Goal: Task Accomplishment & Management: Use online tool/utility

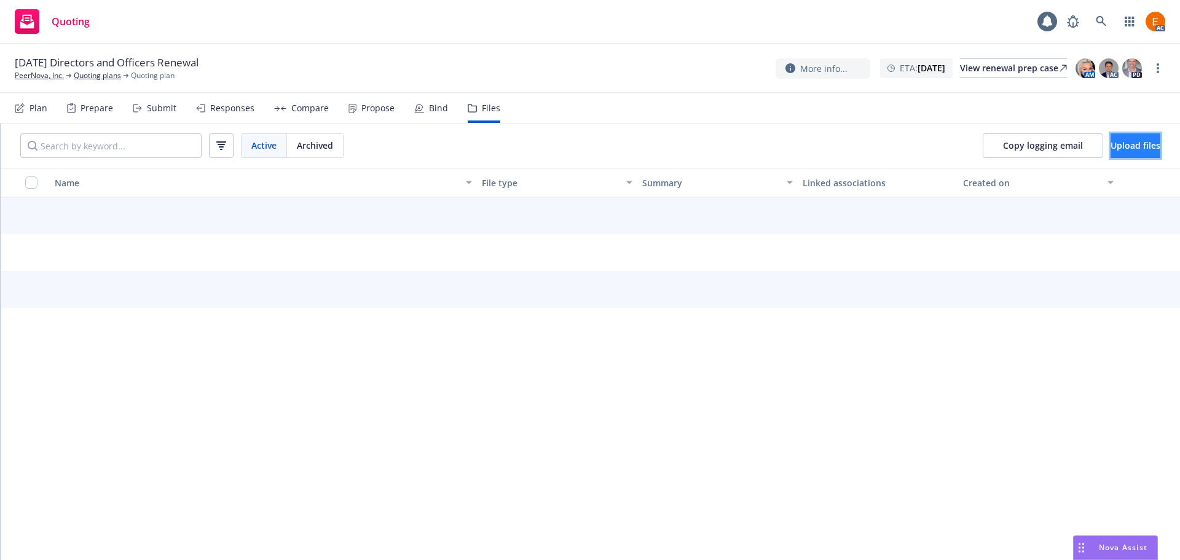
click at [1110, 147] on span "Upload files" at bounding box center [1135, 145] width 50 height 12
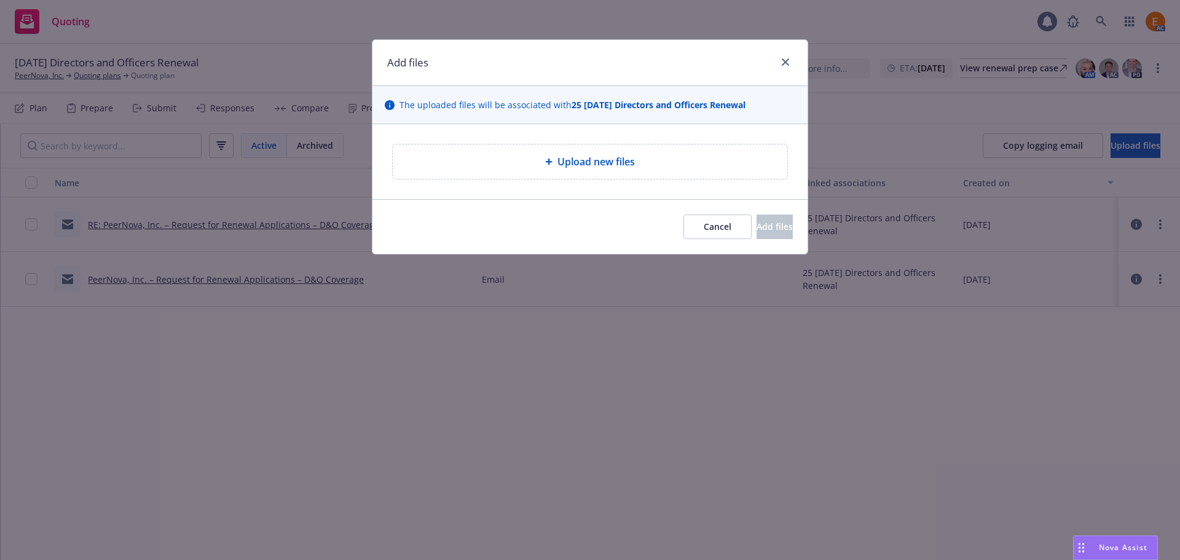
click at [630, 180] on div "Upload new files" at bounding box center [589, 161] width 435 height 75
click at [593, 149] on div "Upload new files" at bounding box center [590, 161] width 394 height 34
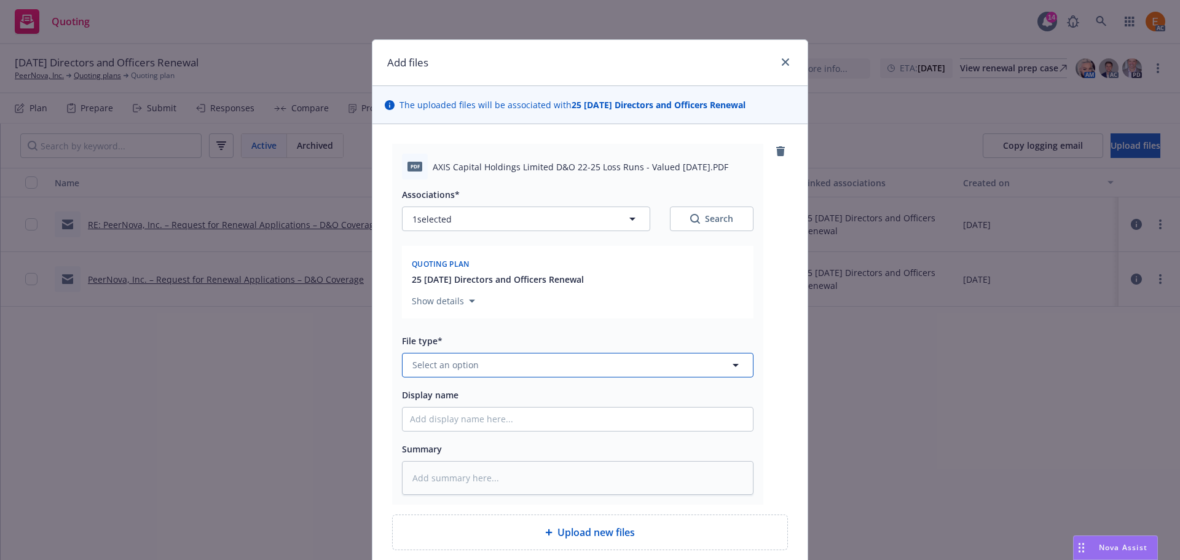
click at [516, 366] on button "Select an option" at bounding box center [577, 365] width 351 height 25
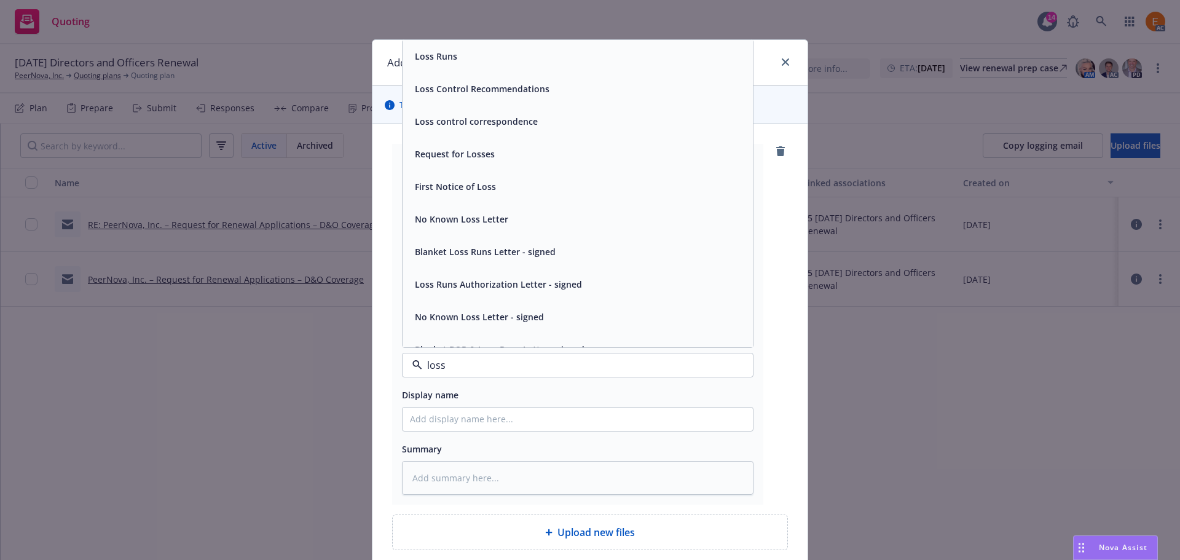
type input "loss r"
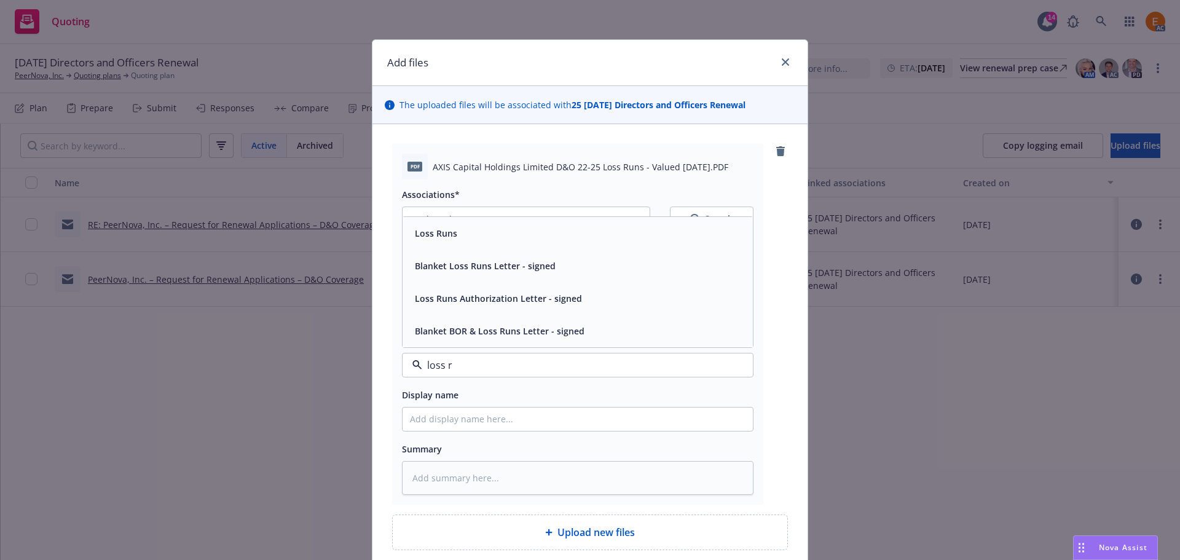
click at [458, 235] on div "Loss Runs" at bounding box center [577, 233] width 335 height 18
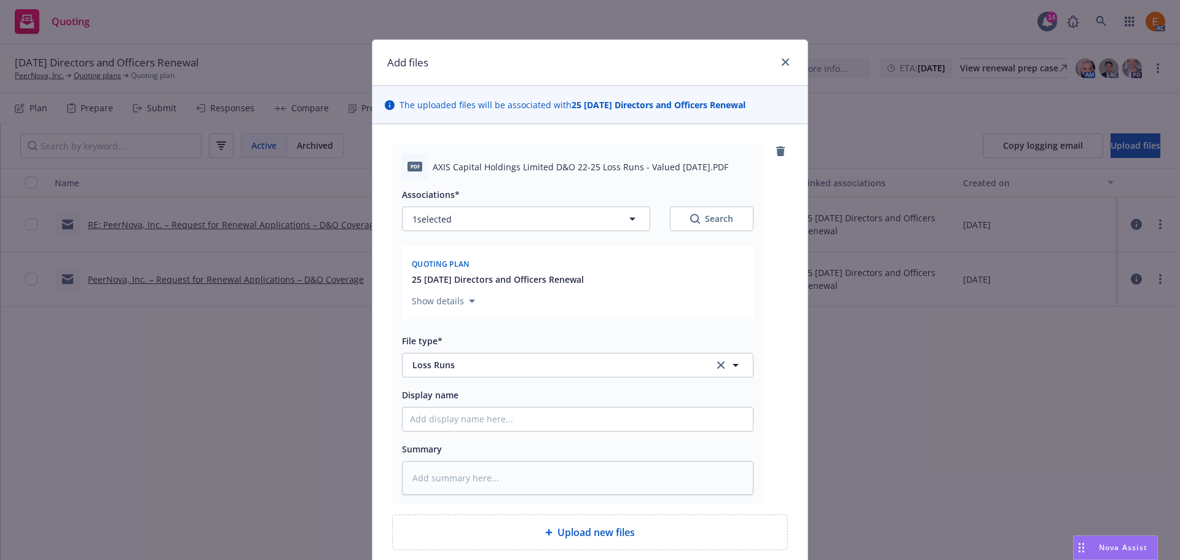
click at [702, 217] on div "Search" at bounding box center [711, 219] width 43 height 12
type textarea "x"
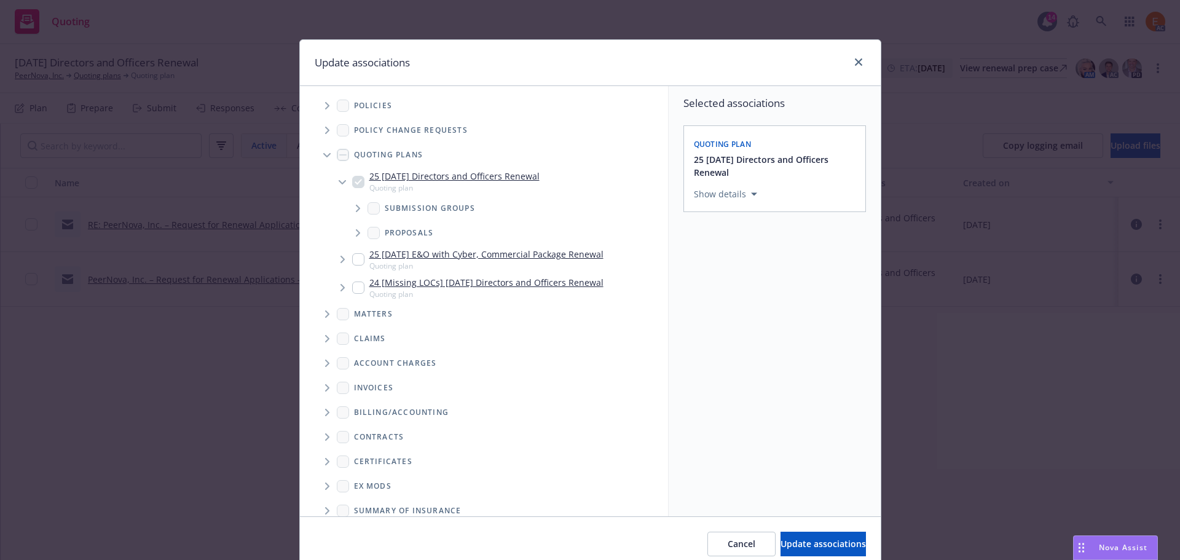
click at [324, 151] on span "Tree Example" at bounding box center [327, 155] width 20 height 20
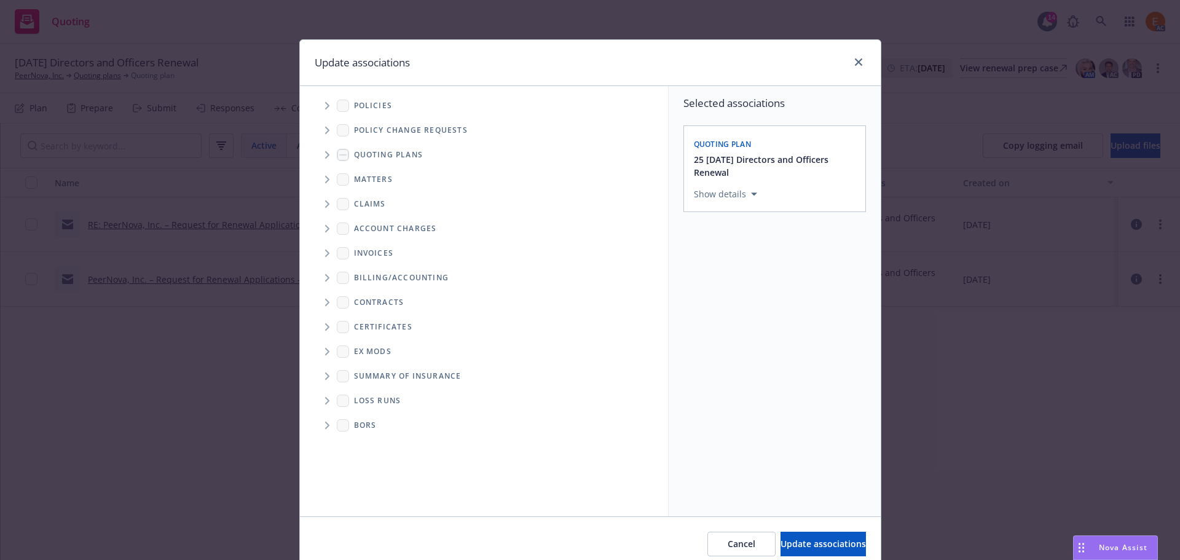
click at [323, 404] on span "Folder Tree Example" at bounding box center [327, 401] width 20 height 20
drag, startPoint x: 369, startPoint y: 443, endPoint x: 434, endPoint y: 452, distance: 65.8
click at [374, 444] on link "2025" at bounding box center [384, 444] width 20 height 13
checkbox input "true"
click at [819, 535] on button "Update associations" at bounding box center [822, 544] width 85 height 25
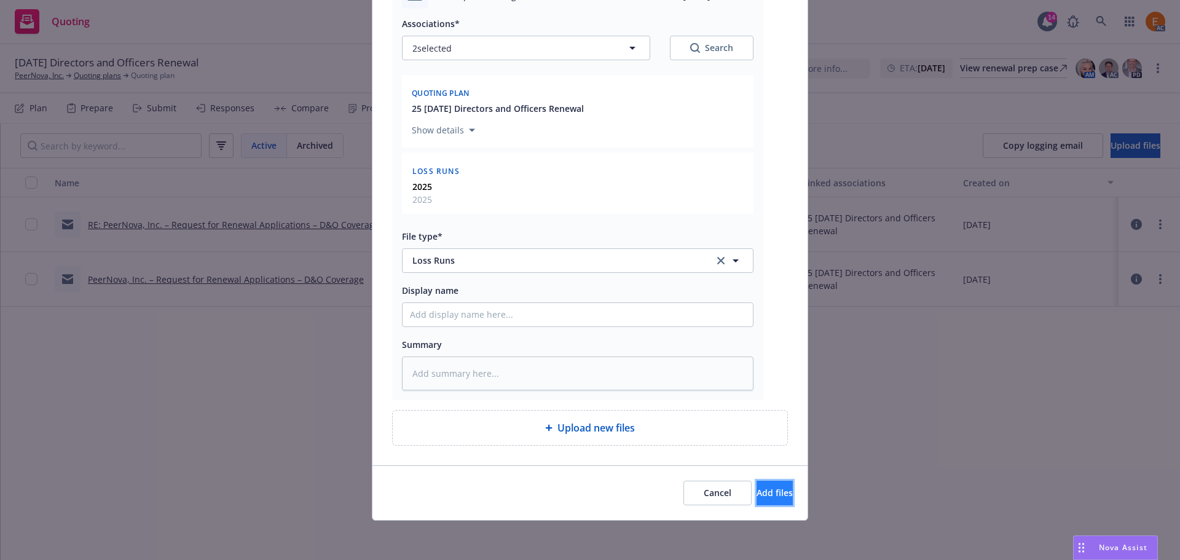
click at [766, 487] on span "Add files" at bounding box center [774, 493] width 36 height 12
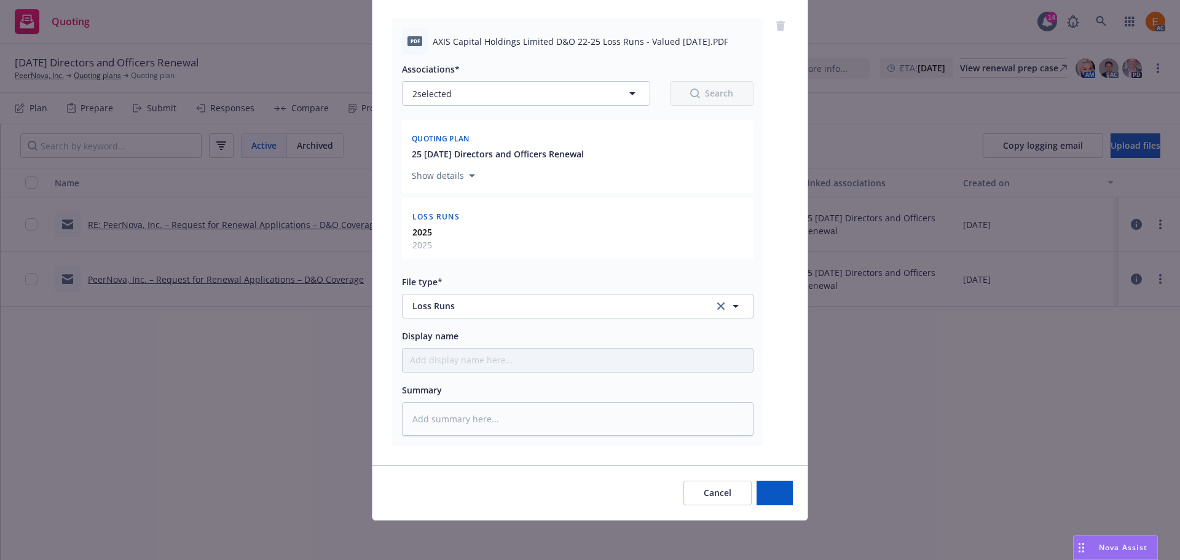
type textarea "x"
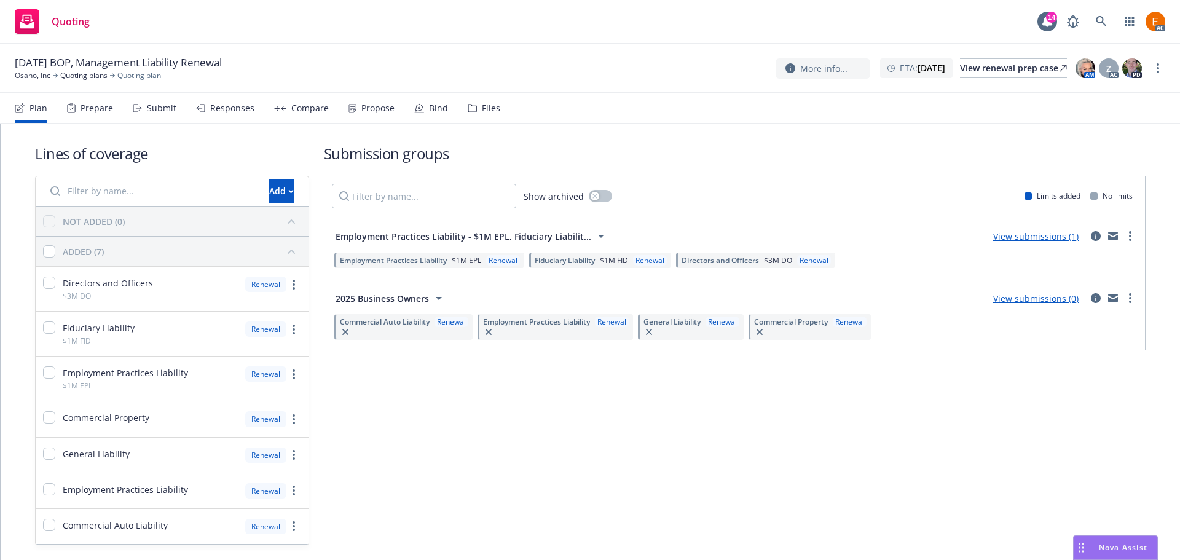
click at [482, 104] on div "Files" at bounding box center [491, 108] width 18 height 10
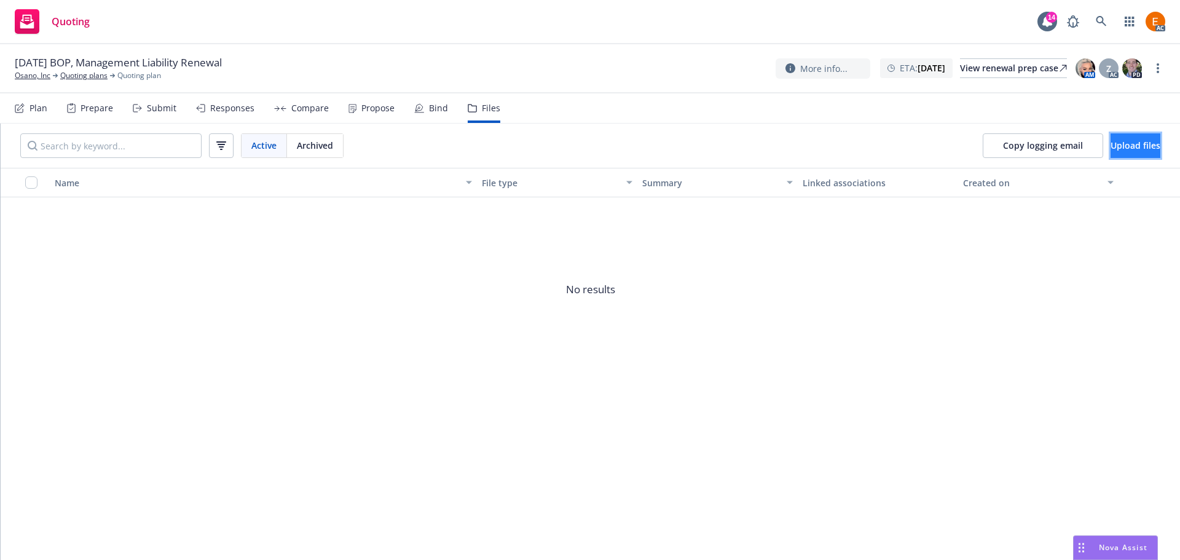
click at [1139, 152] on button "Upload files" at bounding box center [1135, 145] width 50 height 25
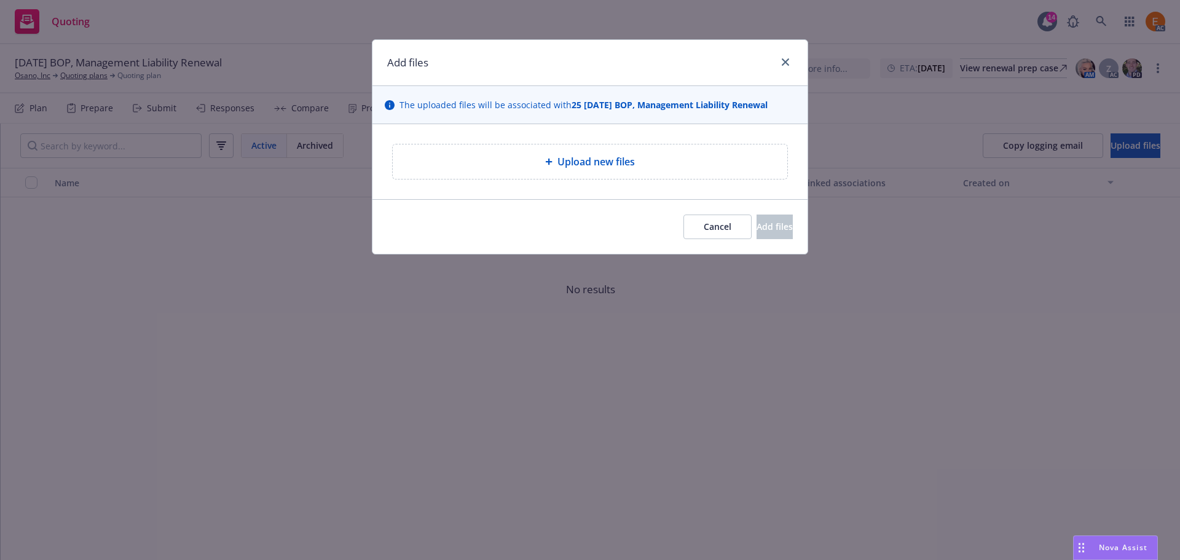
click at [576, 160] on span "Upload new files" at bounding box center [595, 161] width 77 height 15
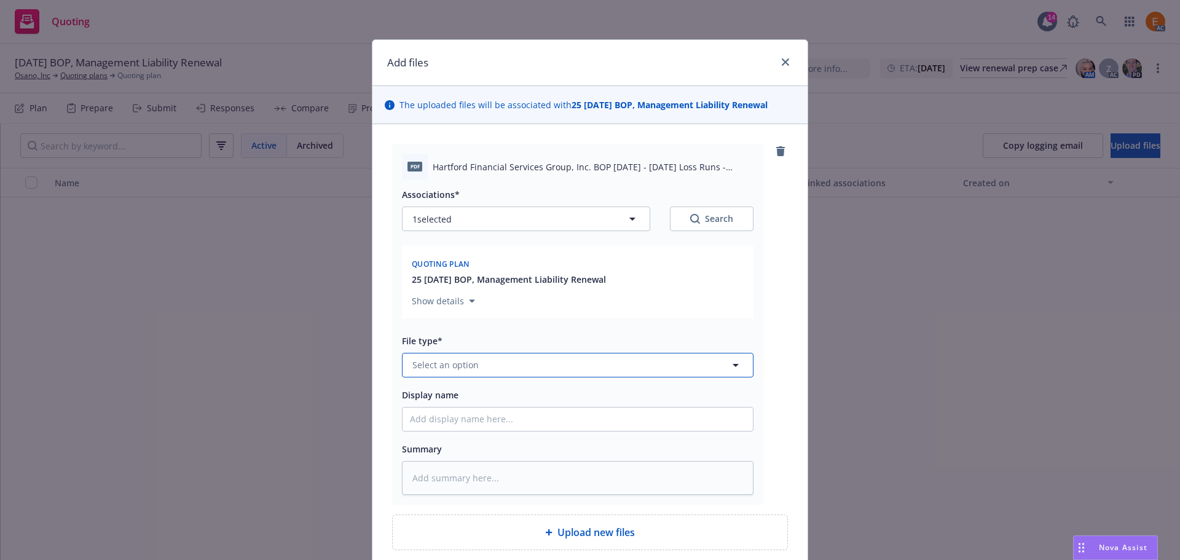
click at [567, 355] on button "Select an option" at bounding box center [577, 365] width 351 height 25
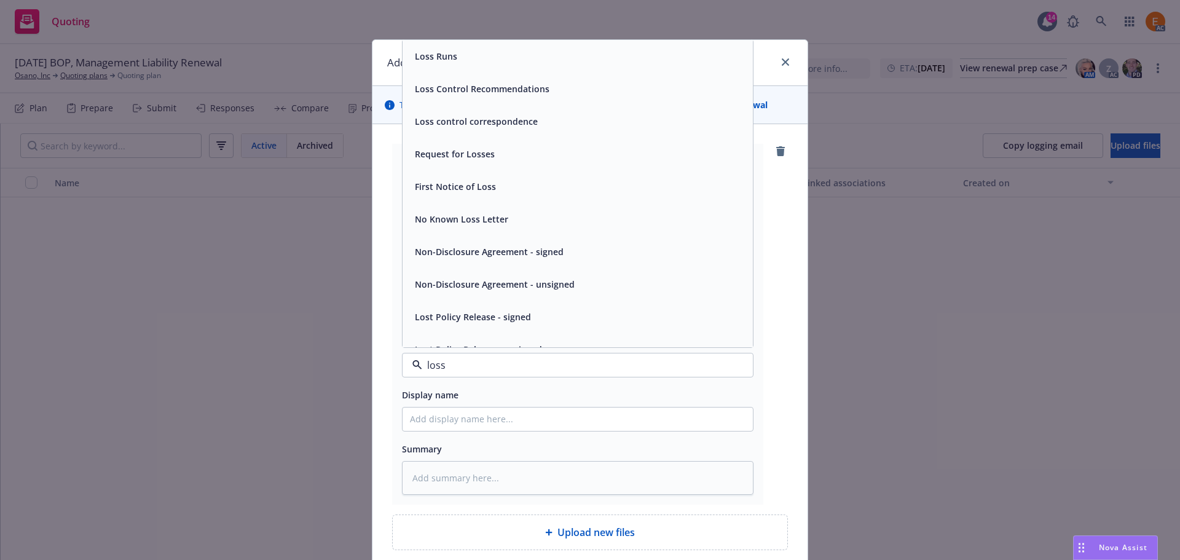
type input "loss r"
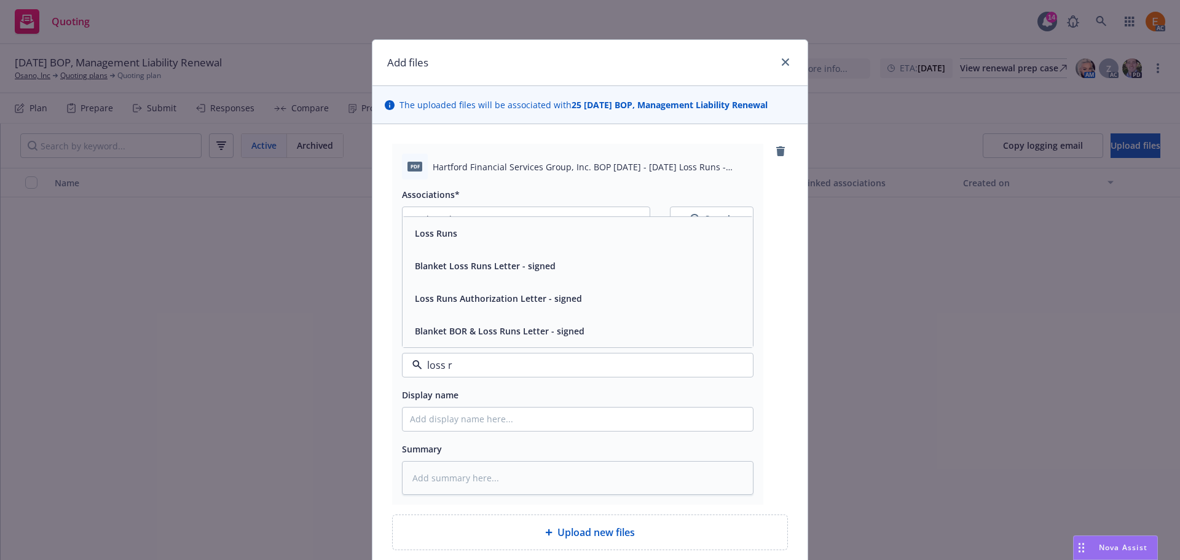
click at [485, 229] on div "Loss Runs" at bounding box center [577, 233] width 335 height 18
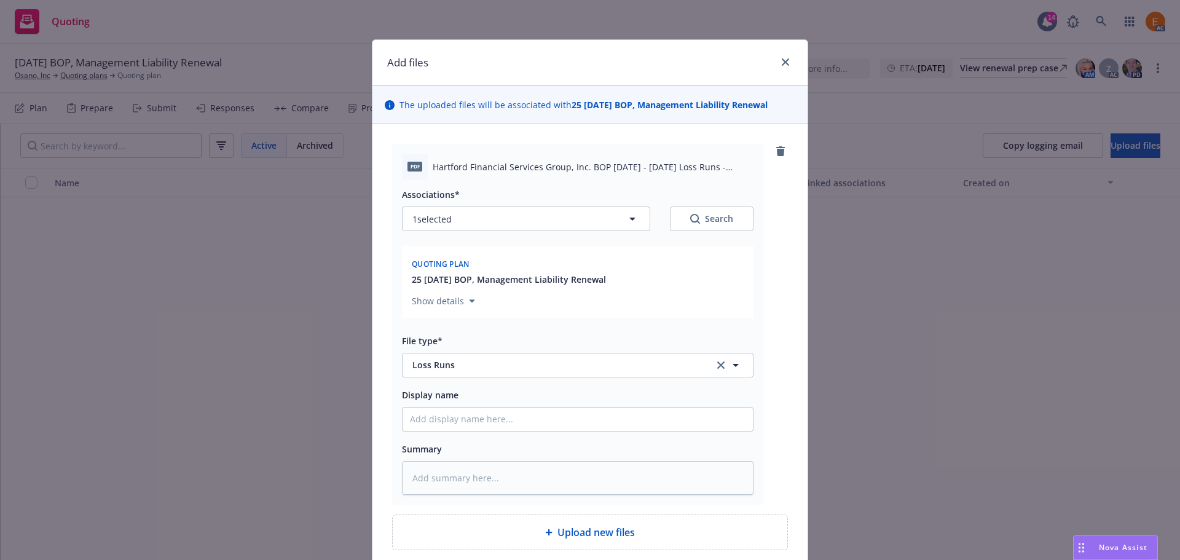
click at [691, 217] on icon "Search" at bounding box center [695, 219] width 10 height 10
type textarea "x"
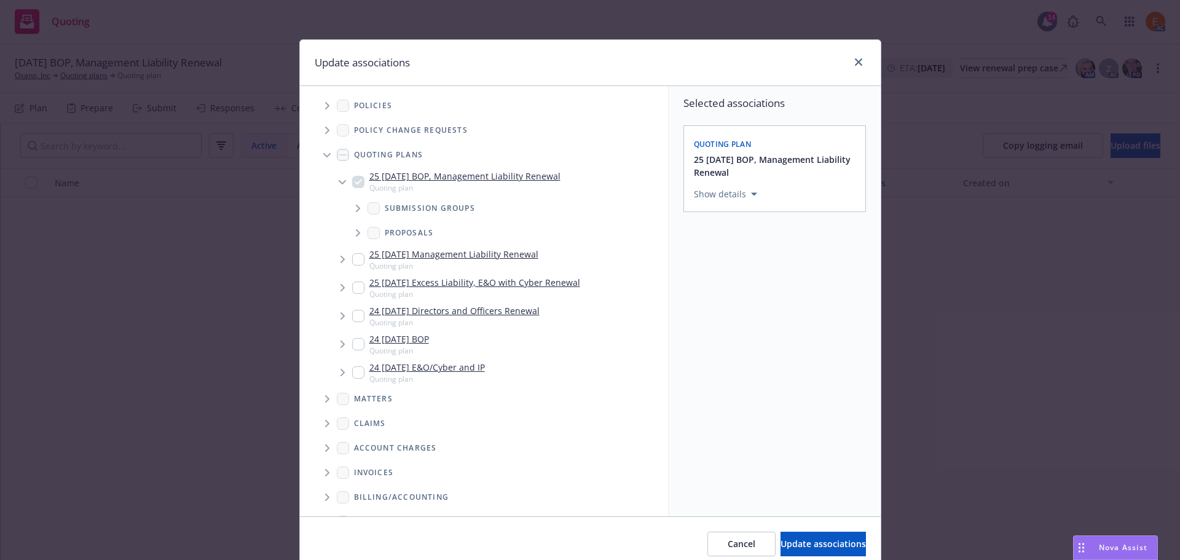
click at [323, 157] on icon "Tree Example" at bounding box center [326, 155] width 7 height 5
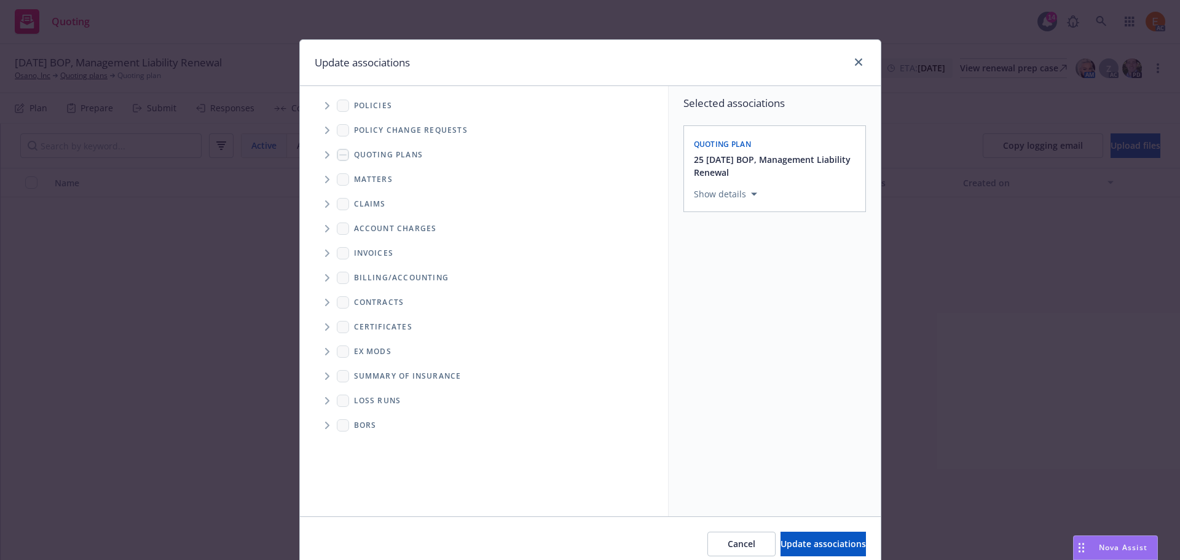
click at [318, 406] on span "Folder Tree Example" at bounding box center [327, 401] width 20 height 20
click at [394, 429] on div "New Loss Runs folder" at bounding box center [408, 422] width 109 height 18
checkbox input "true"
click at [791, 284] on div "Select an option" at bounding box center [769, 279] width 131 height 12
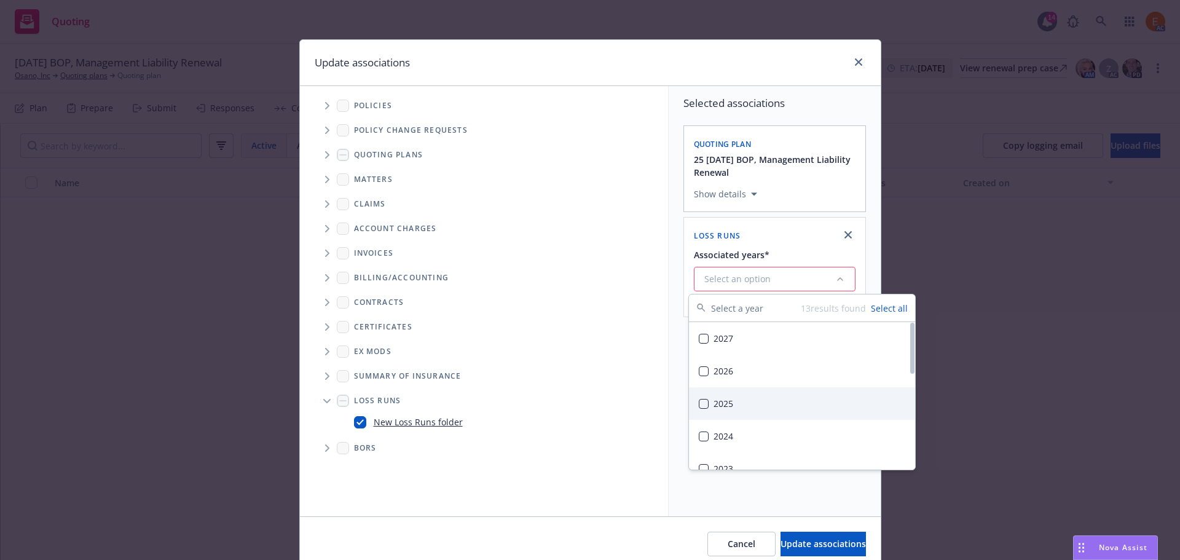
click at [737, 402] on div "2025" at bounding box center [802, 403] width 226 height 33
click at [796, 533] on button "Update associations" at bounding box center [822, 544] width 85 height 25
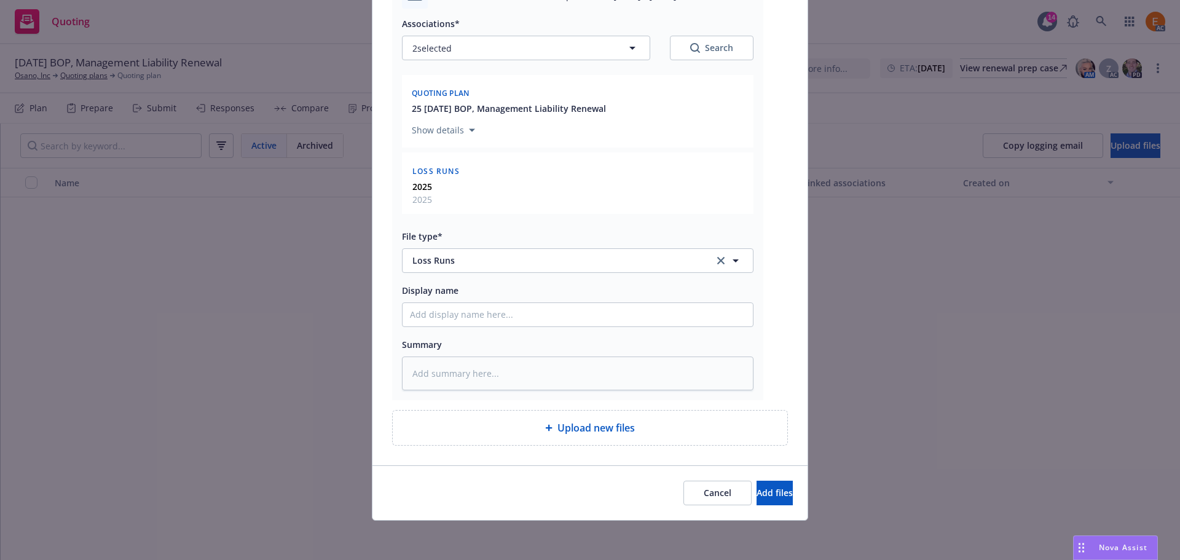
click at [763, 506] on div "Cancel Add files" at bounding box center [589, 492] width 435 height 55
click at [763, 499] on button "Add files" at bounding box center [774, 493] width 36 height 25
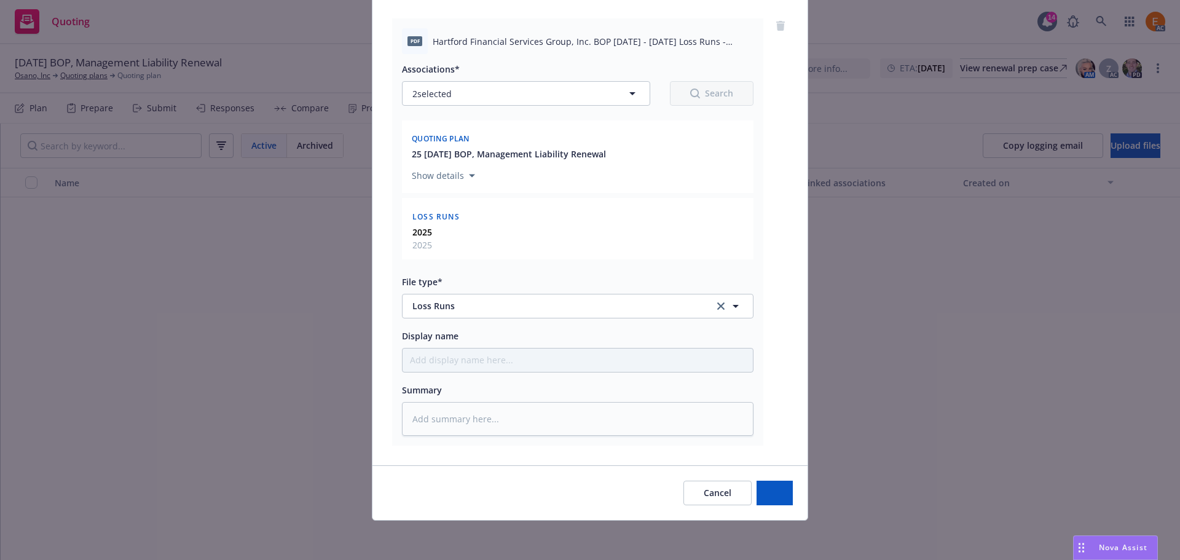
scroll to position [125, 0]
type textarea "x"
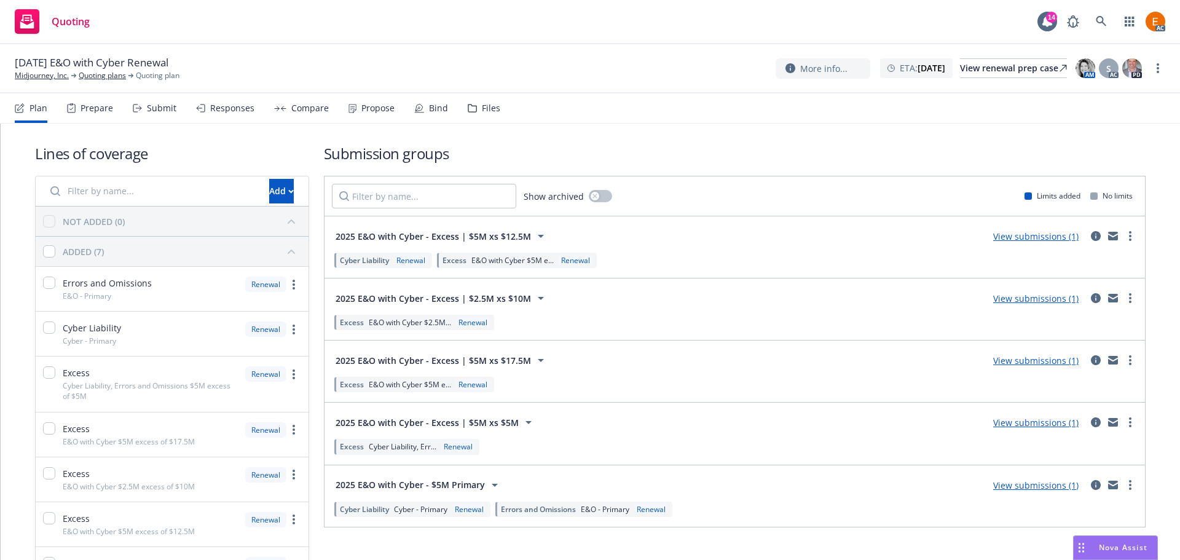
click at [477, 99] on div "Files" at bounding box center [484, 107] width 33 height 29
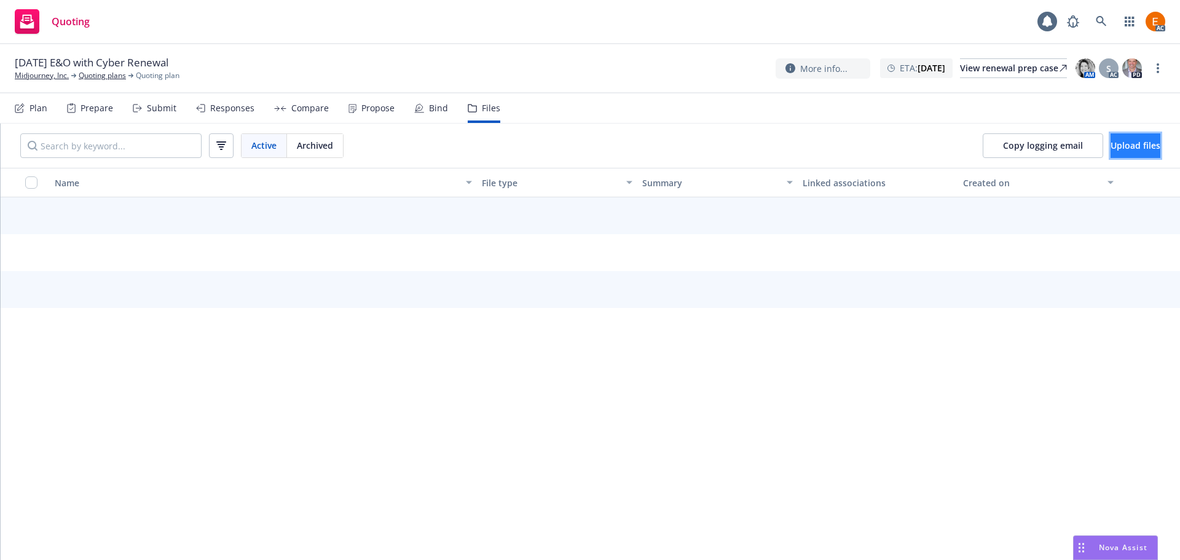
click at [1120, 143] on span "Upload files" at bounding box center [1135, 145] width 50 height 12
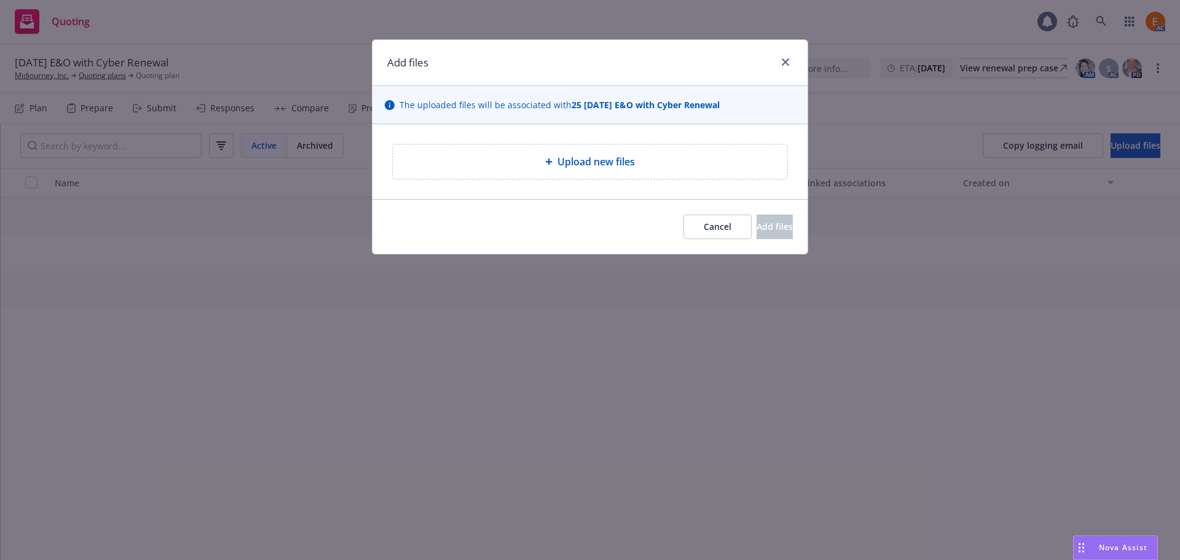
click at [547, 164] on icon at bounding box center [548, 161] width 7 height 7
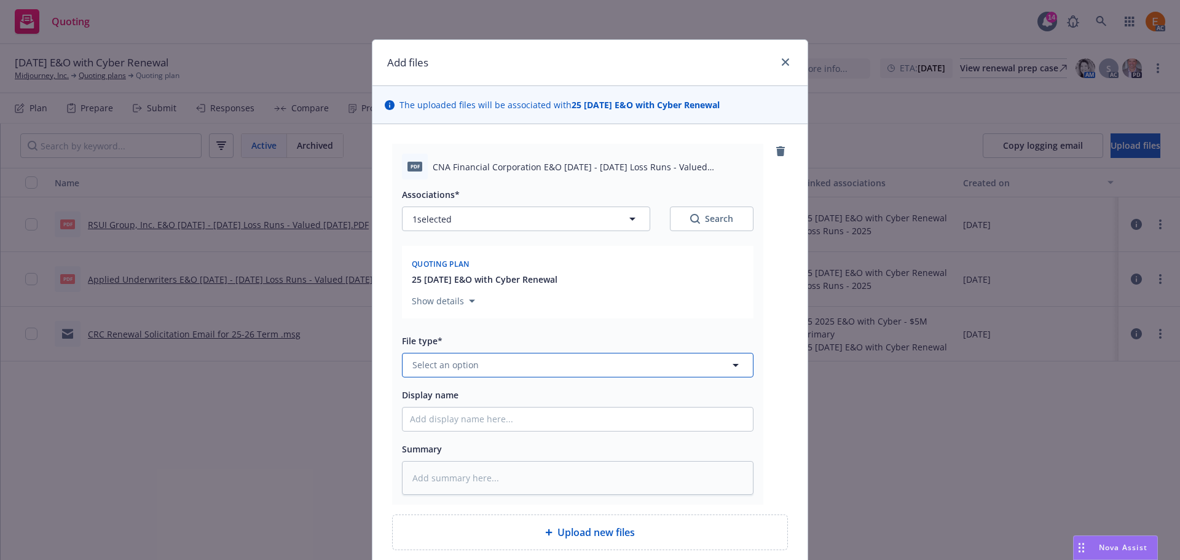
click at [578, 373] on button "Select an option" at bounding box center [577, 365] width 351 height 25
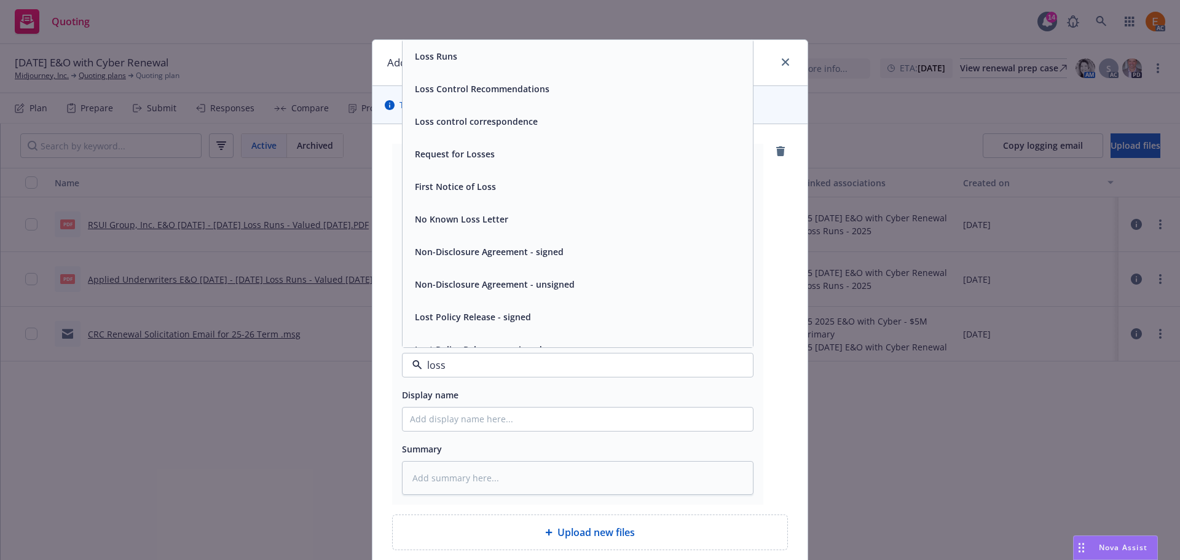
type input "loss r"
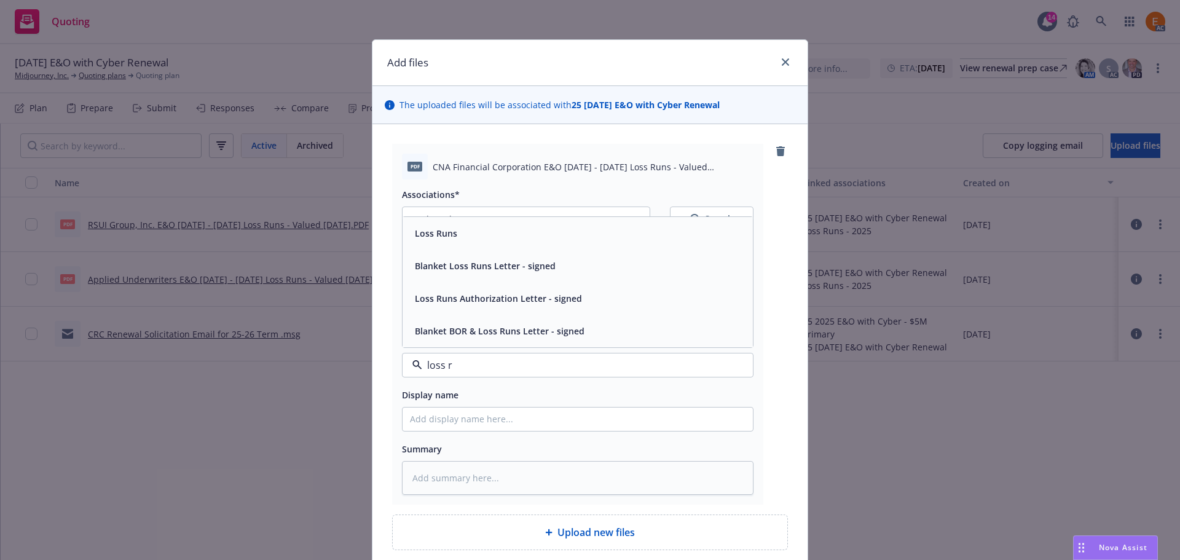
click at [443, 232] on span "Loss Runs" at bounding box center [436, 233] width 42 height 13
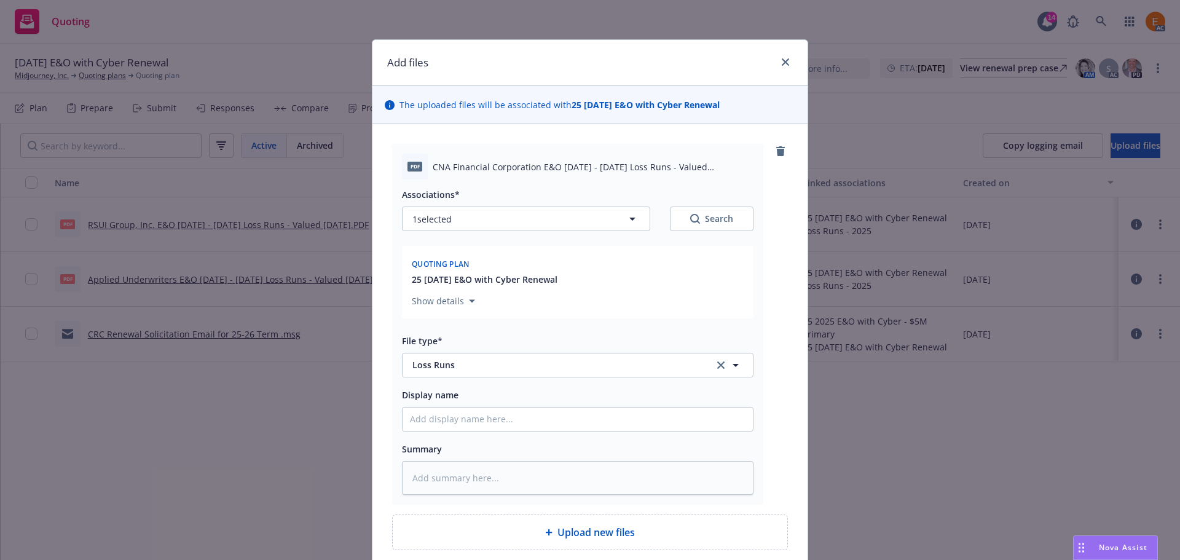
click at [725, 213] on div "Search" at bounding box center [711, 219] width 43 height 12
type textarea "x"
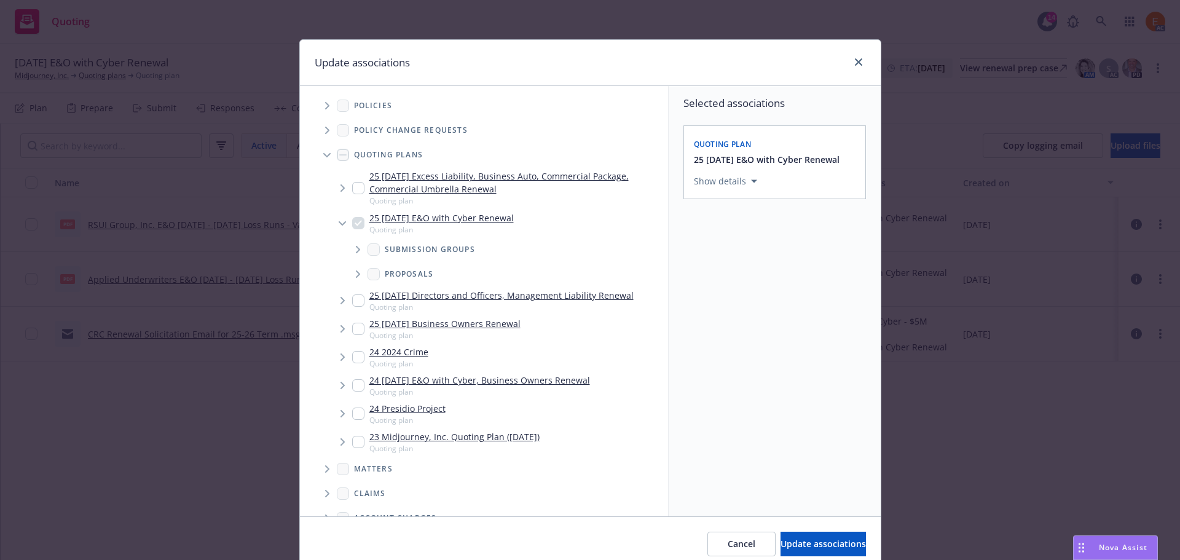
click at [326, 154] on span "Tree Example" at bounding box center [327, 155] width 20 height 20
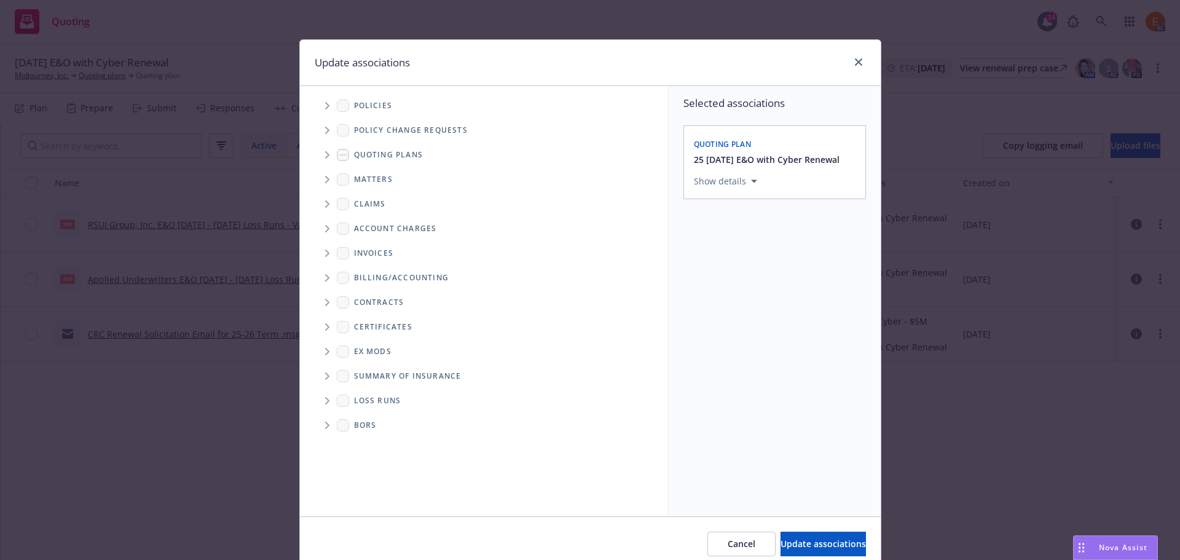
click at [324, 402] on span "Folder Tree Example" at bounding box center [327, 401] width 20 height 20
click at [374, 441] on link "2025" at bounding box center [384, 444] width 20 height 13
checkbox input "true"
click at [782, 543] on span "Update associations" at bounding box center [822, 544] width 85 height 12
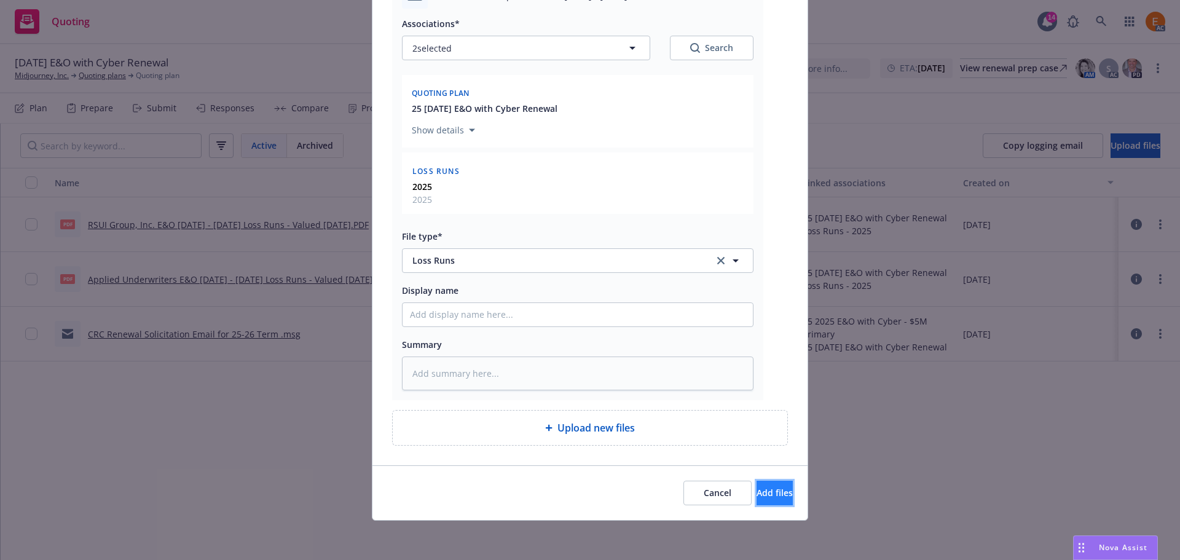
click at [756, 492] on span "Add files" at bounding box center [774, 493] width 36 height 12
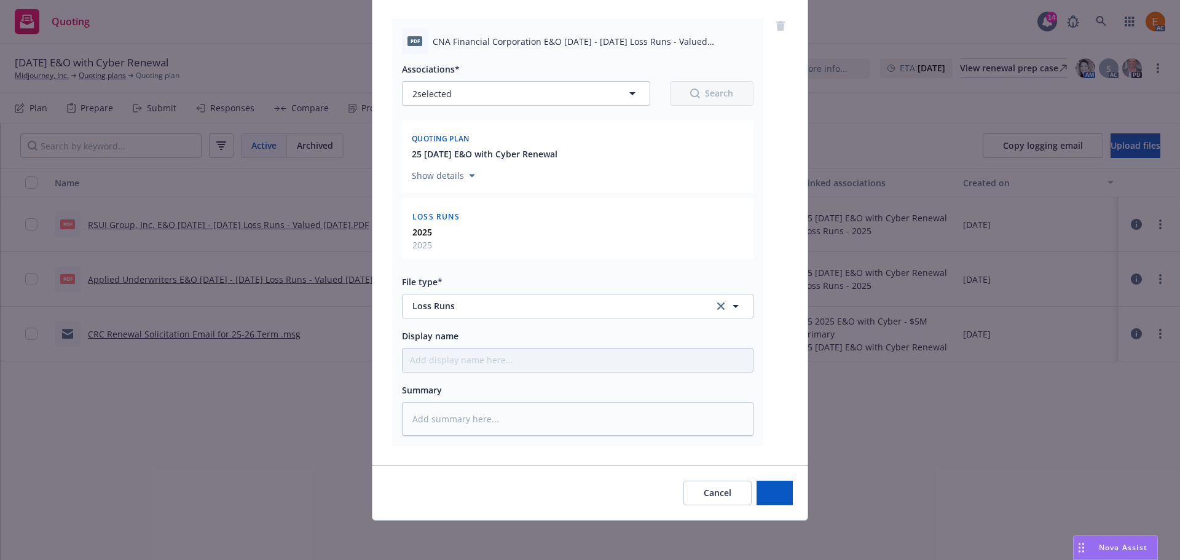
scroll to position [125, 0]
type textarea "x"
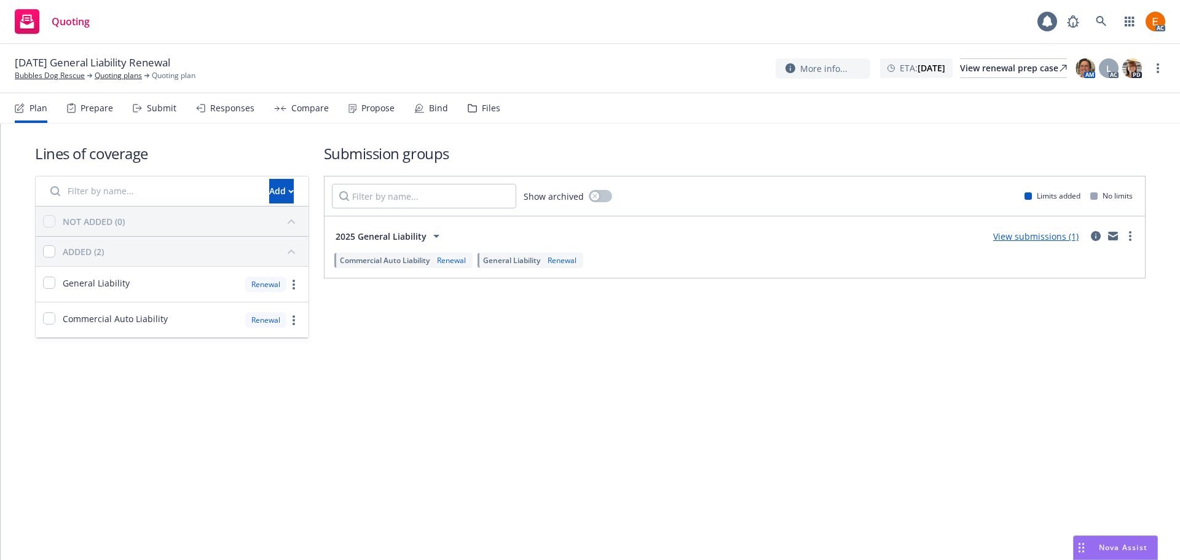
click at [493, 116] on div "Files" at bounding box center [484, 107] width 33 height 29
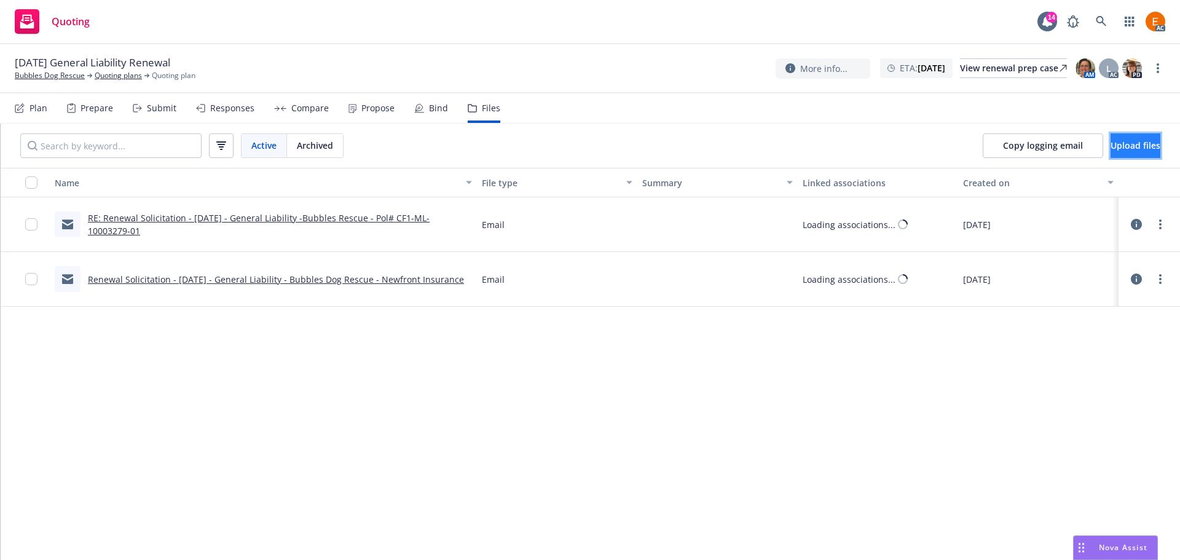
click at [1122, 145] on span "Upload files" at bounding box center [1135, 145] width 50 height 12
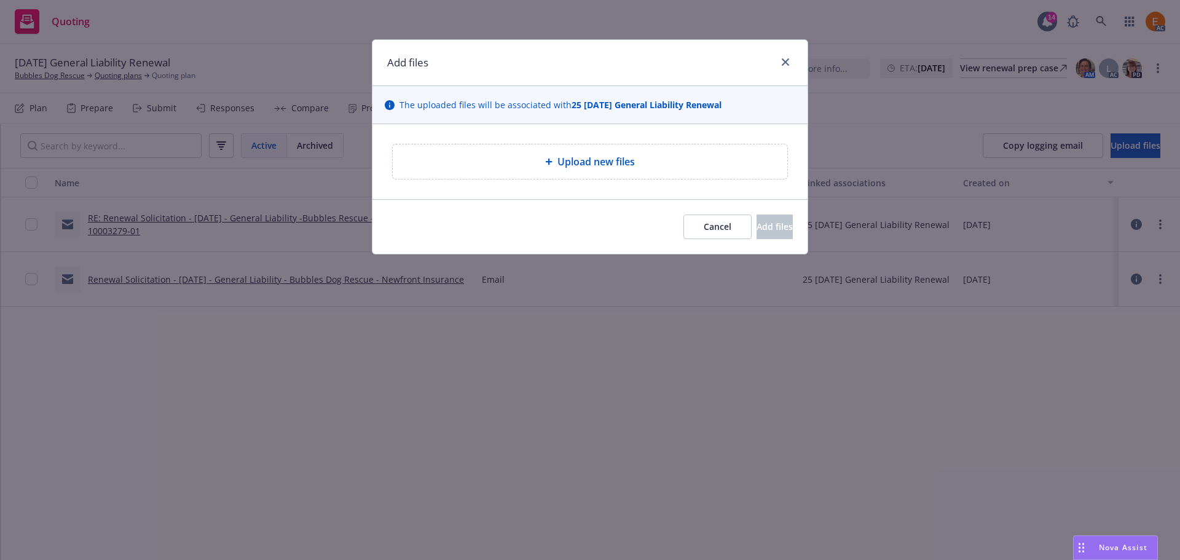
drag, startPoint x: 646, startPoint y: 143, endPoint x: 633, endPoint y: 157, distance: 18.7
click at [645, 143] on div "Upload new files" at bounding box center [589, 161] width 435 height 75
click at [613, 163] on span "Upload new files" at bounding box center [595, 161] width 77 height 15
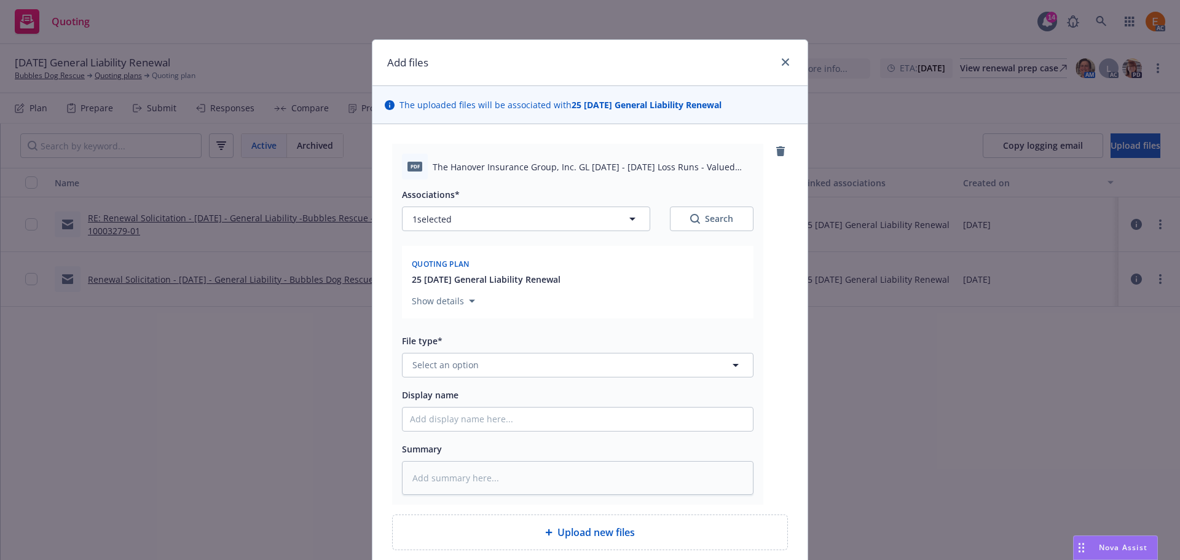
click at [525, 350] on div "File type* Select an option" at bounding box center [577, 355] width 351 height 44
click at [525, 364] on button "Select an option" at bounding box center [577, 365] width 351 height 25
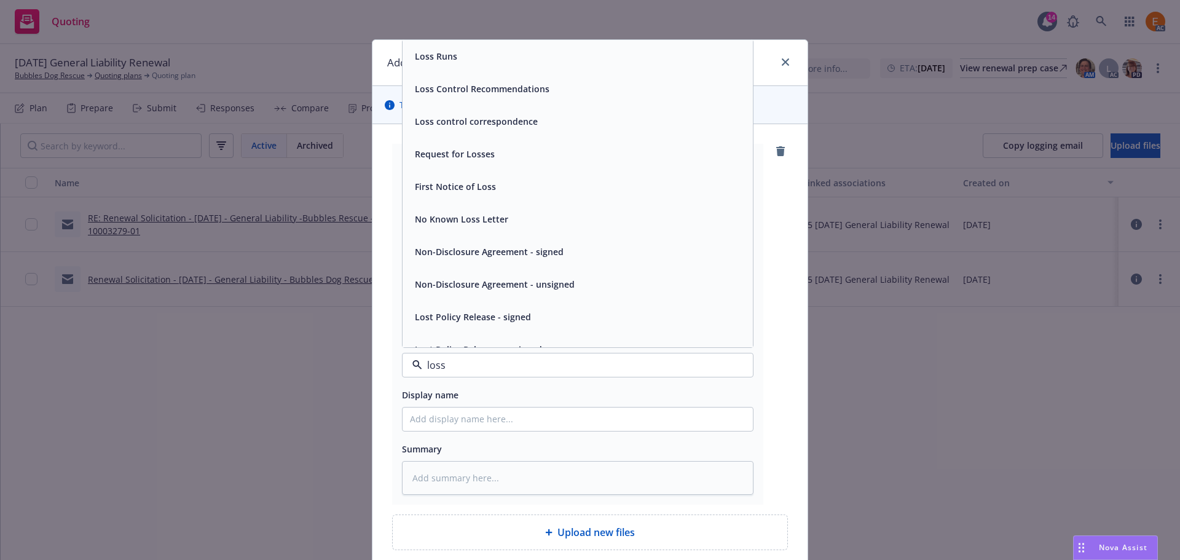
type input "loss r"
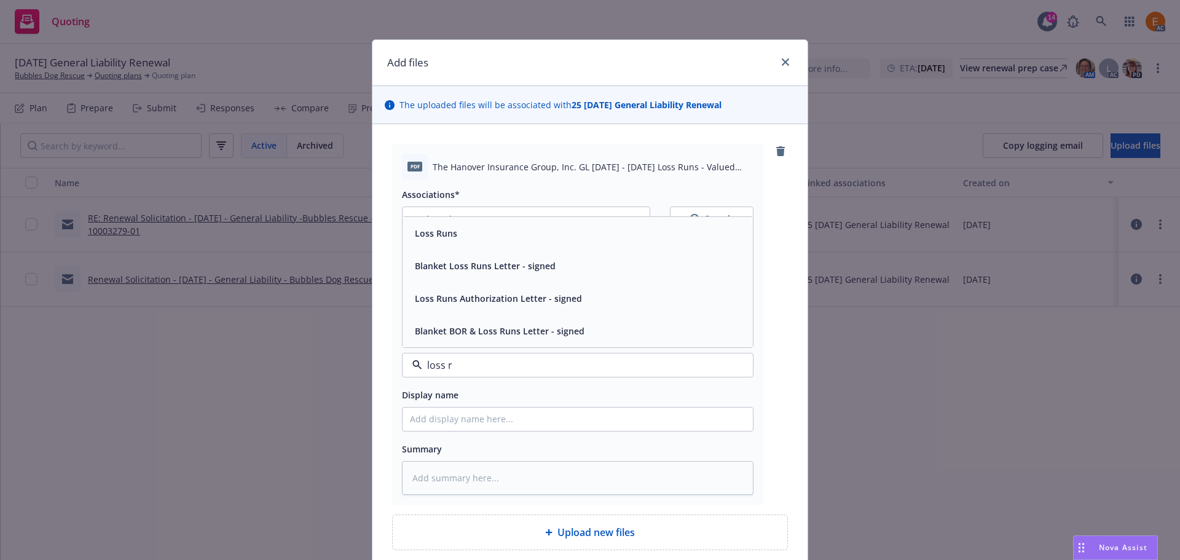
click at [498, 232] on div "Loss Runs" at bounding box center [577, 233] width 335 height 18
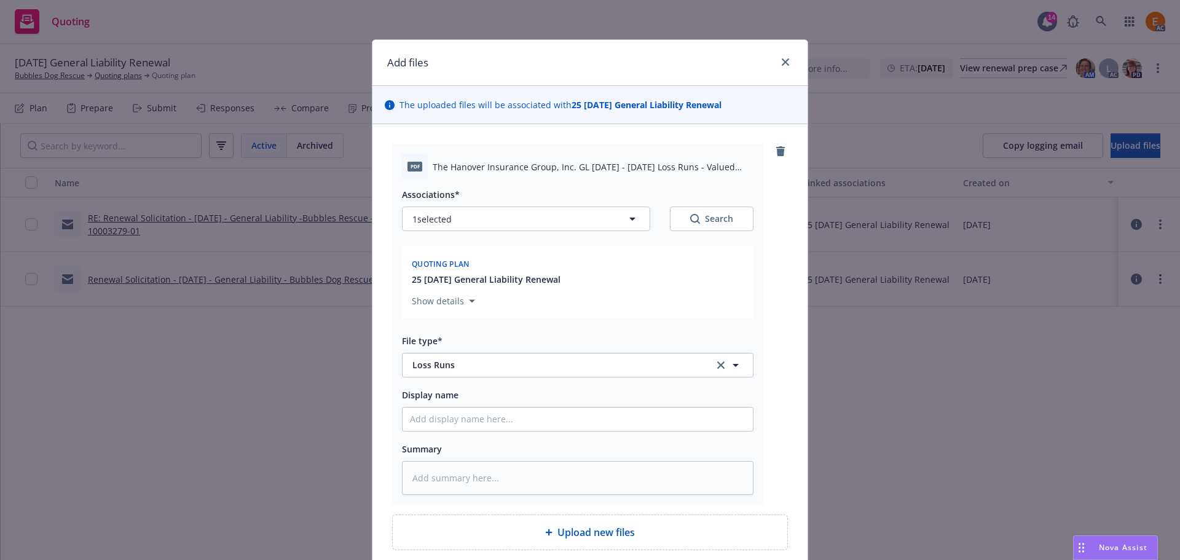
click at [747, 228] on button "Search" at bounding box center [712, 218] width 84 height 25
type textarea "x"
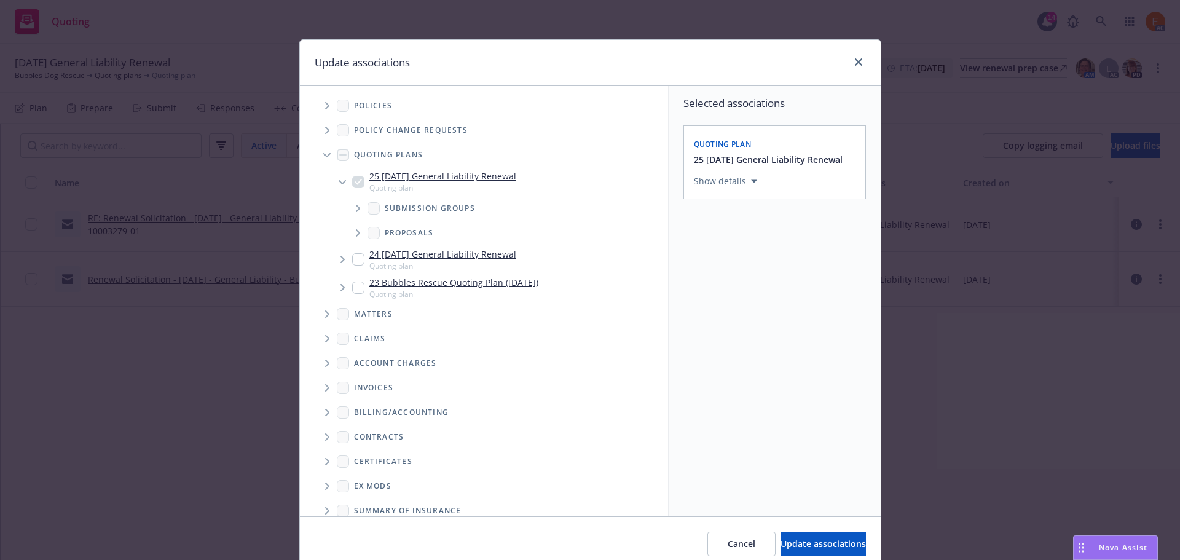
drag, startPoint x: 323, startPoint y: 155, endPoint x: 322, endPoint y: 227, distance: 71.3
click at [323, 155] on icon "Tree Example" at bounding box center [326, 155] width 7 height 4
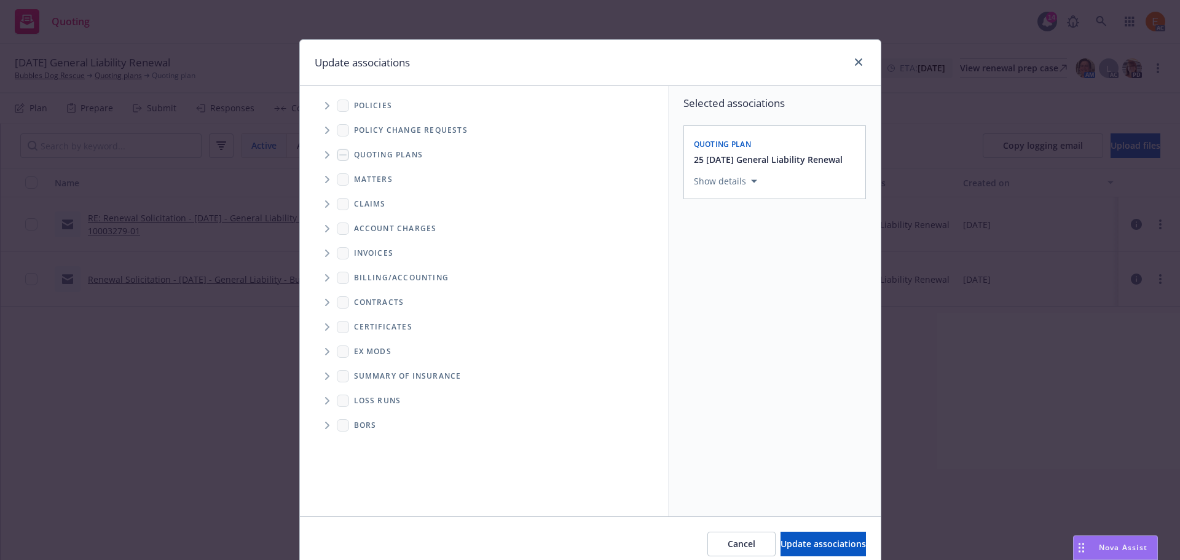
click at [317, 401] on span "Folder Tree Example" at bounding box center [327, 401] width 20 height 20
click at [374, 422] on link "New Loss Runs folder" at bounding box center [418, 421] width 89 height 13
checkbox input "true"
click at [748, 264] on div "Select an option" at bounding box center [769, 266] width 131 height 12
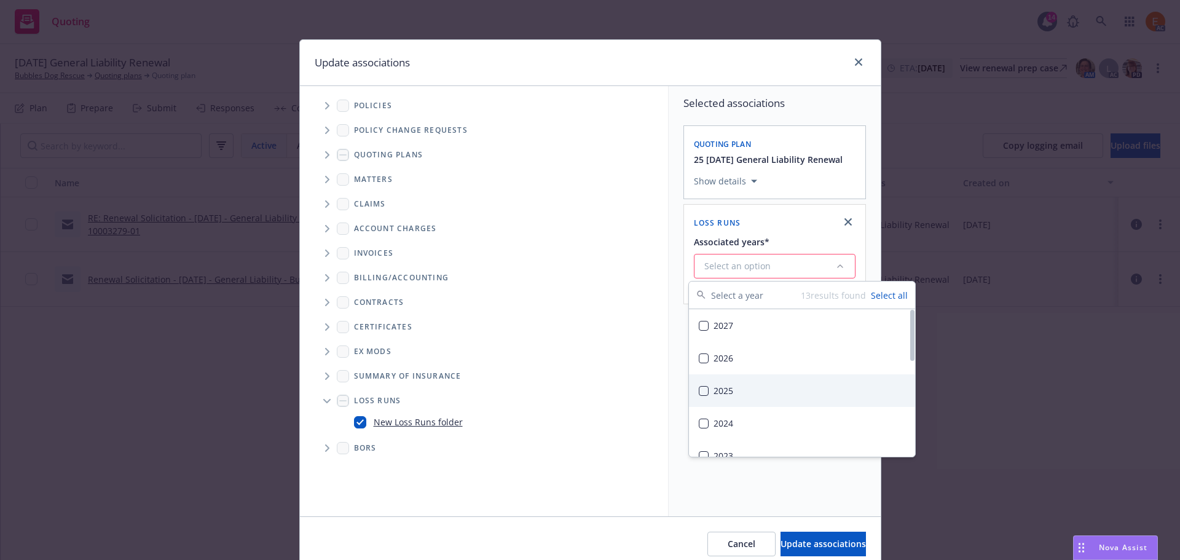
click at [754, 400] on div "2025" at bounding box center [802, 390] width 226 height 33
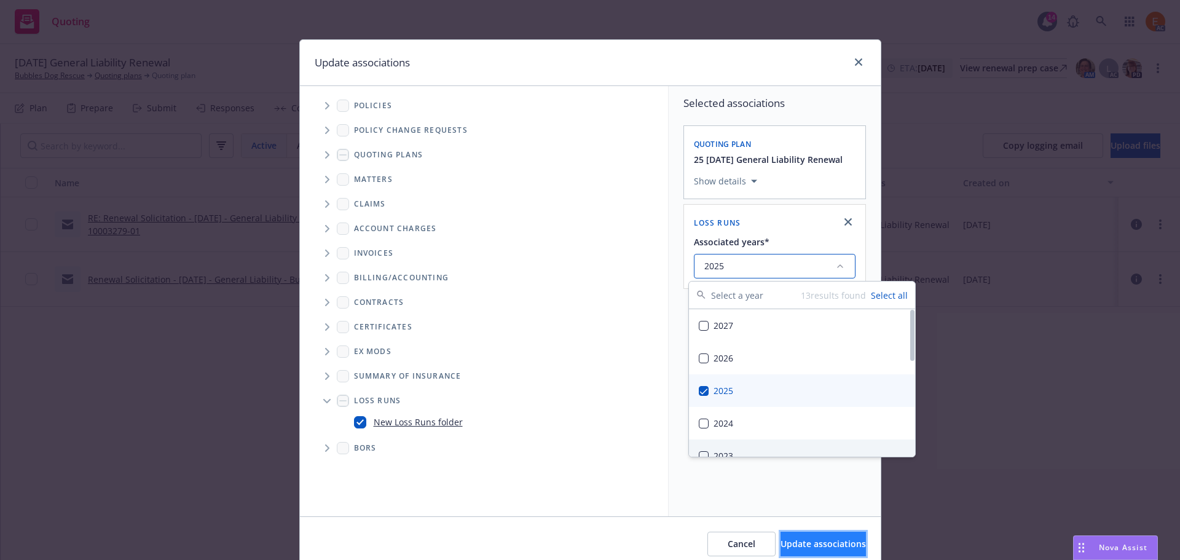
click at [807, 537] on button "Update associations" at bounding box center [822, 544] width 85 height 25
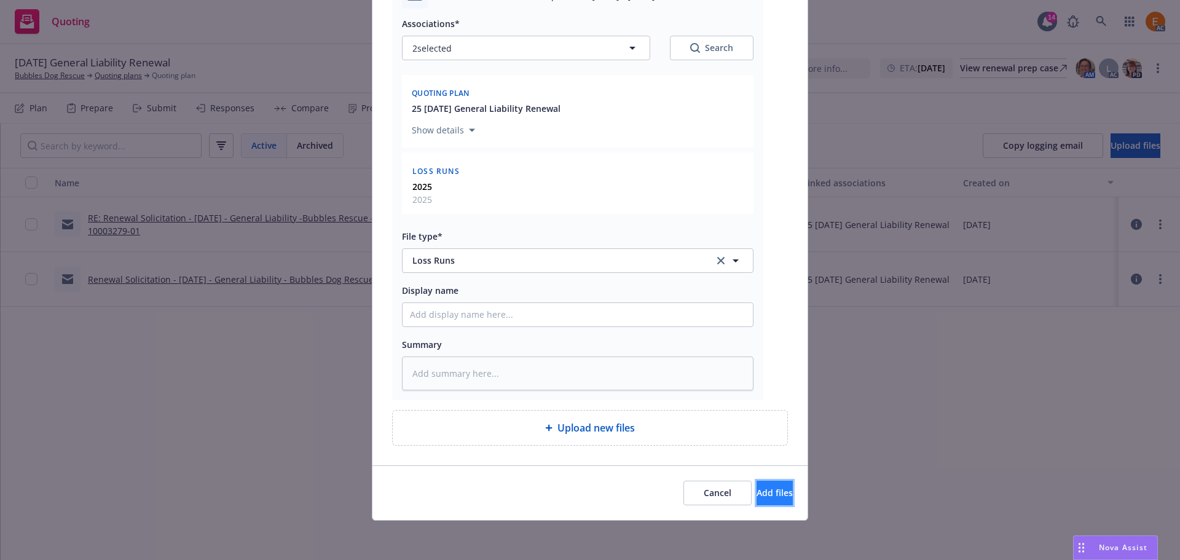
click at [764, 484] on button "Add files" at bounding box center [774, 493] width 36 height 25
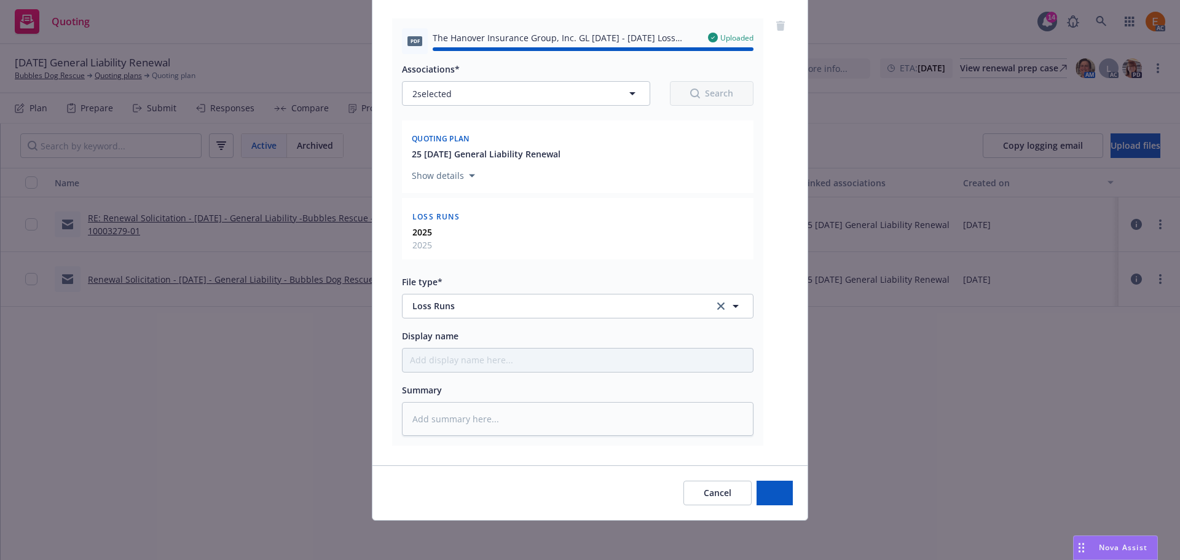
type textarea "x"
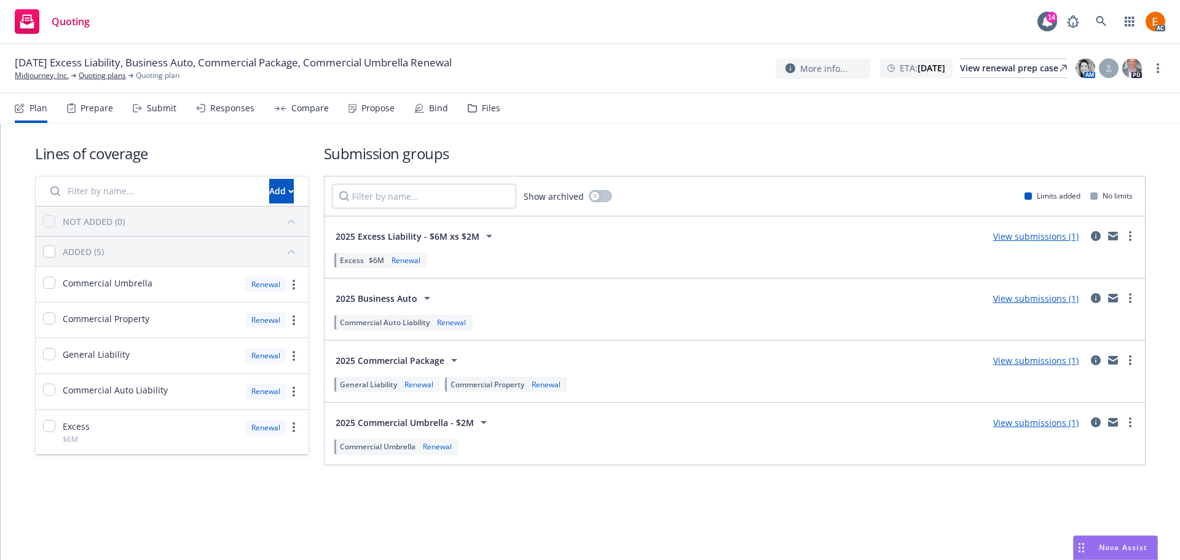
click at [468, 114] on div "Files" at bounding box center [484, 107] width 33 height 29
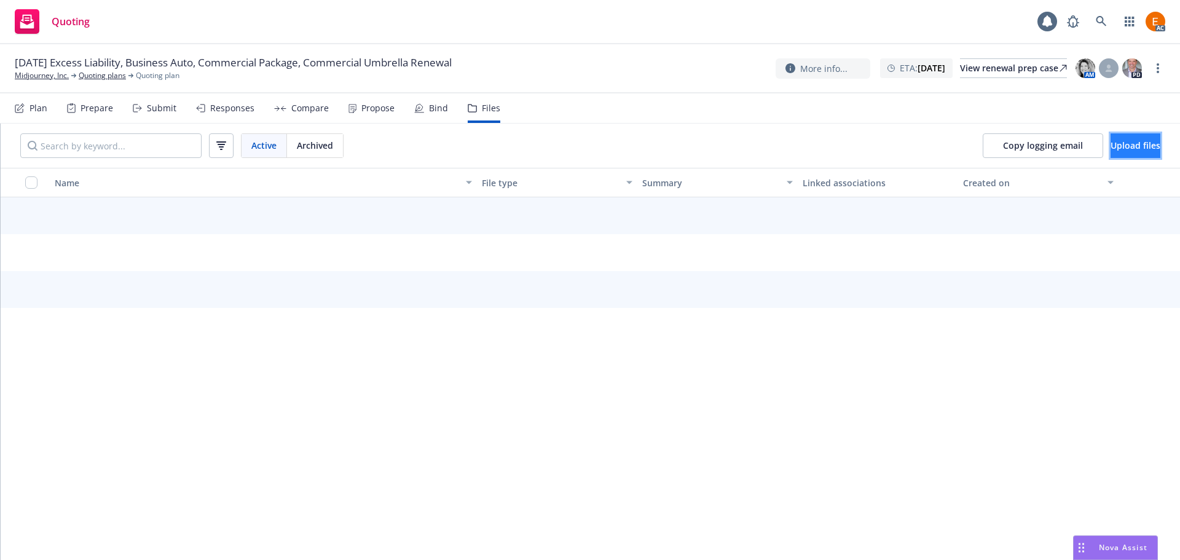
click at [1133, 141] on span "Upload files" at bounding box center [1135, 145] width 50 height 12
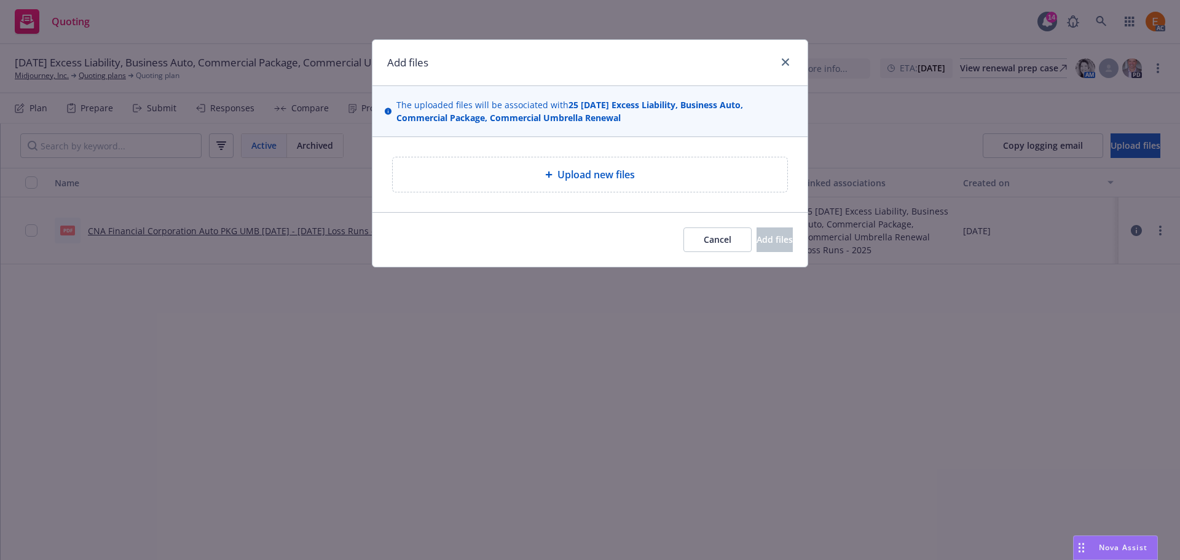
click at [567, 185] on div "Upload new files" at bounding box center [590, 174] width 394 height 34
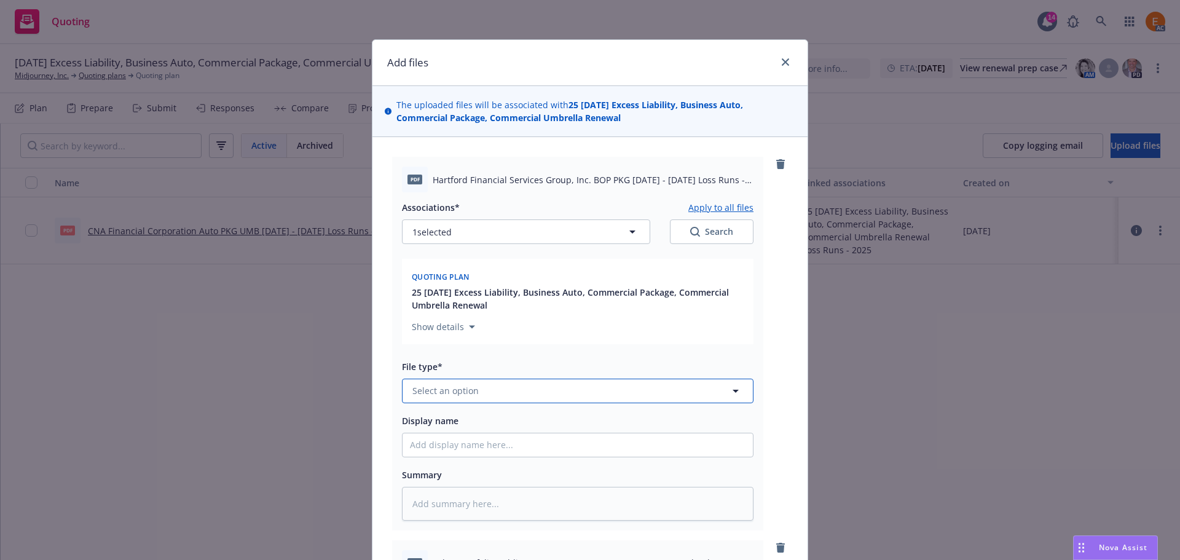
click at [535, 386] on button "Select an option" at bounding box center [577, 391] width 351 height 25
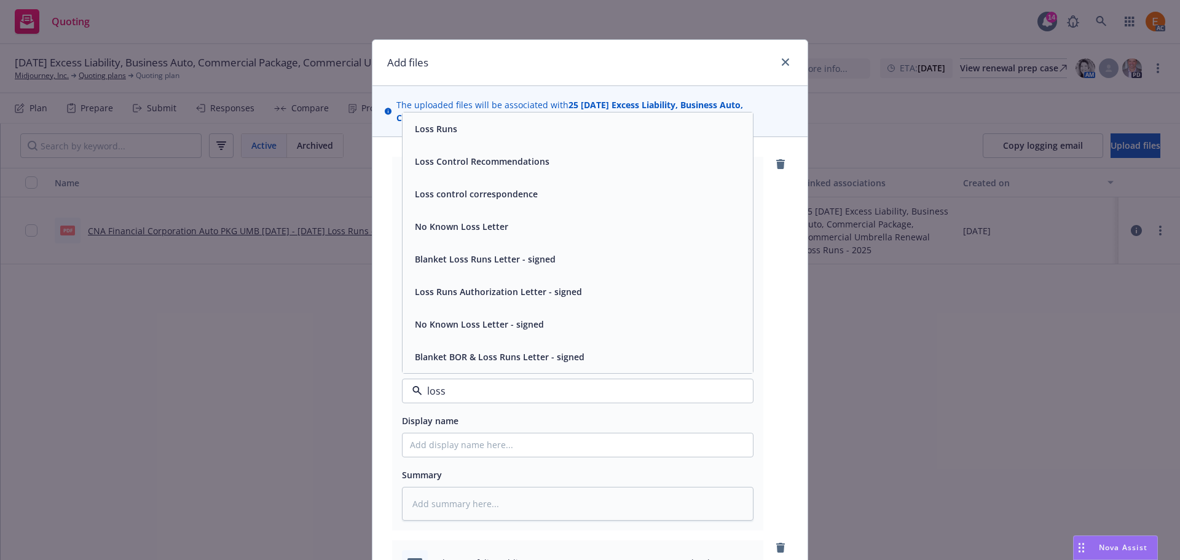
type input "loss r"
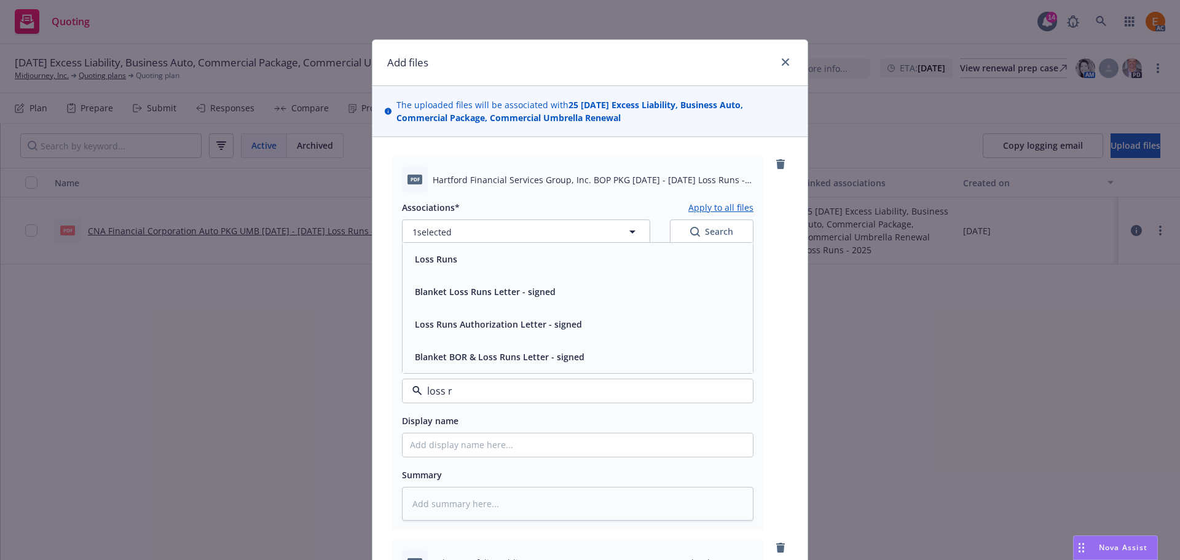
click at [457, 255] on div "Loss Runs" at bounding box center [577, 259] width 335 height 18
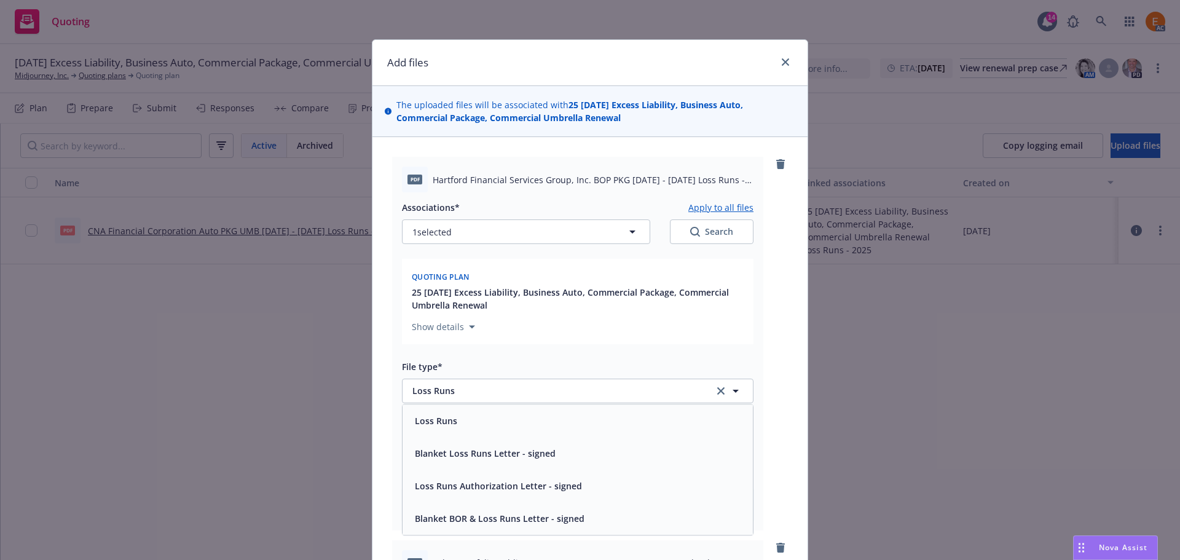
click at [700, 246] on div "Associations* Apply to all files 1 selected Search Quoting plan 25 [DATE] Exces…" at bounding box center [577, 274] width 351 height 149
click at [702, 236] on div "Search" at bounding box center [711, 232] width 43 height 12
type textarea "x"
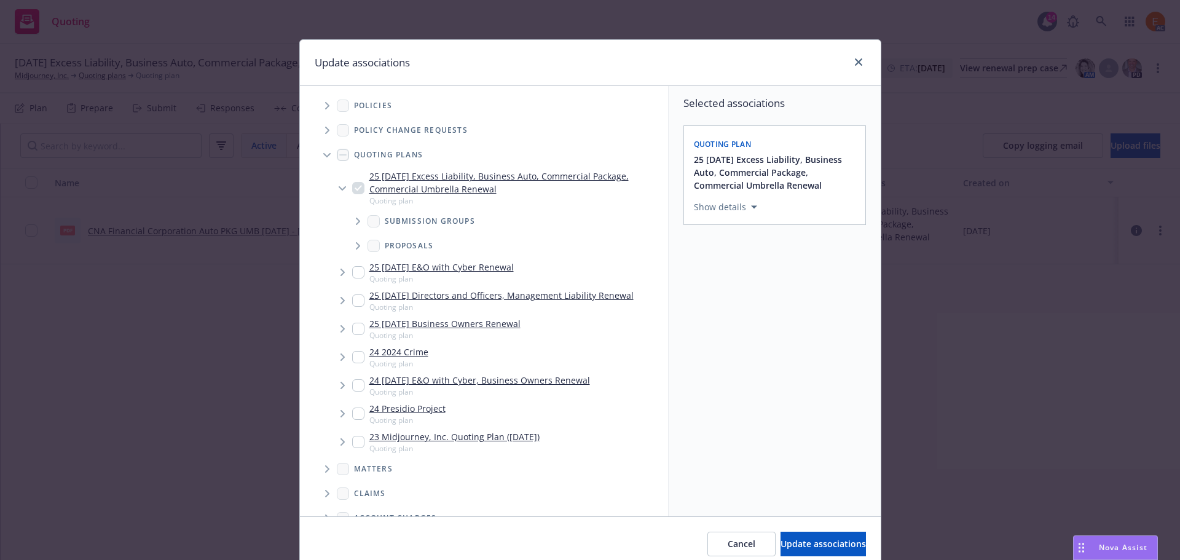
click at [322, 147] on span "Tree Example" at bounding box center [327, 155] width 20 height 20
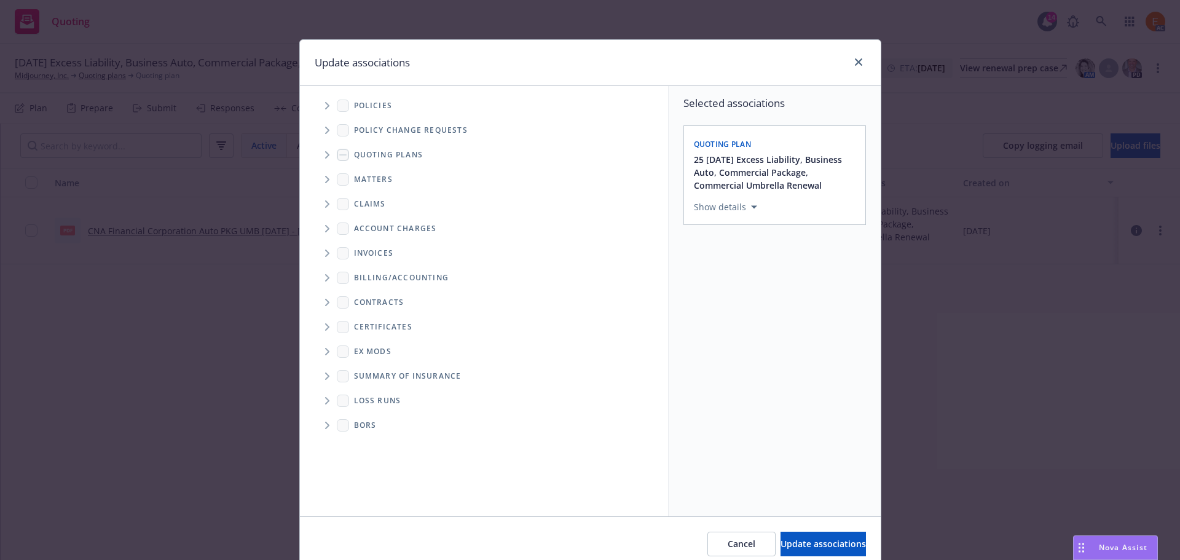
drag, startPoint x: 328, startPoint y: 394, endPoint x: 331, endPoint y: 401, distance: 7.4
click at [327, 394] on span "Folder Tree Example" at bounding box center [327, 401] width 20 height 20
click at [374, 441] on link "2025" at bounding box center [384, 444] width 20 height 13
checkbox input "true"
click at [812, 541] on span "Update associations" at bounding box center [822, 544] width 85 height 12
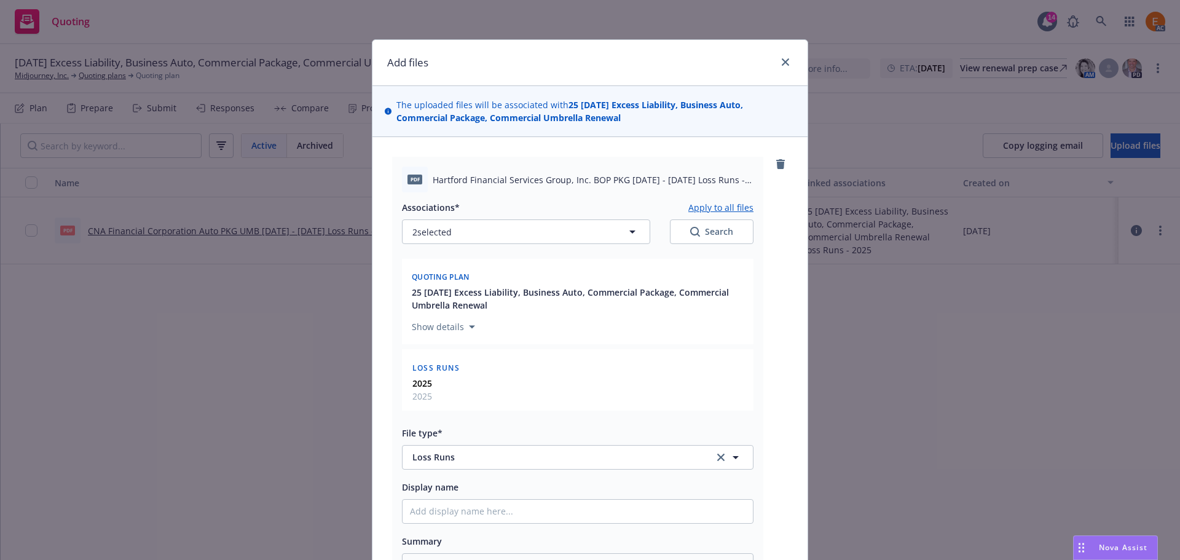
click at [718, 210] on button "Apply to all files" at bounding box center [720, 207] width 65 height 15
type textarea "x"
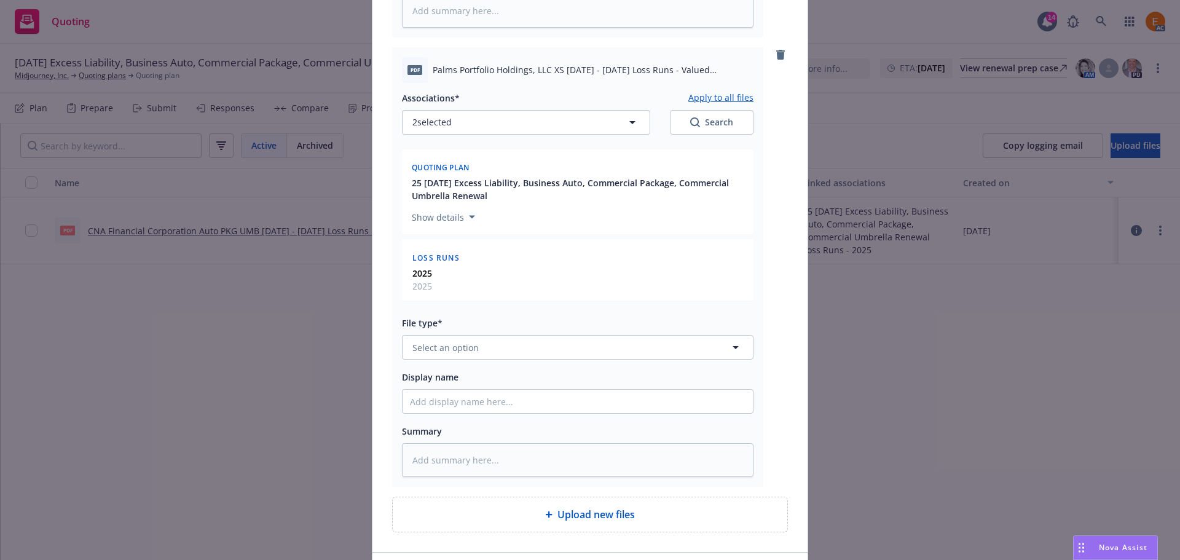
scroll to position [646, 0]
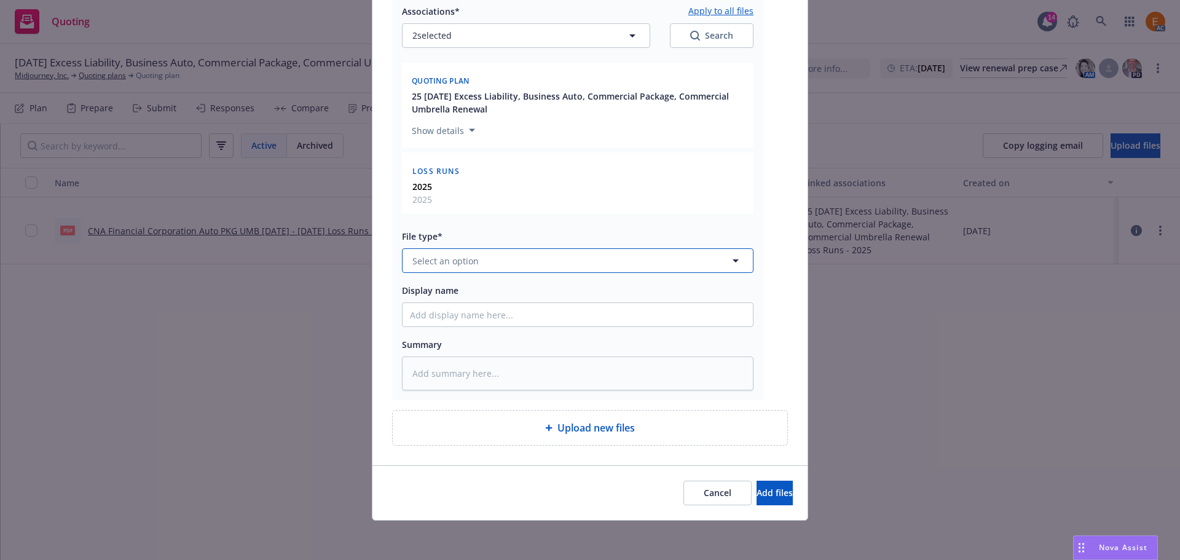
click at [477, 265] on button "Select an option" at bounding box center [577, 260] width 351 height 25
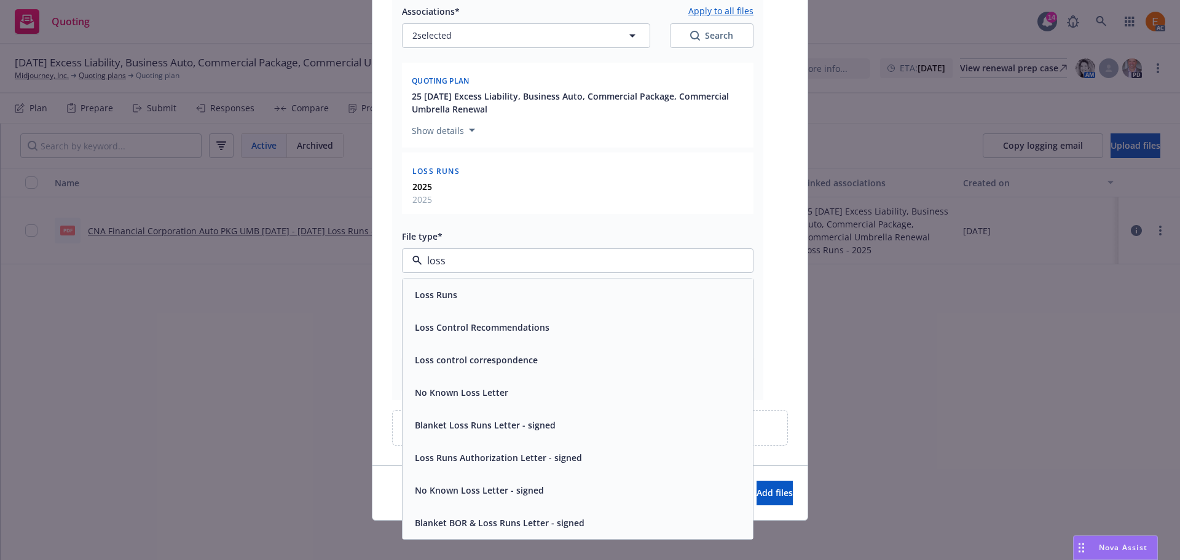
type input "loss r"
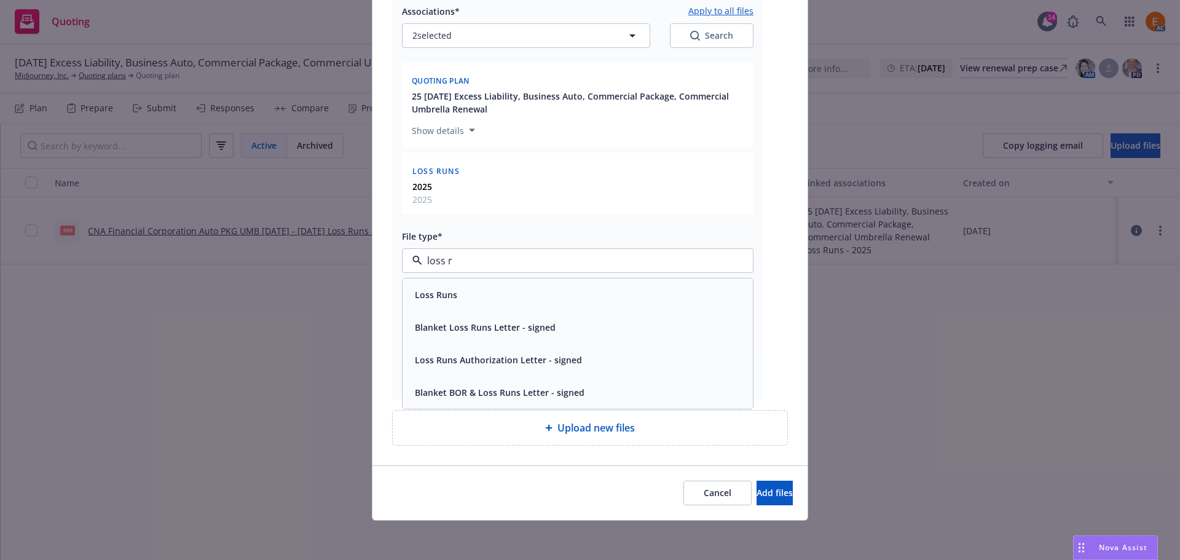
click at [439, 291] on span "Loss Runs" at bounding box center [436, 294] width 42 height 13
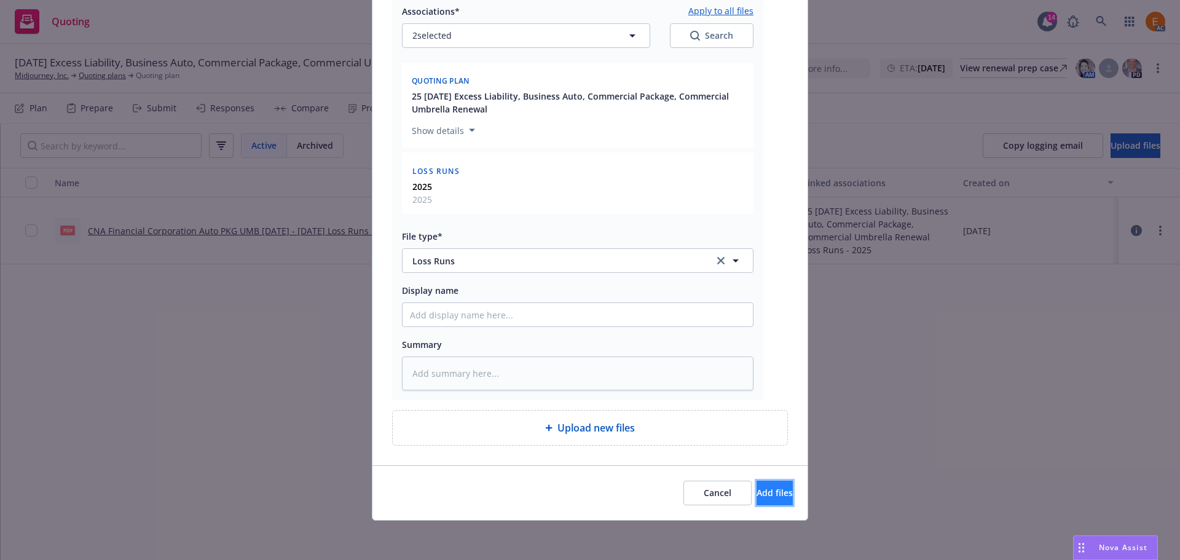
click at [756, 490] on span "Add files" at bounding box center [774, 493] width 36 height 12
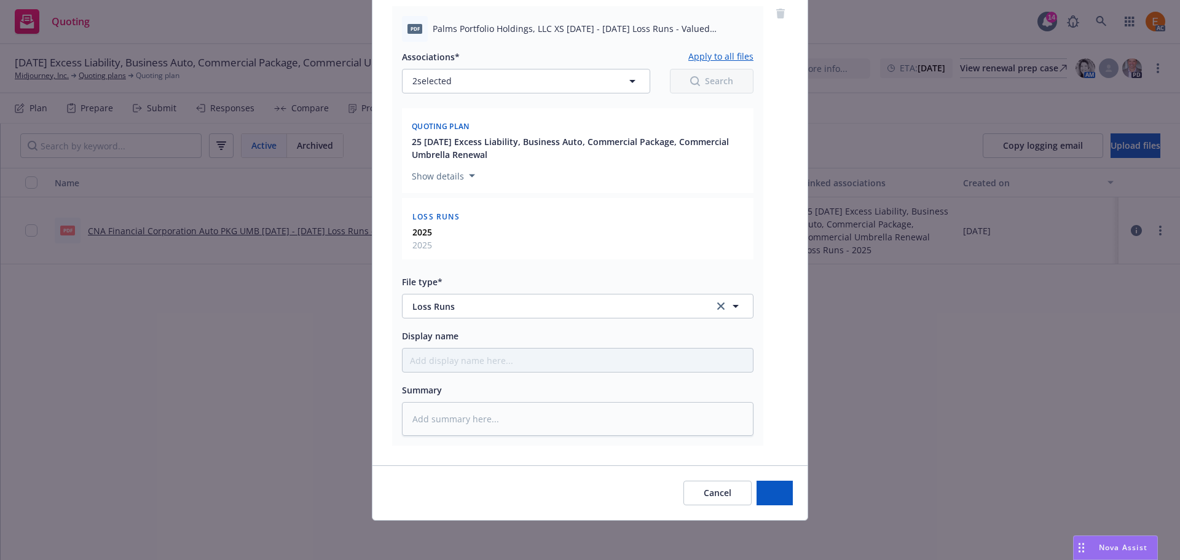
scroll to position [600, 0]
type textarea "x"
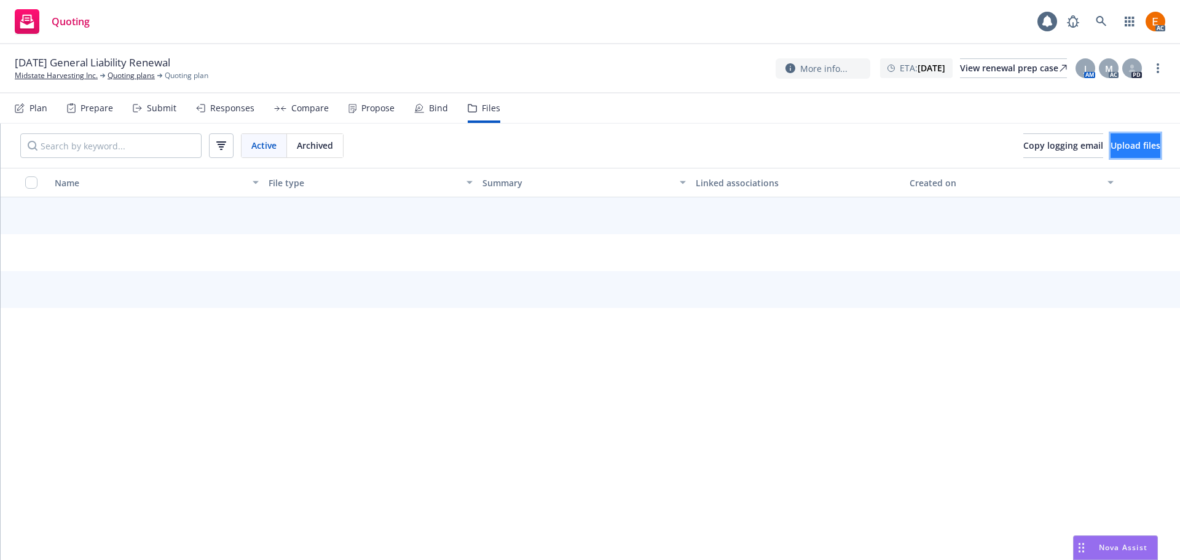
click at [1136, 143] on span "Upload files" at bounding box center [1135, 145] width 50 height 12
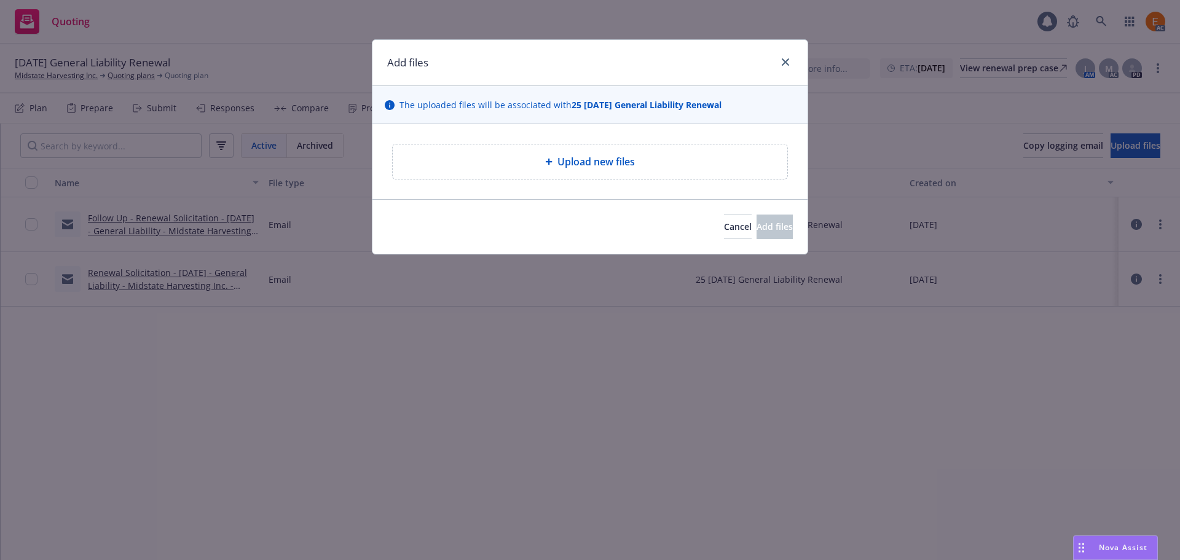
click at [647, 159] on div "Upload new files" at bounding box center [589, 161] width 375 height 15
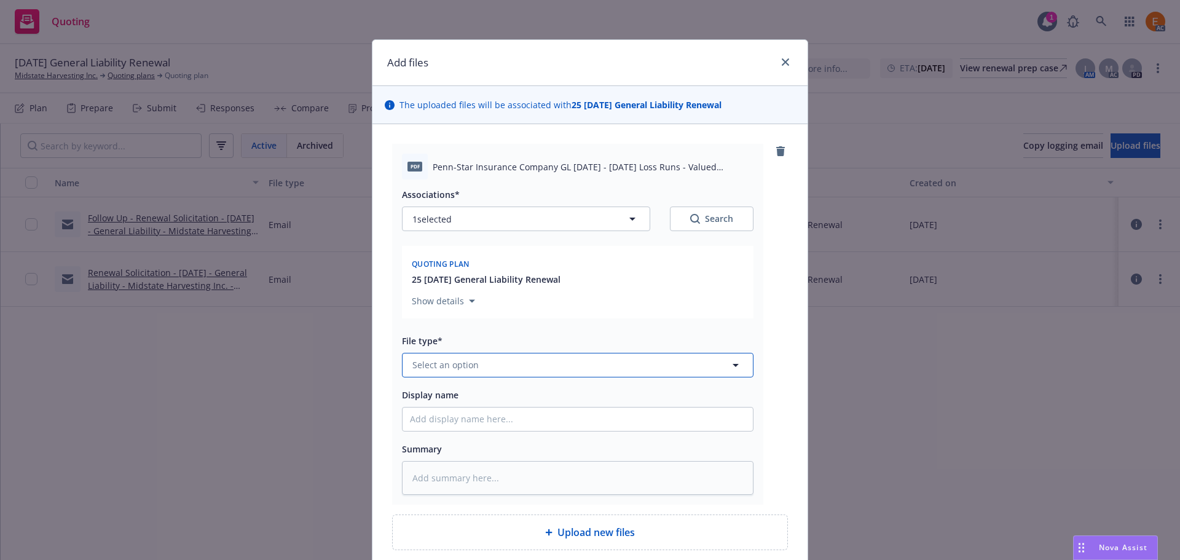
click at [506, 363] on button "Select an option" at bounding box center [577, 365] width 351 height 25
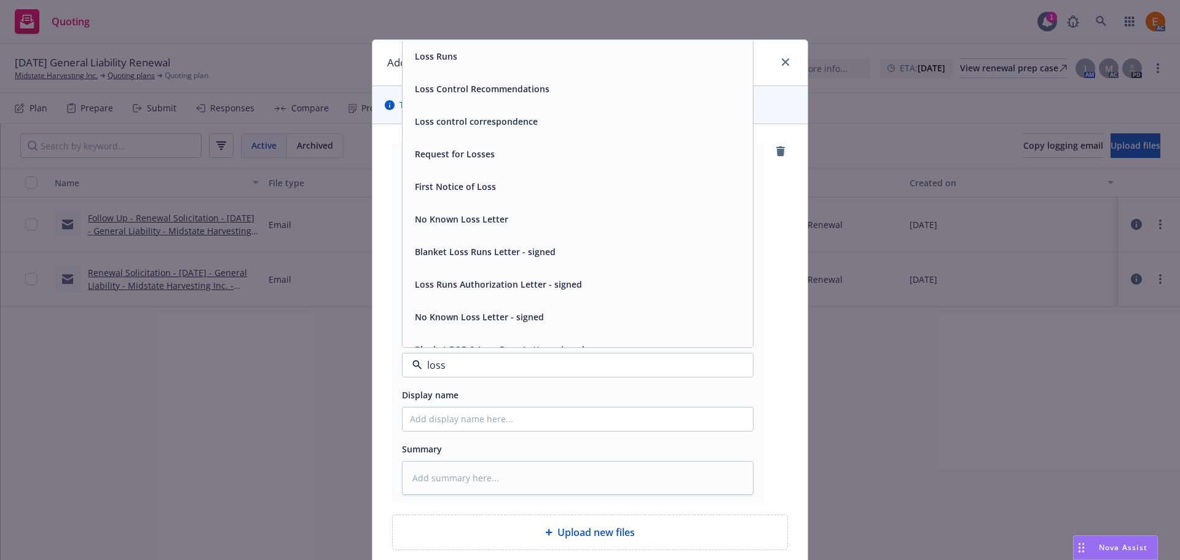
type input "loss r"
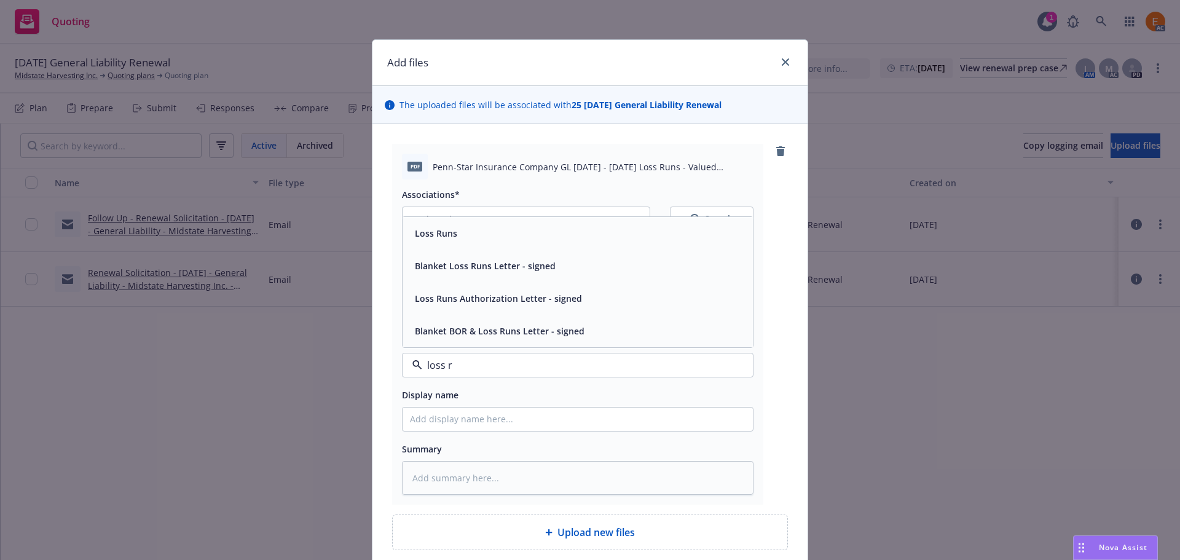
click at [483, 243] on div "Loss Runs" at bounding box center [577, 233] width 350 height 33
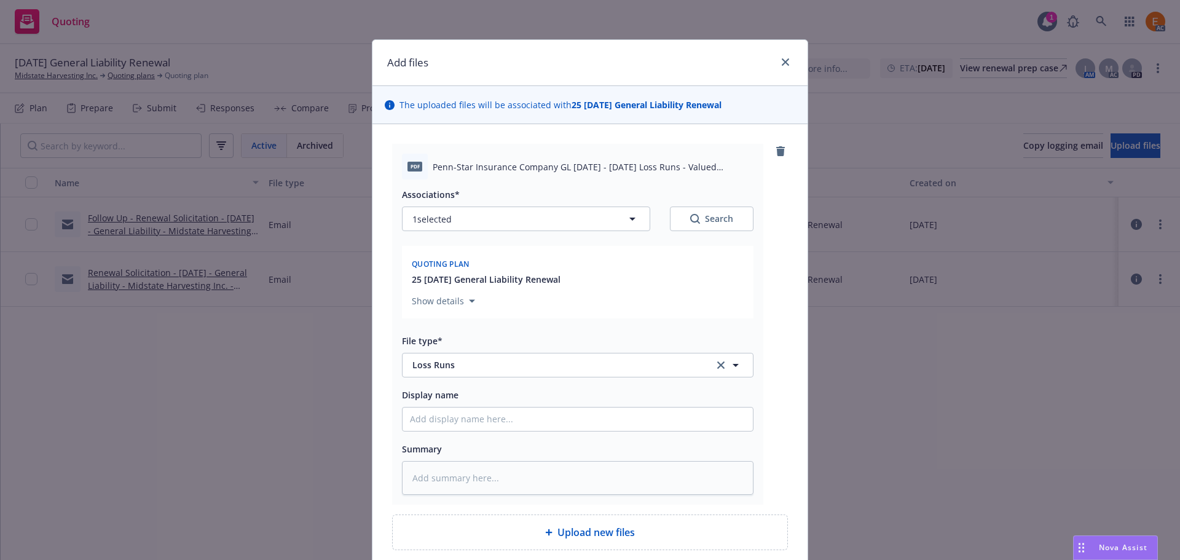
click at [694, 216] on icon "Search" at bounding box center [695, 219] width 10 height 10
type textarea "x"
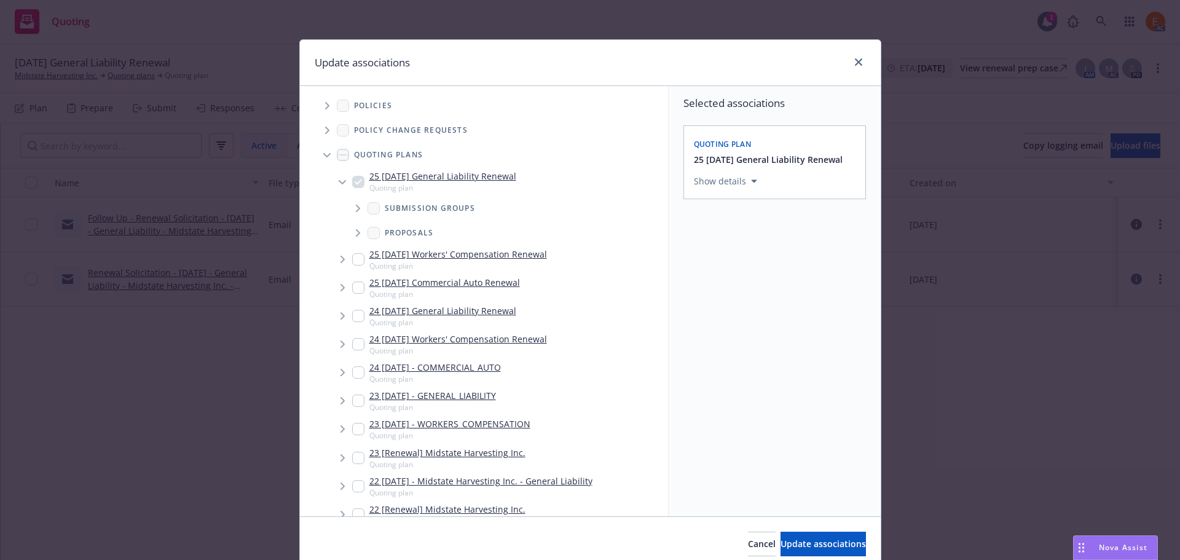
click at [323, 156] on icon "Tree Example" at bounding box center [326, 155] width 7 height 4
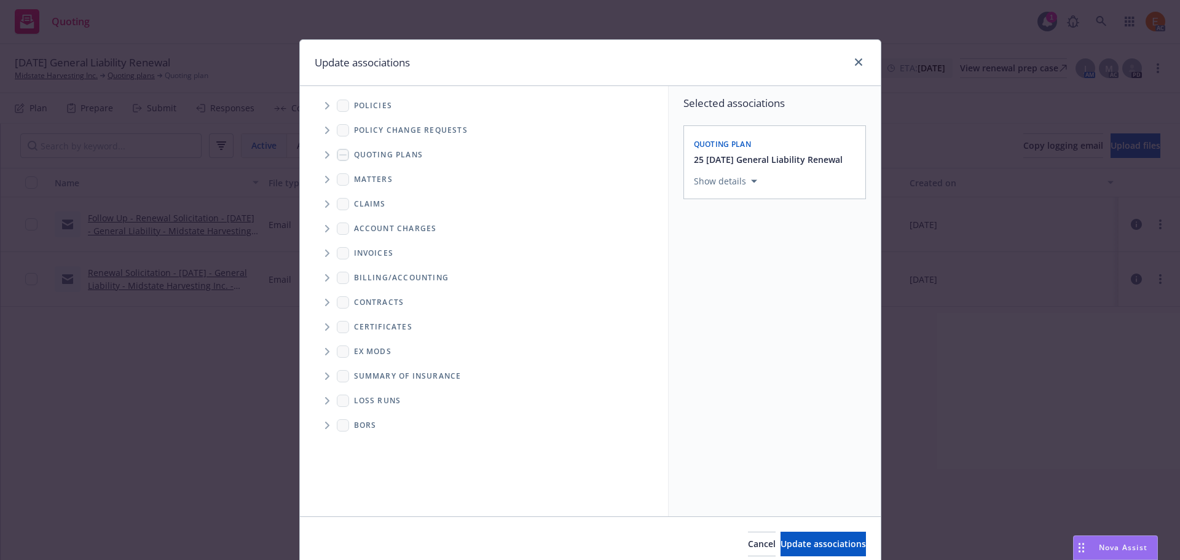
click at [318, 393] on span "Folder Tree Example" at bounding box center [327, 401] width 20 height 20
click at [374, 445] on link "2025" at bounding box center [384, 444] width 20 height 13
checkbox input "true"
drag, startPoint x: 772, startPoint y: 539, endPoint x: 761, endPoint y: 516, distance: 26.7
click at [780, 539] on span "Update associations" at bounding box center [822, 544] width 85 height 12
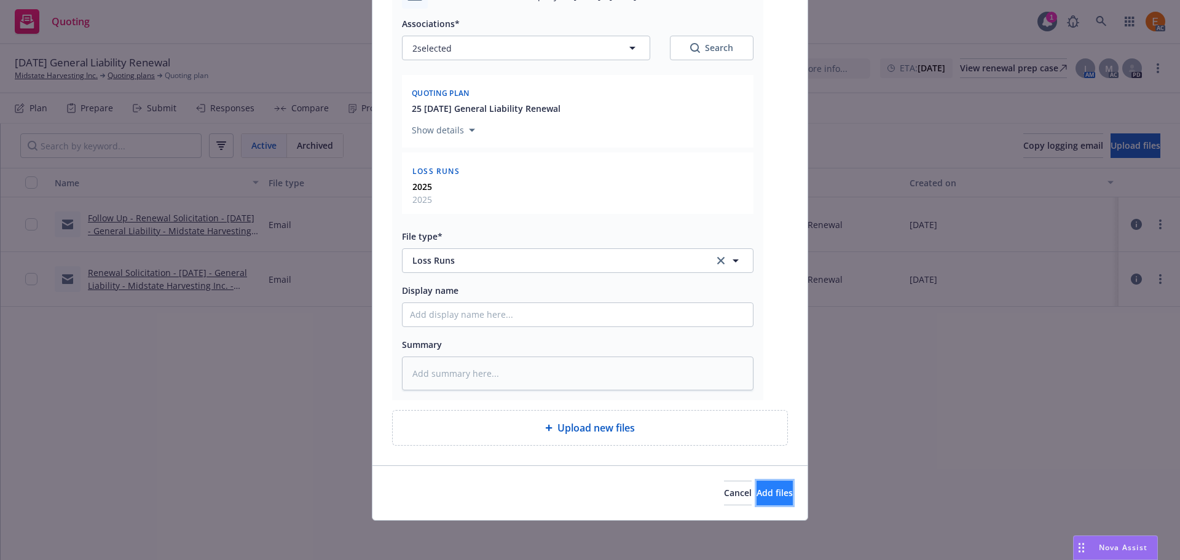
click at [756, 485] on button "Add files" at bounding box center [774, 493] width 36 height 25
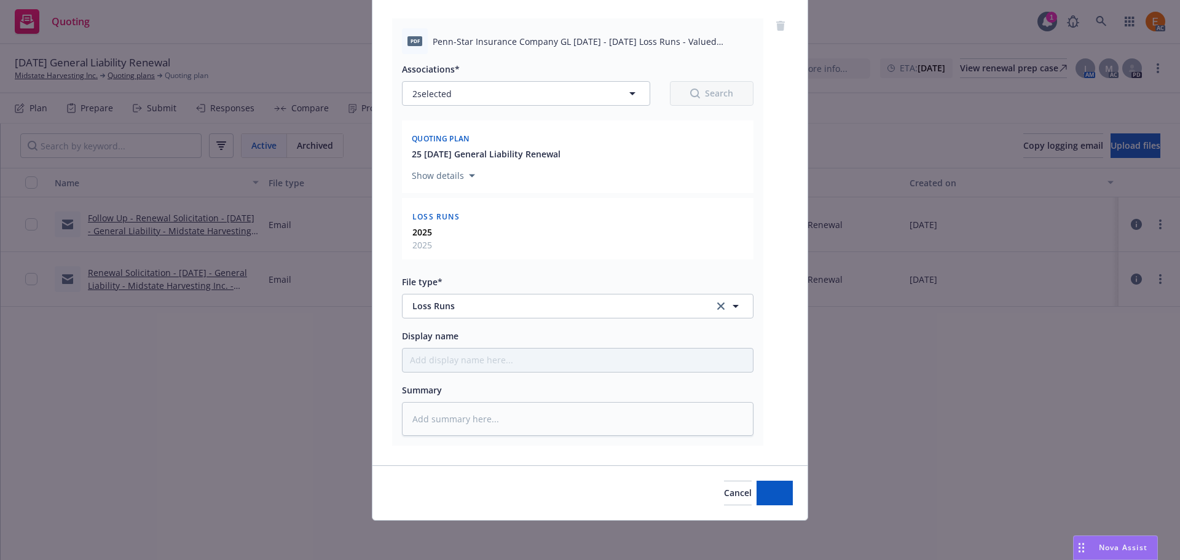
scroll to position [125, 0]
type textarea "x"
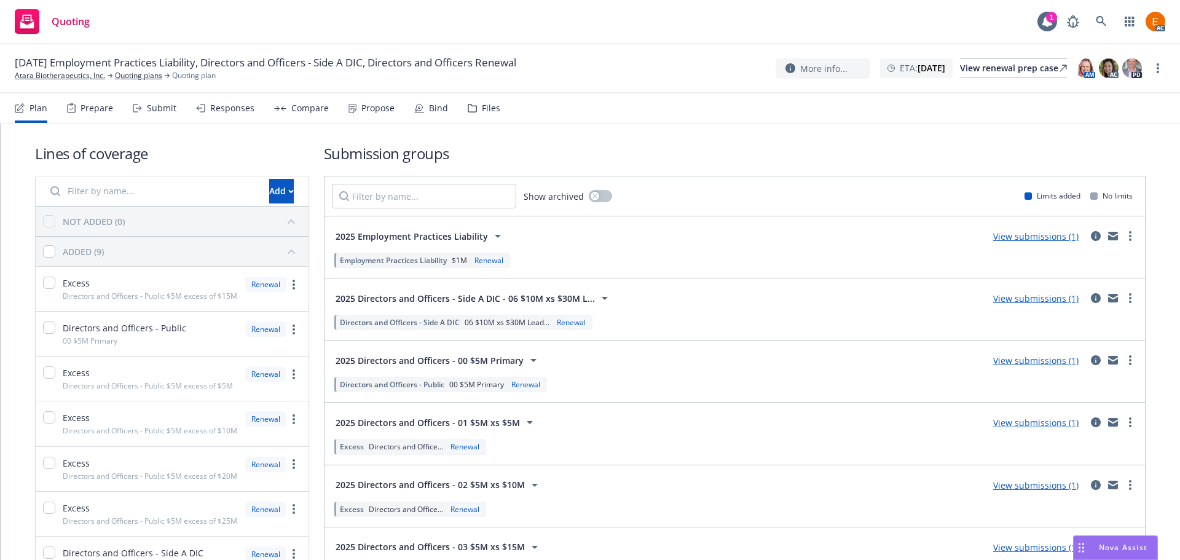
click at [476, 104] on div "Files" at bounding box center [484, 107] width 33 height 29
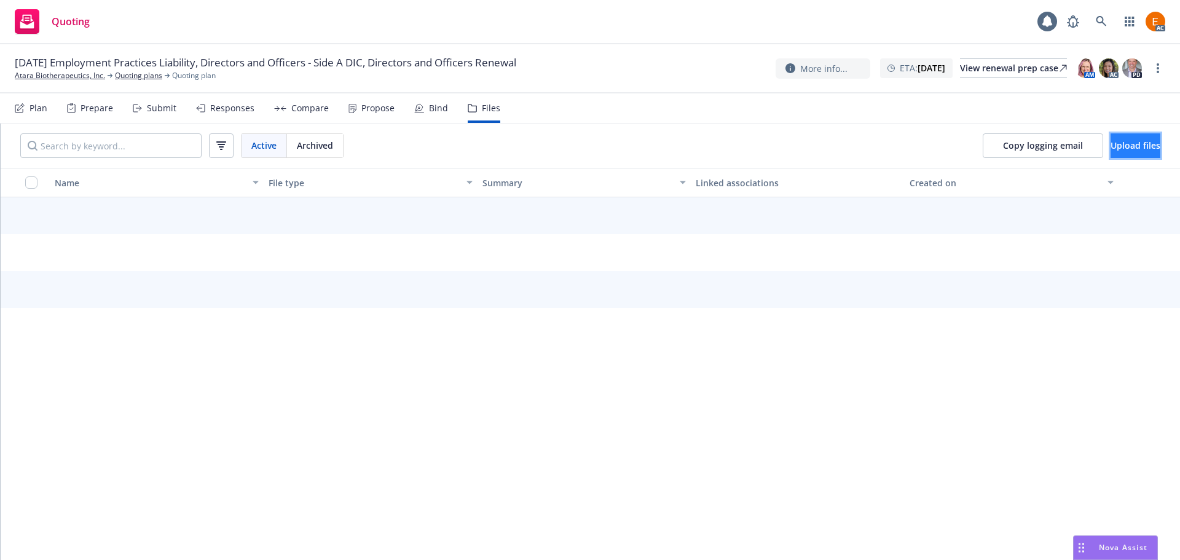
click at [1133, 144] on span "Upload files" at bounding box center [1135, 145] width 50 height 12
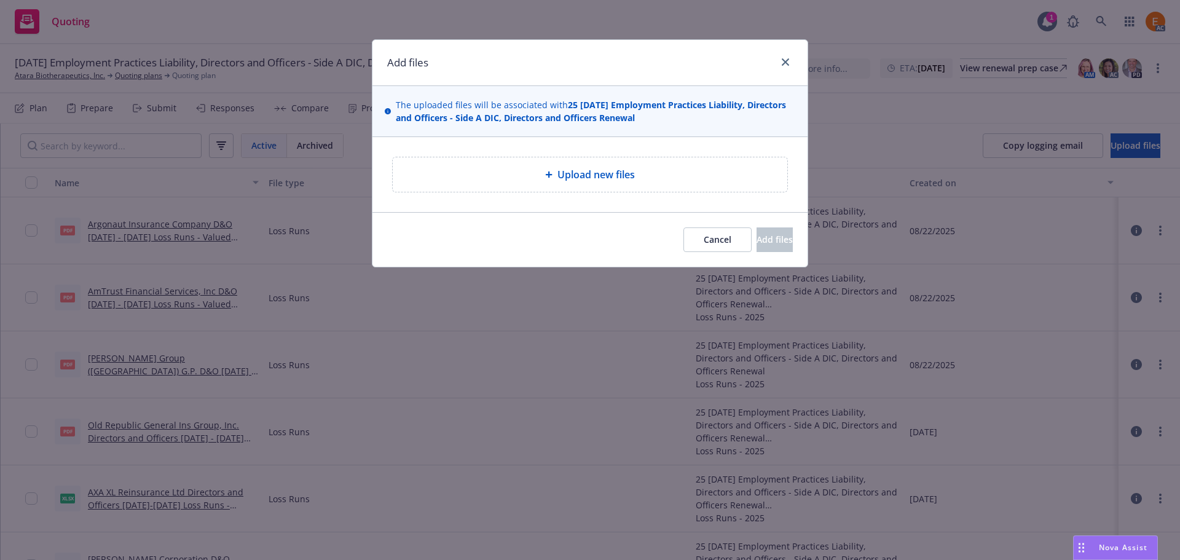
click at [635, 175] on span "Upload new files" at bounding box center [595, 174] width 77 height 15
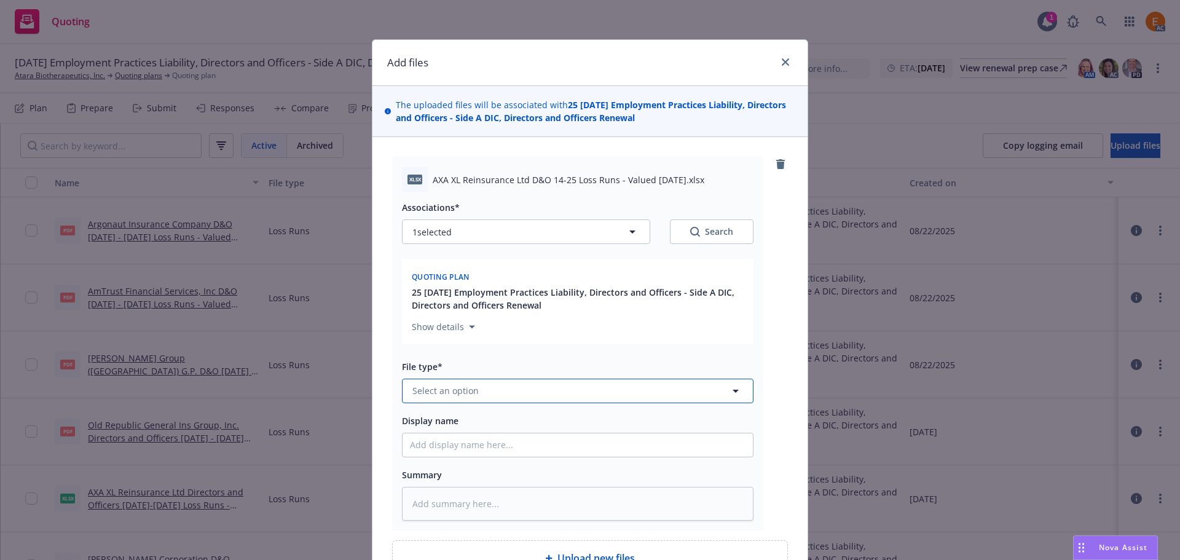
click at [546, 393] on button "Select an option" at bounding box center [577, 391] width 351 height 25
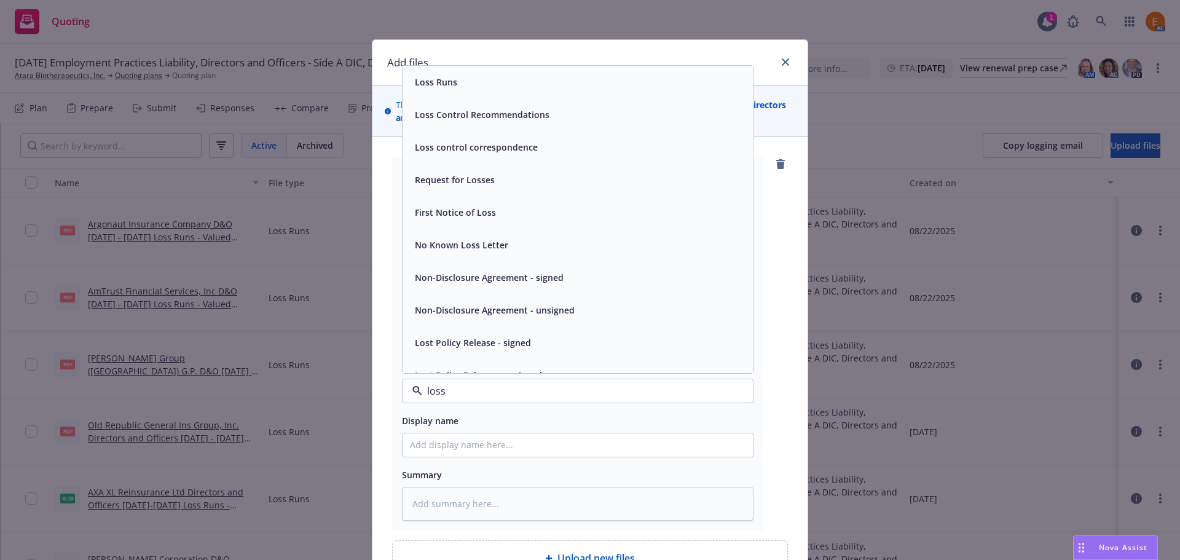
type input "loss r"
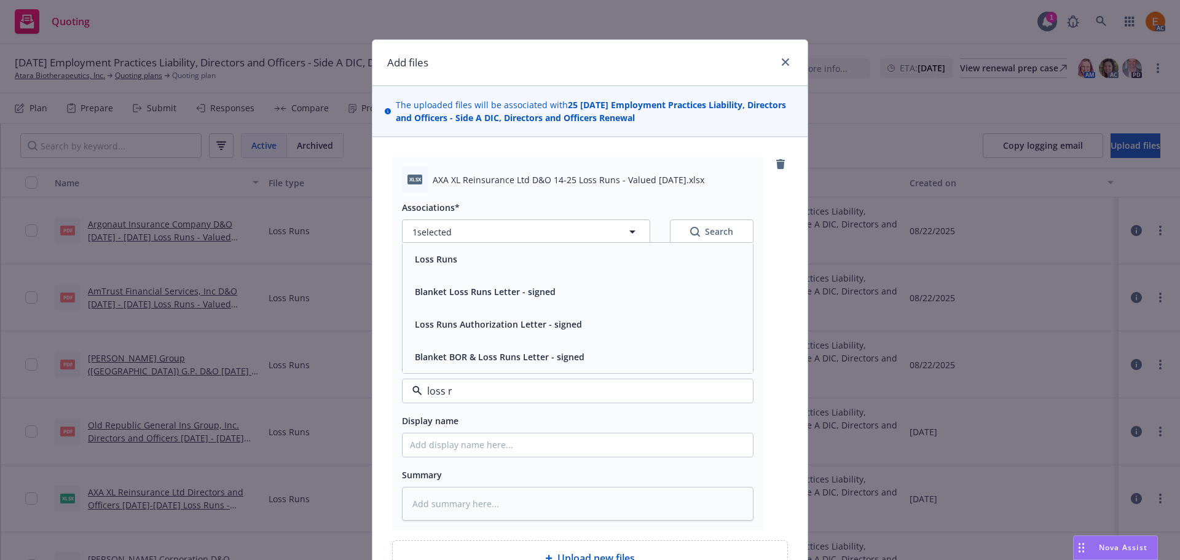
click at [455, 254] on div "Loss Runs" at bounding box center [577, 259] width 335 height 18
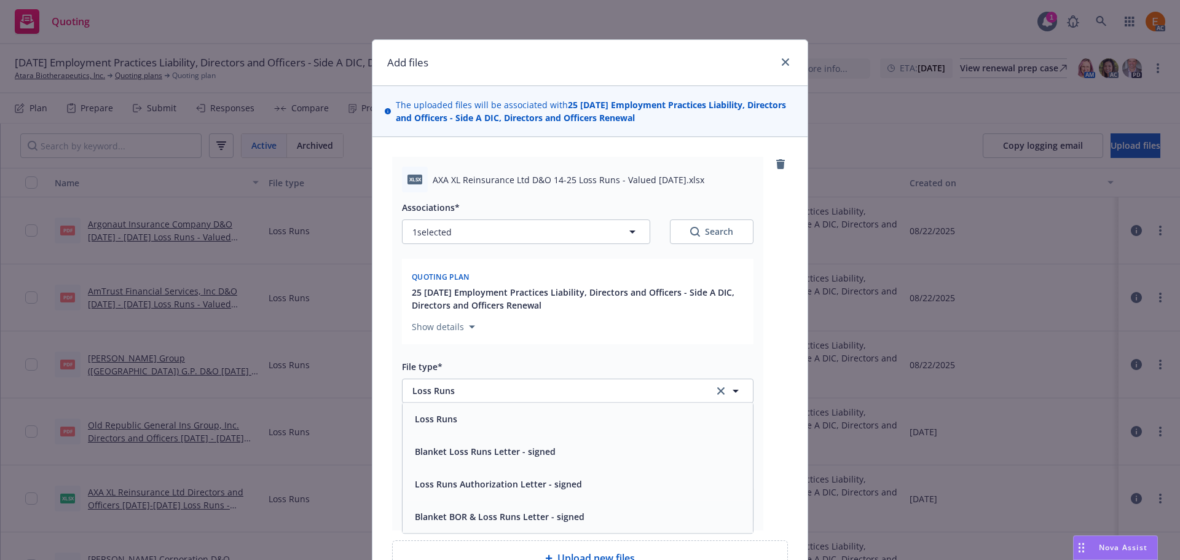
click at [683, 231] on button "Search" at bounding box center [712, 231] width 84 height 25
type textarea "x"
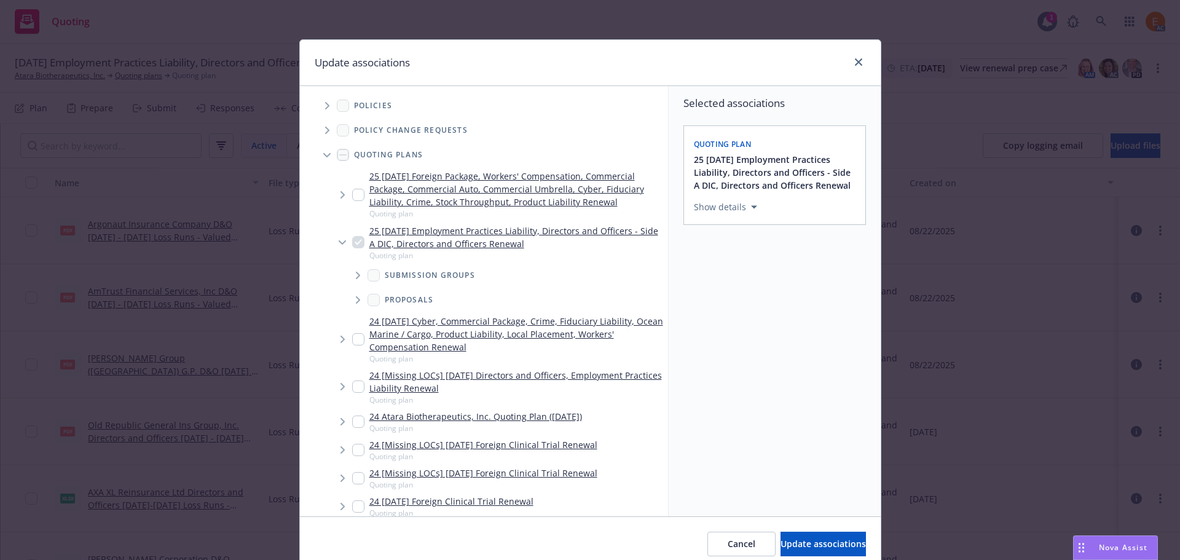
click at [317, 155] on span "Tree Example" at bounding box center [327, 155] width 20 height 20
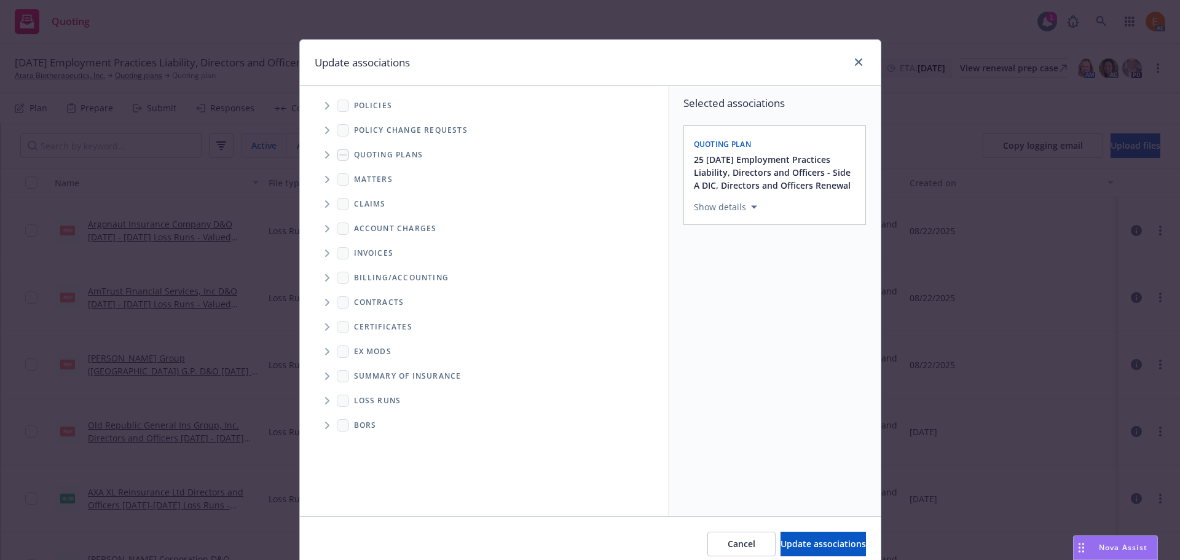
click at [317, 406] on span "Folder Tree Example" at bounding box center [327, 401] width 20 height 20
click at [374, 449] on link "2025" at bounding box center [384, 444] width 20 height 13
checkbox input "true"
click at [781, 546] on span "Update associations" at bounding box center [822, 544] width 85 height 12
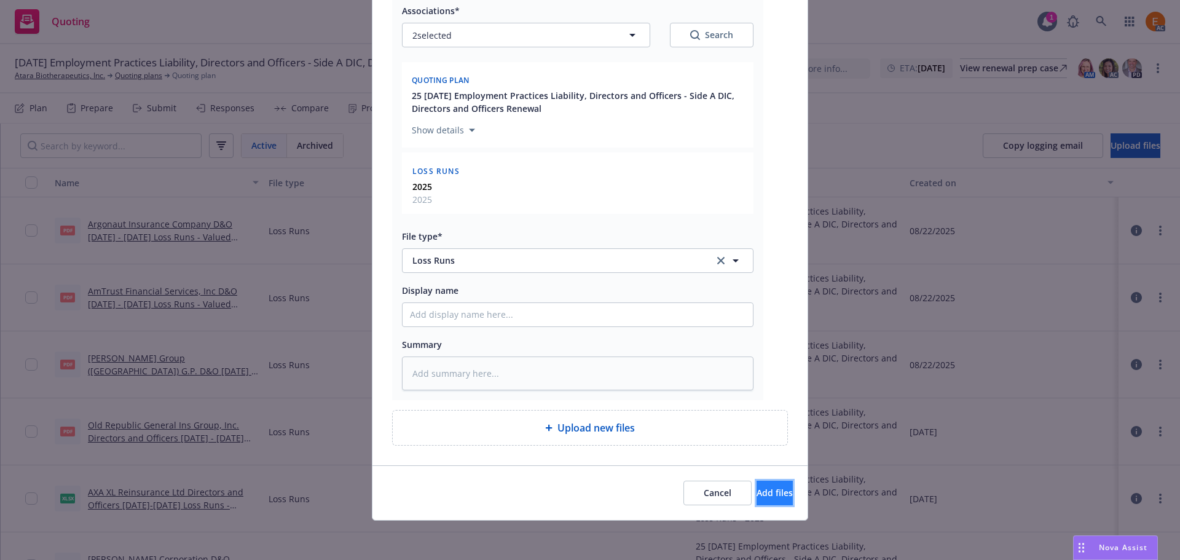
click at [756, 483] on button "Add files" at bounding box center [774, 493] width 36 height 25
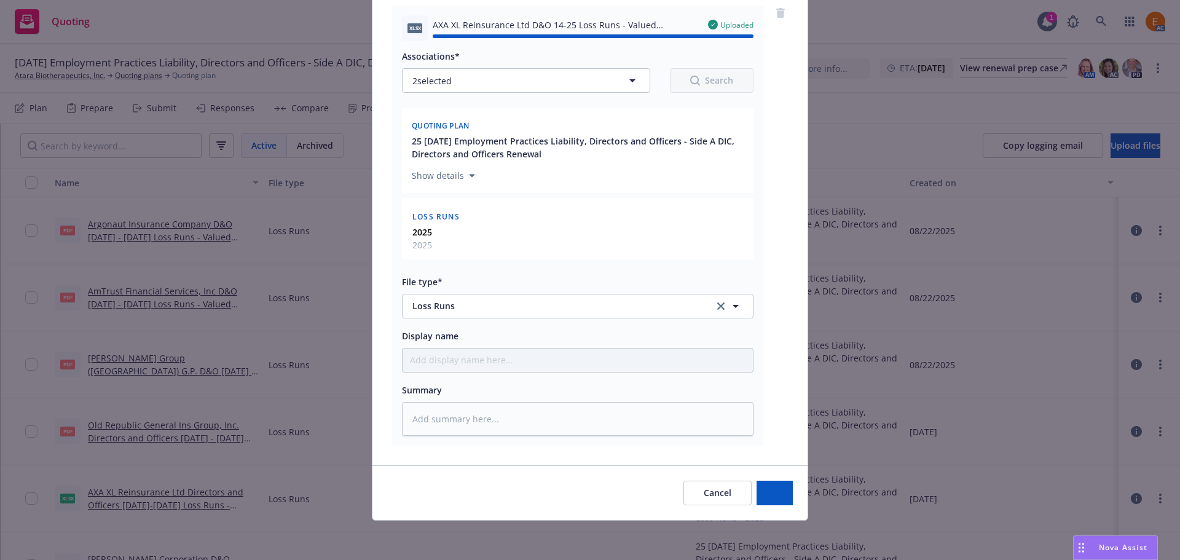
type textarea "x"
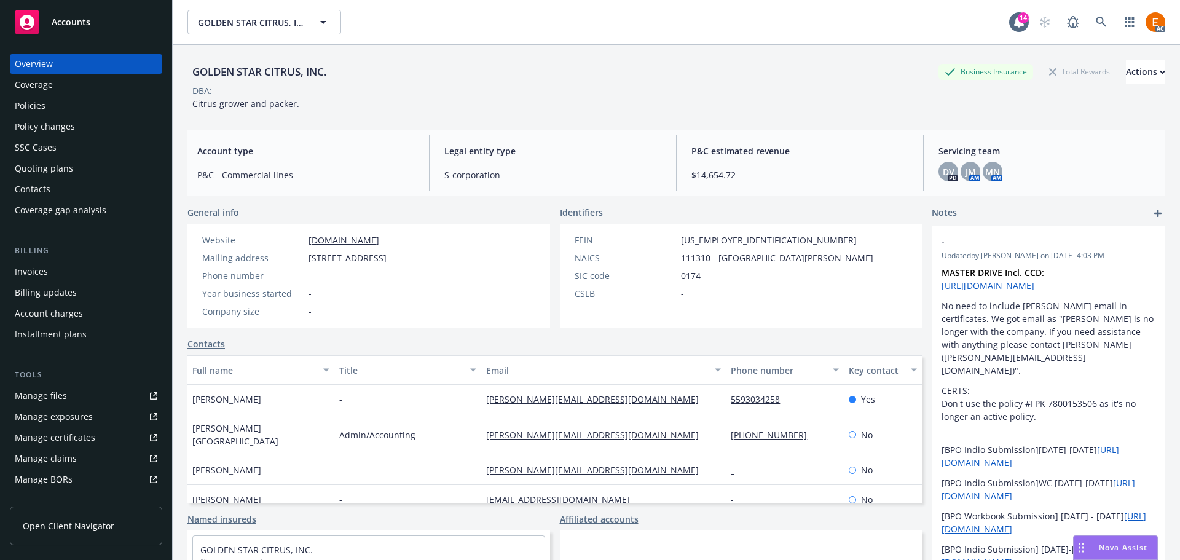
click at [52, 108] on div "Policies" at bounding box center [86, 106] width 143 height 20
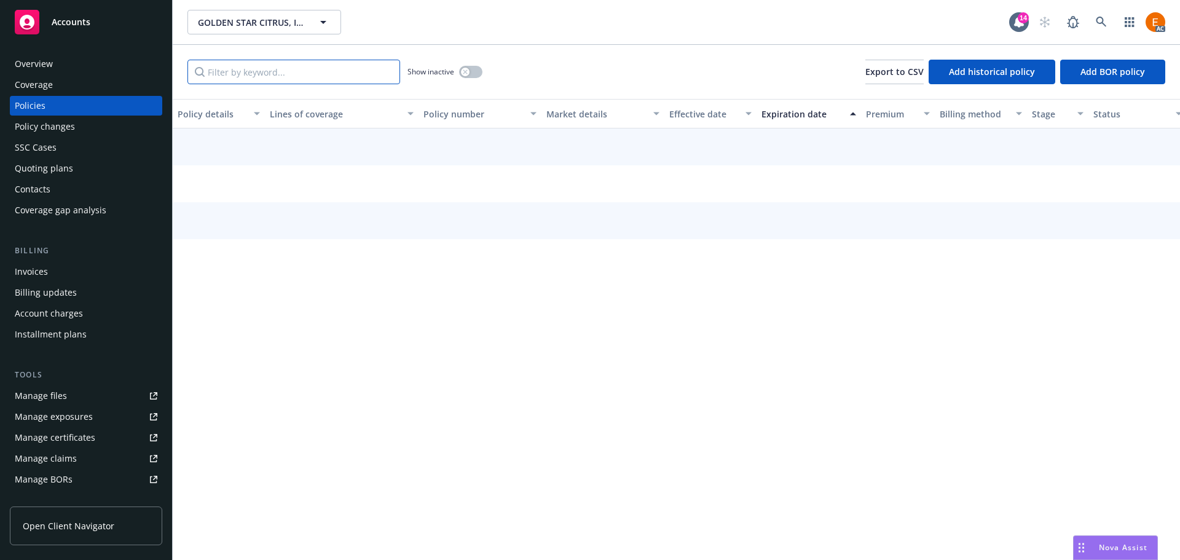
click at [318, 77] on input "Filter by keyword..." at bounding box center [293, 72] width 213 height 25
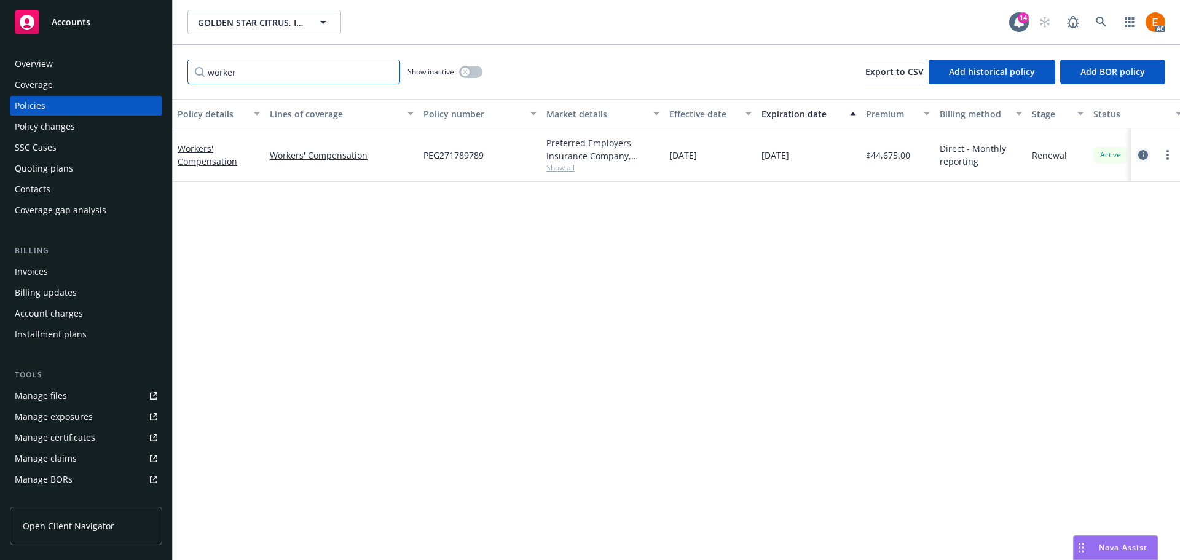
type input "worker"
click at [1145, 156] on icon "circleInformation" at bounding box center [1143, 155] width 10 height 10
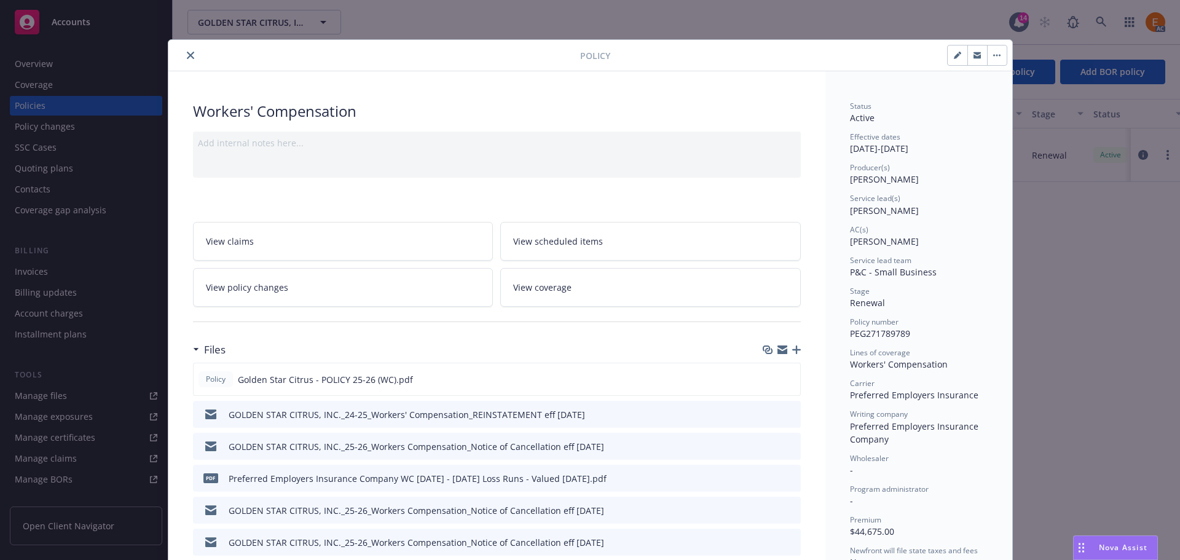
click at [792, 348] on icon "button" at bounding box center [796, 349] width 9 height 9
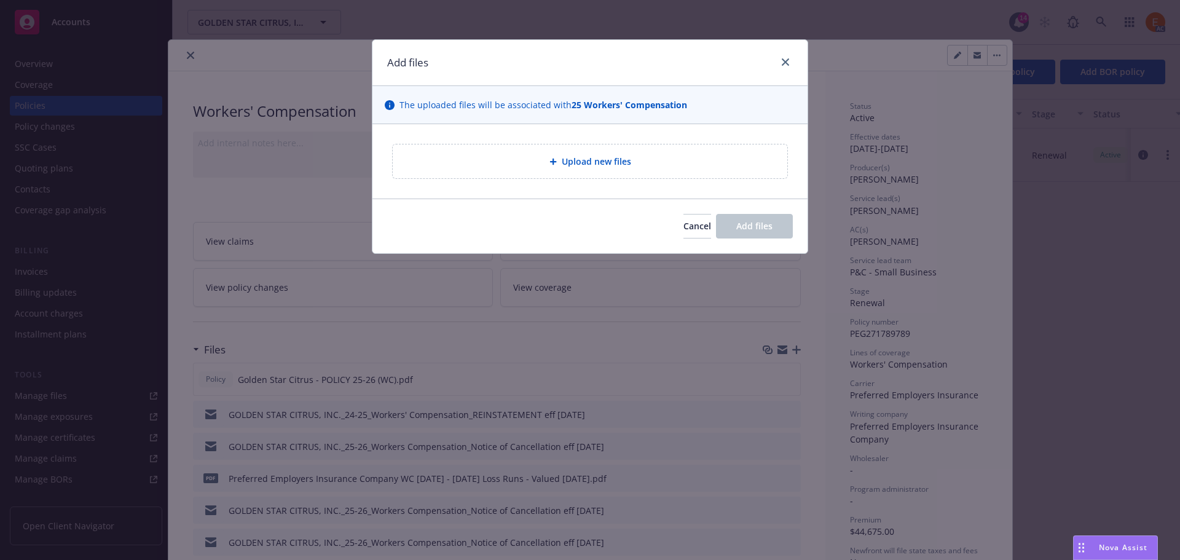
click at [624, 171] on div "Upload new files" at bounding box center [590, 161] width 394 height 34
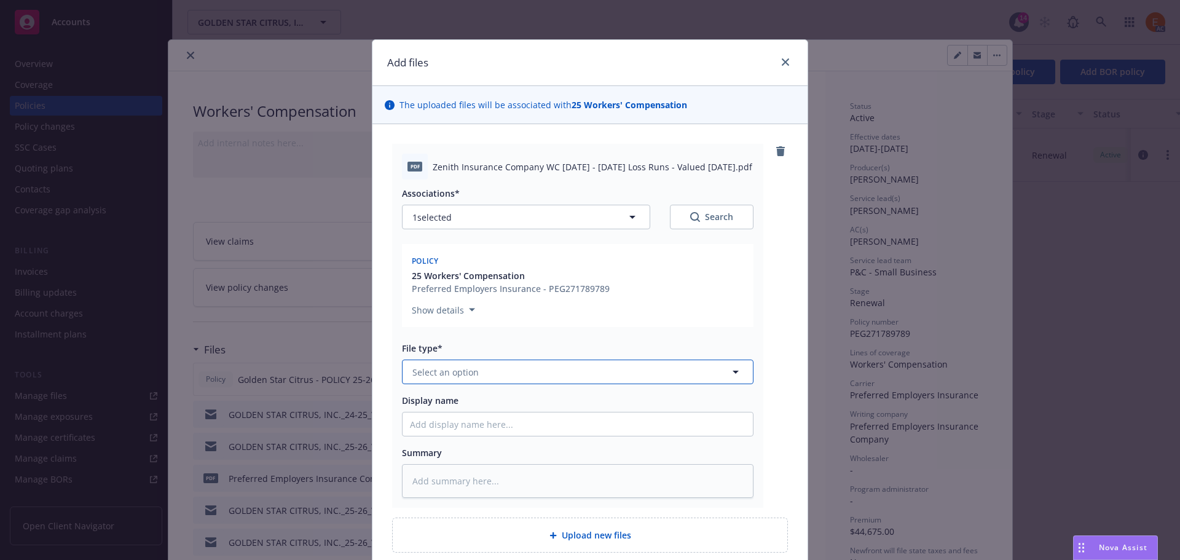
click at [552, 369] on button "Select an option" at bounding box center [577, 371] width 351 height 25
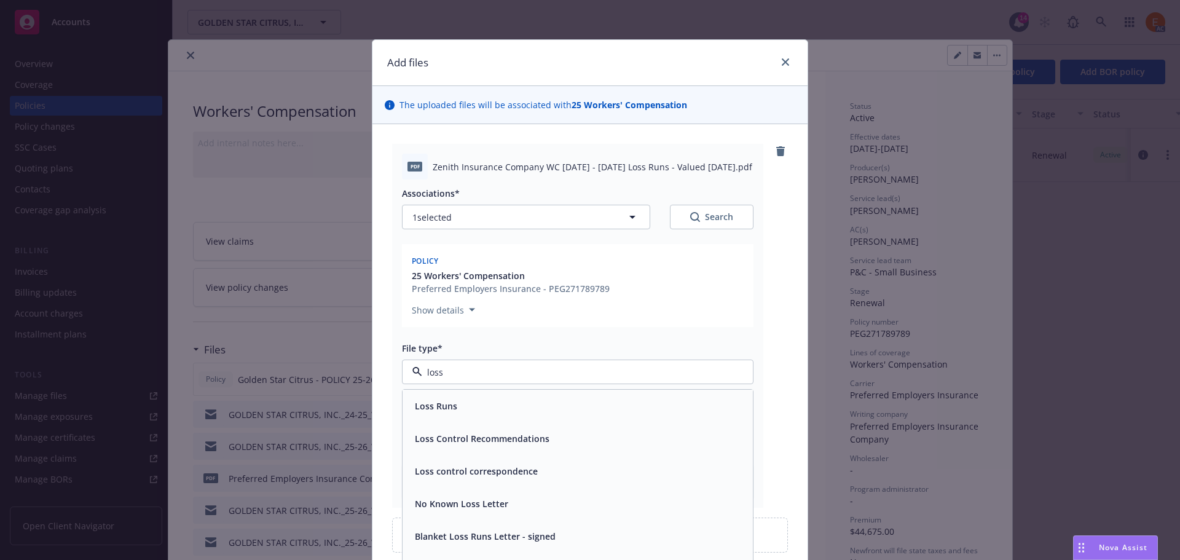
type input "loss r"
click at [503, 399] on div "Loss Runs" at bounding box center [577, 406] width 335 height 18
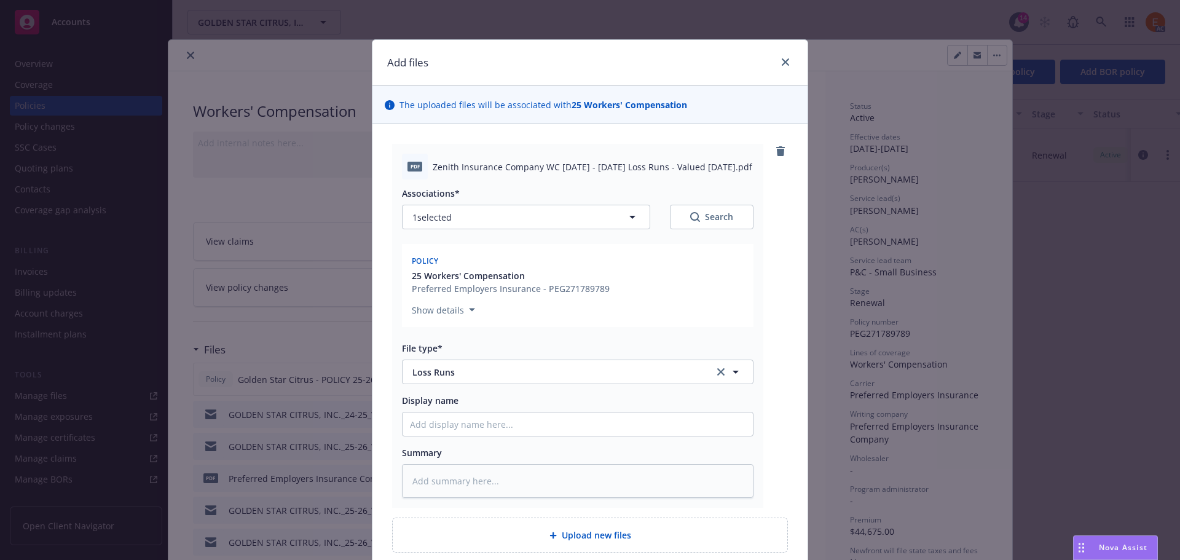
click at [705, 219] on div "Search" at bounding box center [711, 217] width 43 height 12
type textarea "x"
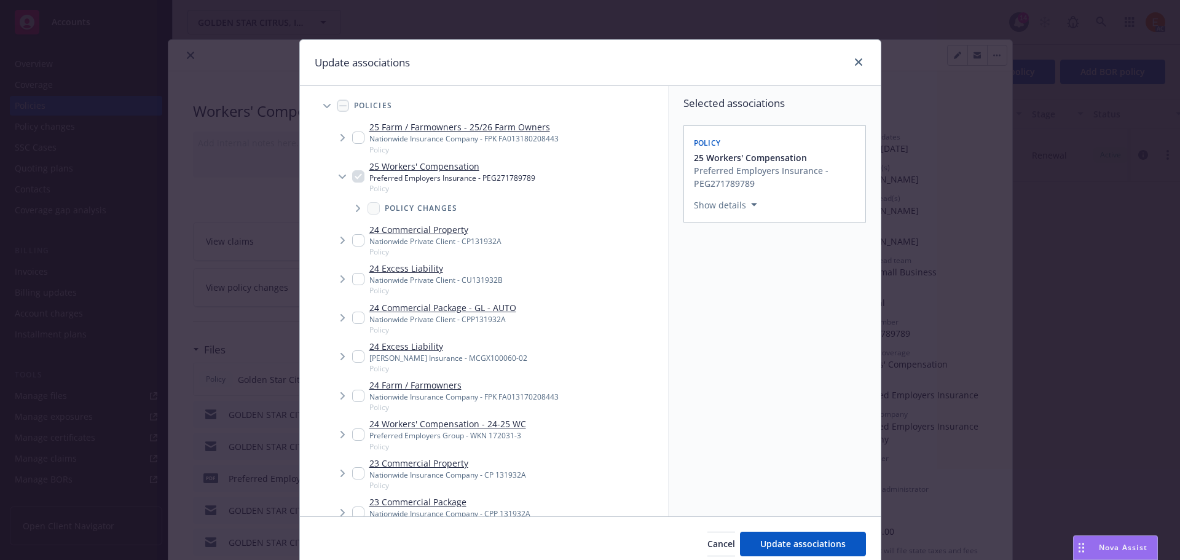
drag, startPoint x: 334, startPoint y: 139, endPoint x: 332, endPoint y: 133, distance: 6.3
click at [334, 138] on span "Tree Example" at bounding box center [342, 138] width 20 height 20
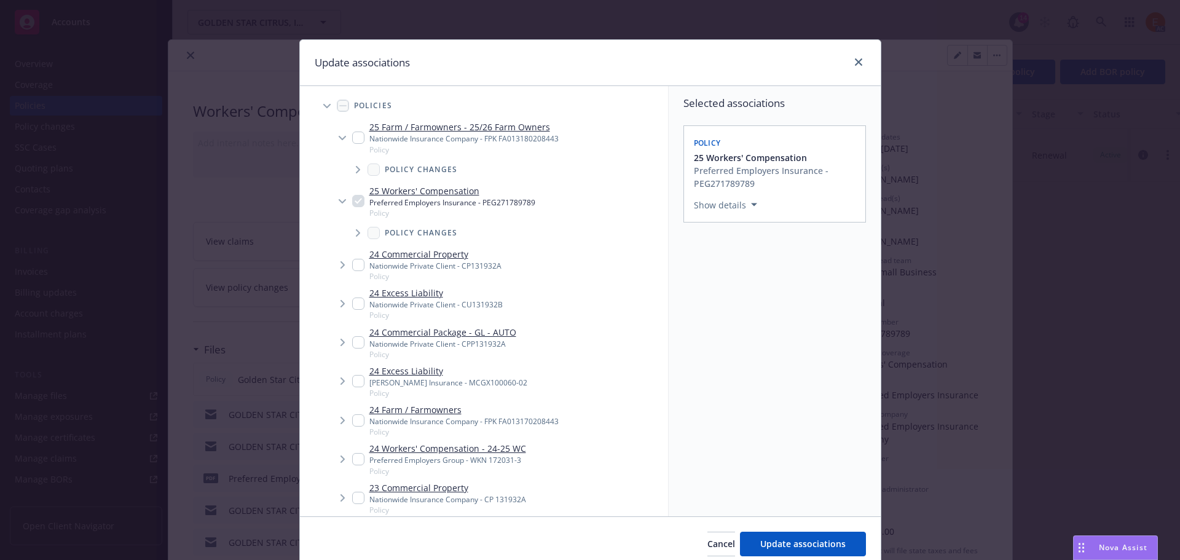
click at [318, 103] on span "Tree Example" at bounding box center [327, 106] width 20 height 20
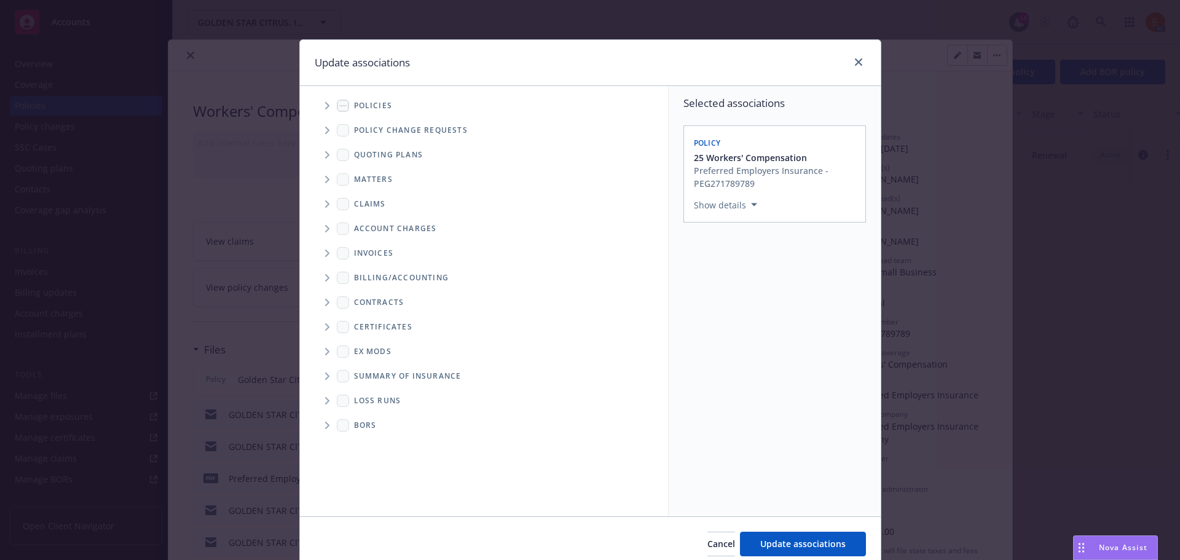
click at [325, 402] on icon "Folder Tree Example" at bounding box center [327, 400] width 5 height 7
click at [388, 445] on link "2025" at bounding box center [384, 444] width 20 height 13
checkbox input "true"
click at [824, 552] on button "Update associations" at bounding box center [803, 544] width 126 height 25
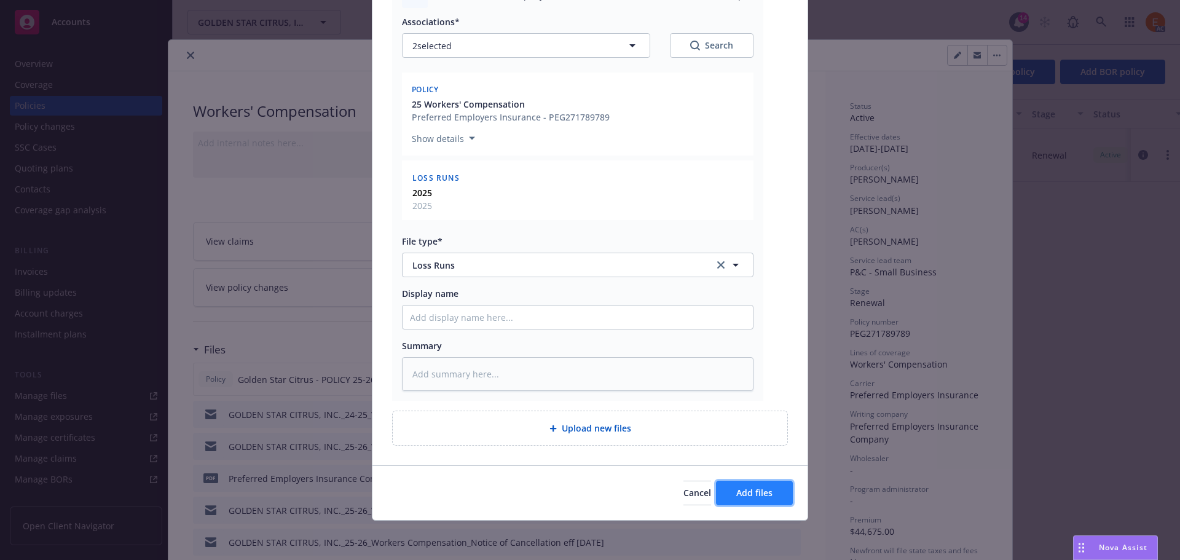
click at [759, 487] on span "Add files" at bounding box center [754, 493] width 36 height 12
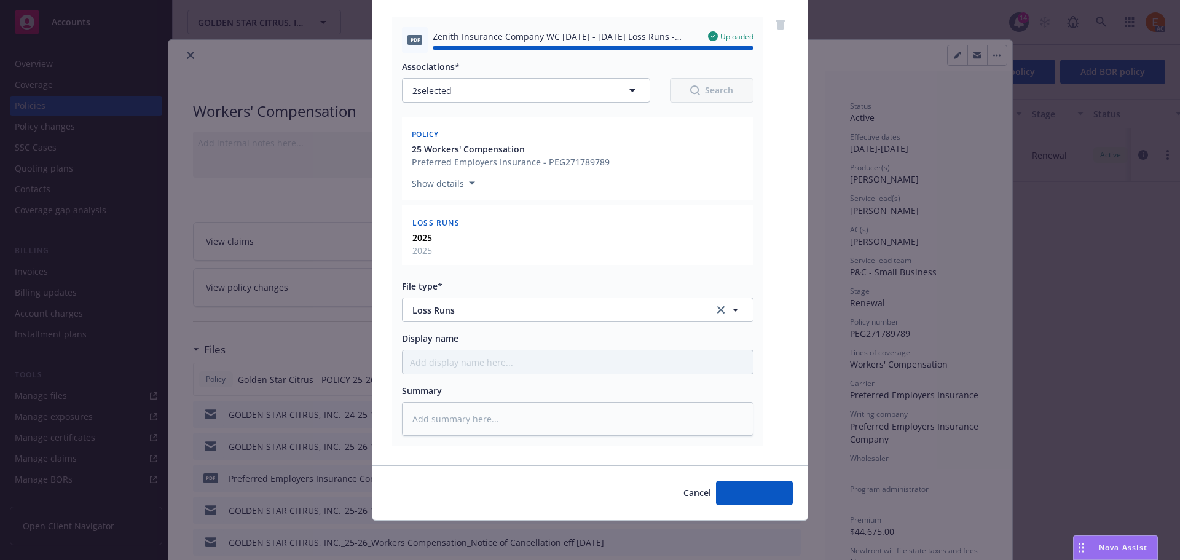
type textarea "x"
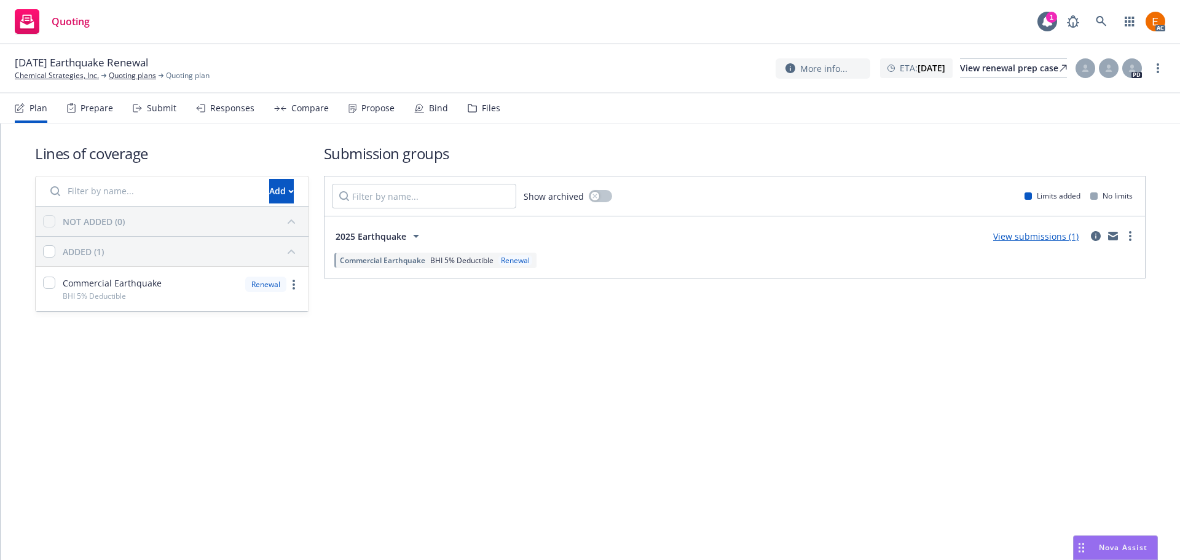
click at [482, 109] on div "Files" at bounding box center [491, 108] width 18 height 10
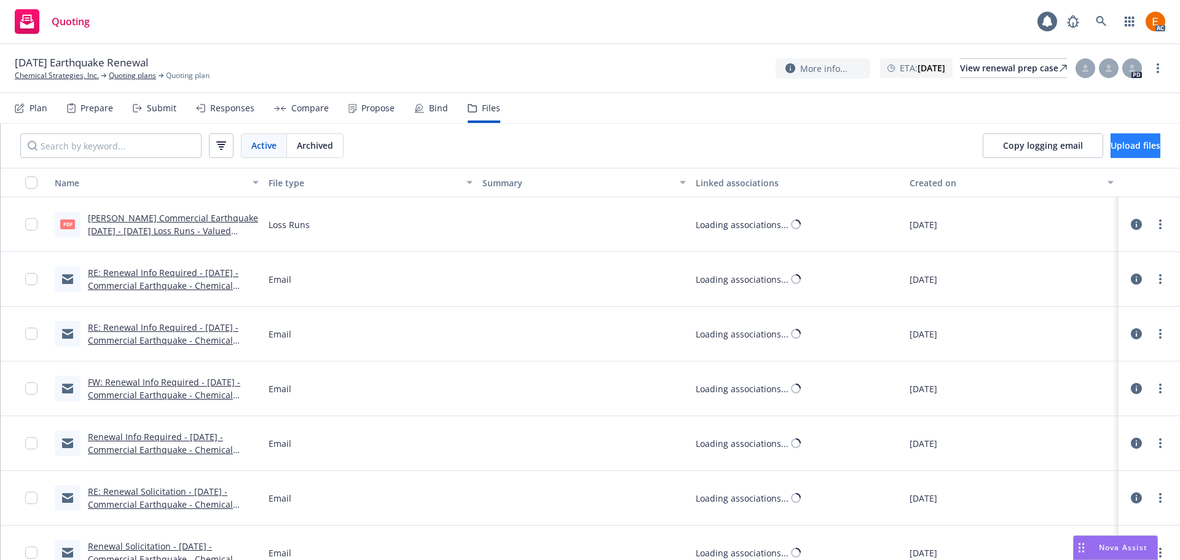
click at [1112, 140] on span "Upload files" at bounding box center [1135, 145] width 50 height 12
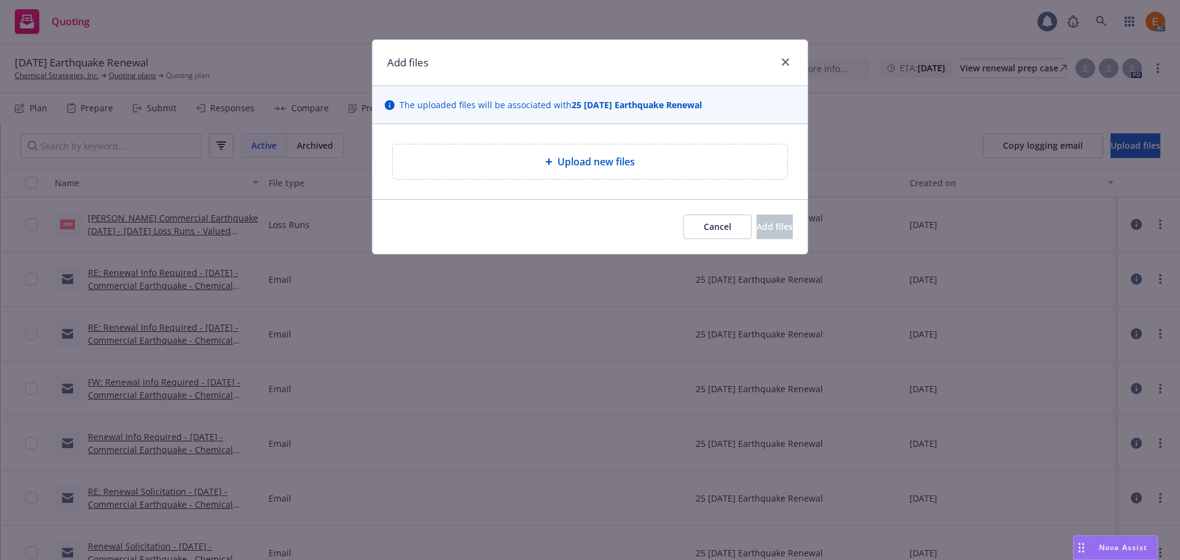
click at [610, 159] on span "Upload new files" at bounding box center [595, 161] width 77 height 15
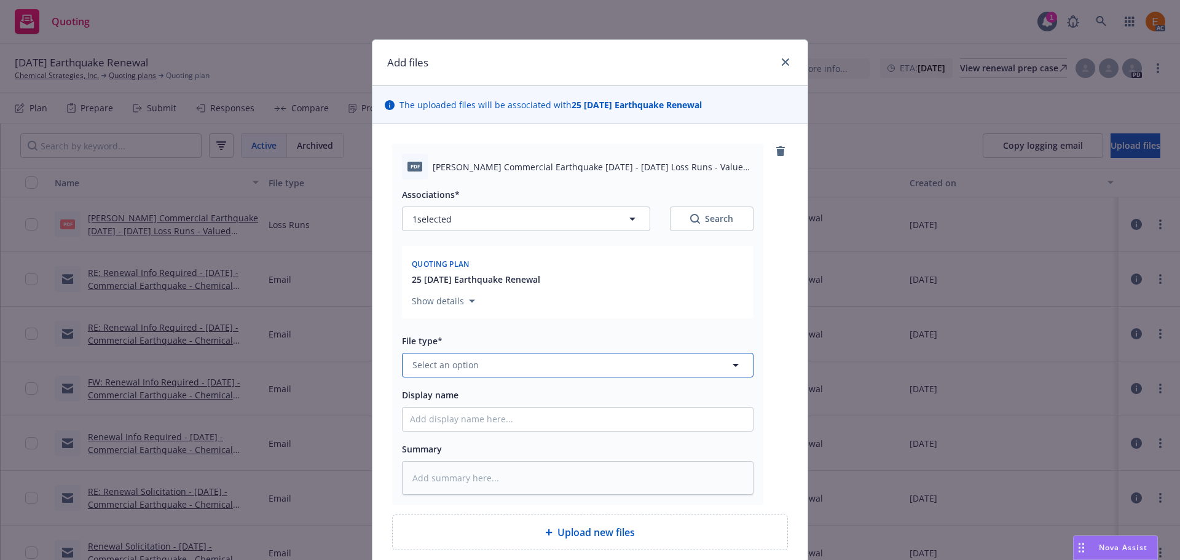
click at [548, 368] on button "Select an option" at bounding box center [577, 365] width 351 height 25
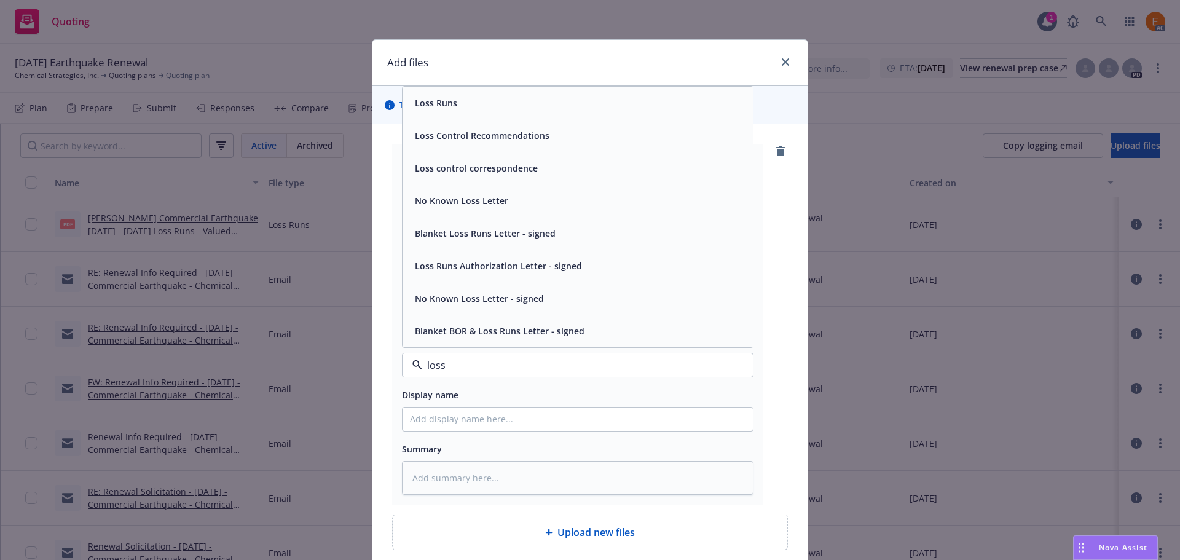
type input "loss r"
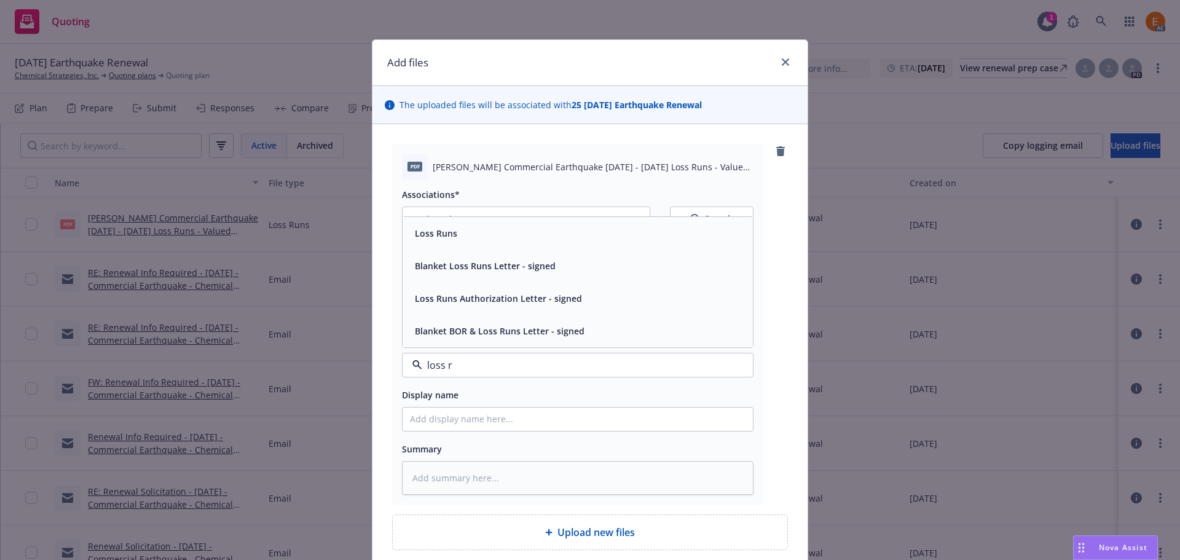
click at [444, 231] on span "Loss Runs" at bounding box center [436, 233] width 42 height 13
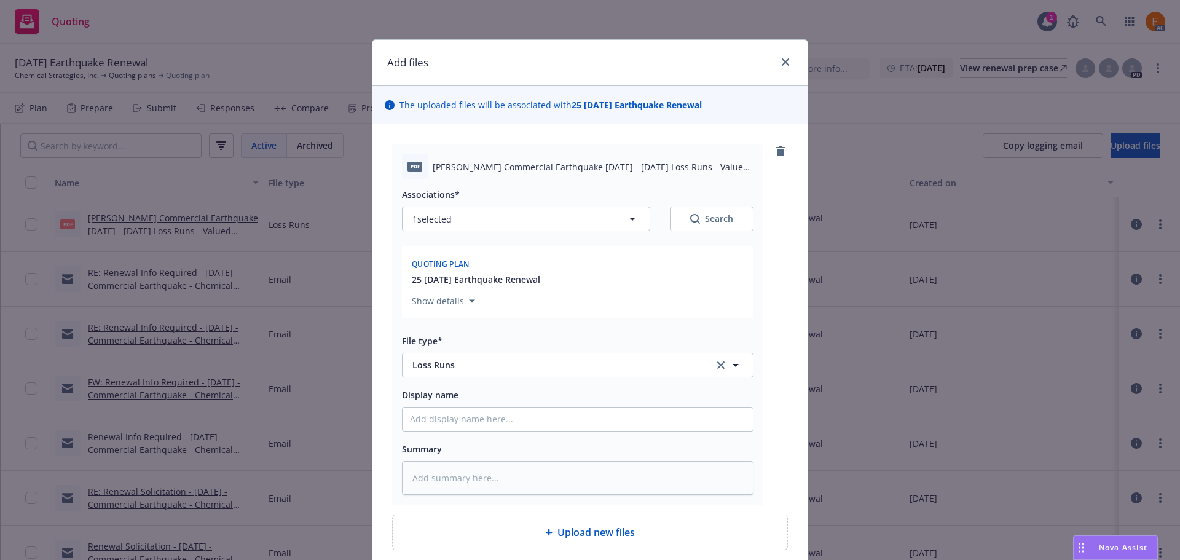
click at [696, 216] on div "Search" at bounding box center [711, 219] width 43 height 12
type textarea "x"
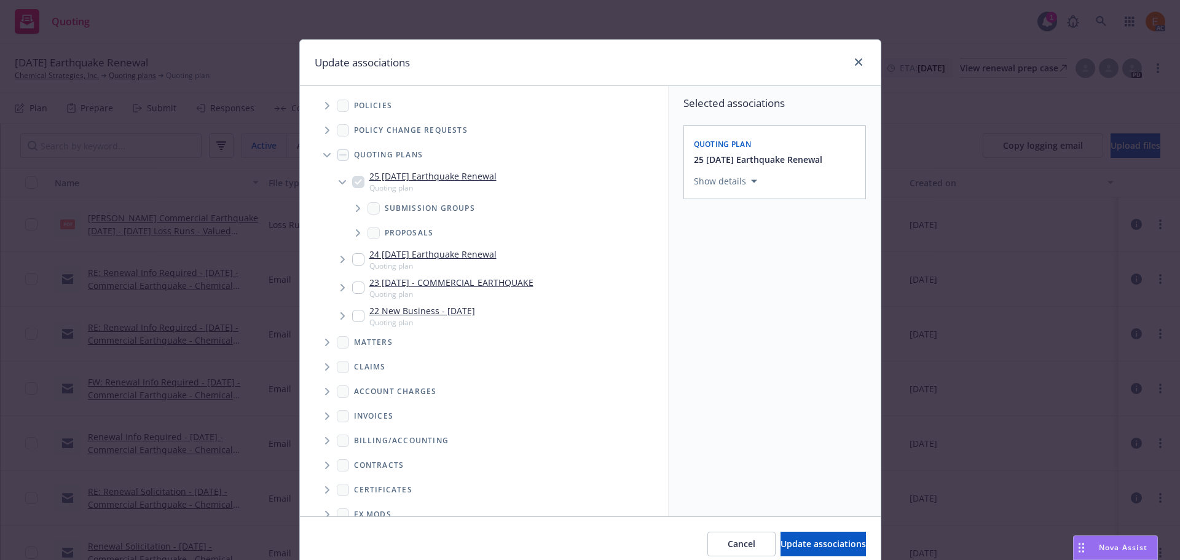
click at [323, 154] on icon "Tree Example" at bounding box center [326, 155] width 7 height 5
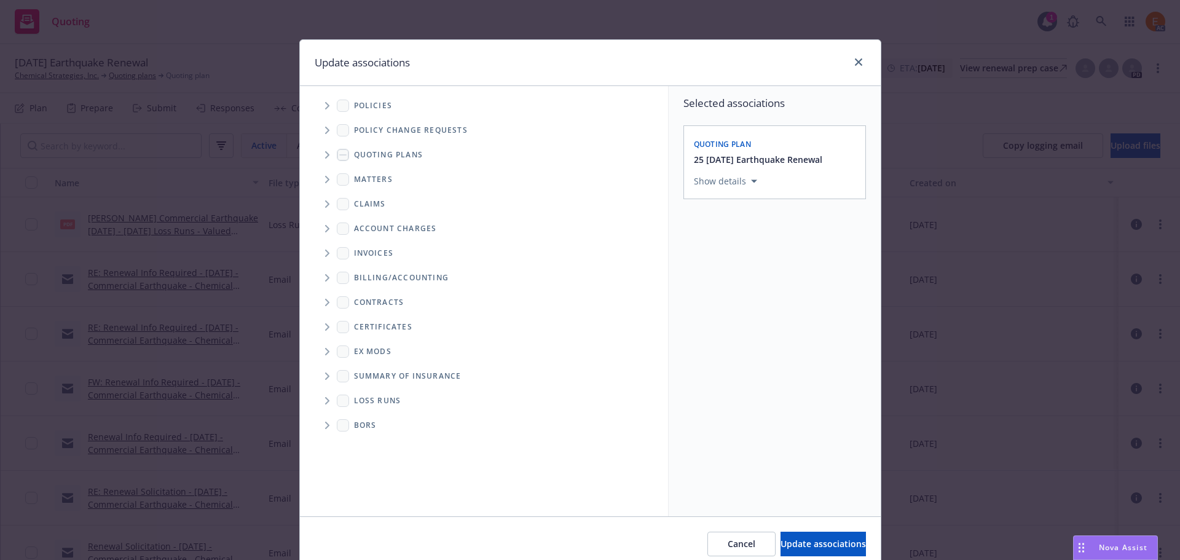
click at [325, 401] on icon "Folder Tree Example" at bounding box center [327, 400] width 5 height 7
click at [379, 443] on link "2025" at bounding box center [384, 444] width 20 height 13
checkbox input "true"
click at [819, 546] on span "Update associations" at bounding box center [822, 544] width 85 height 12
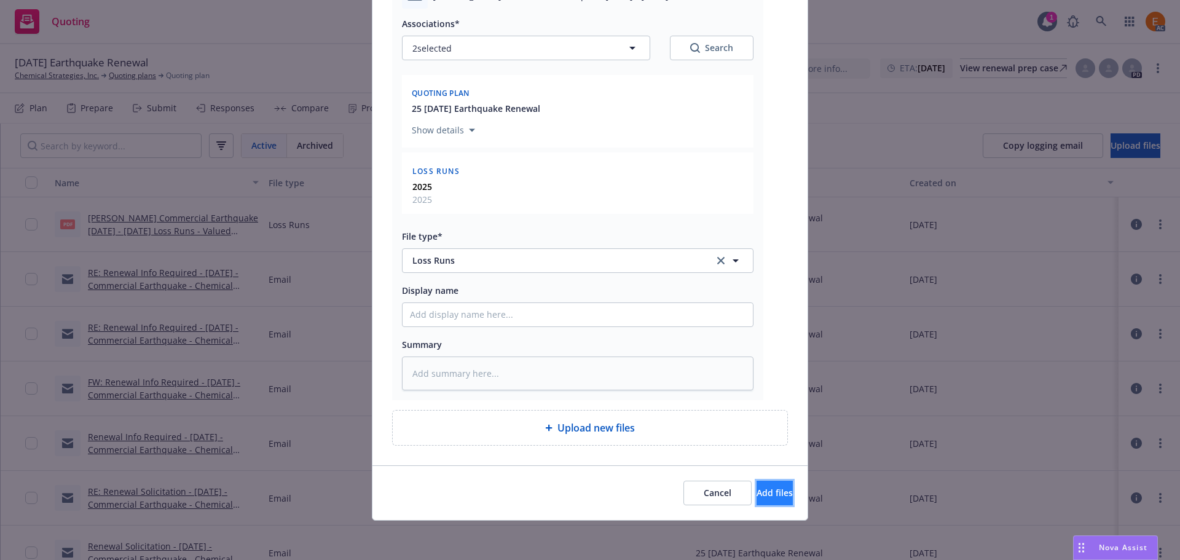
click at [756, 498] on button "Add files" at bounding box center [774, 493] width 36 height 25
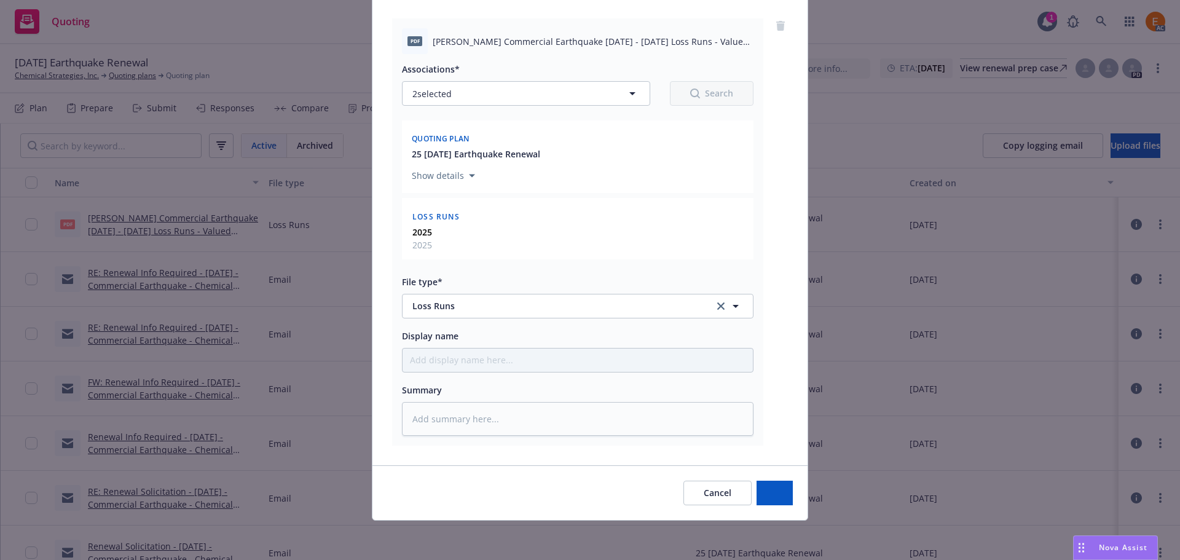
scroll to position [125, 0]
type textarea "x"
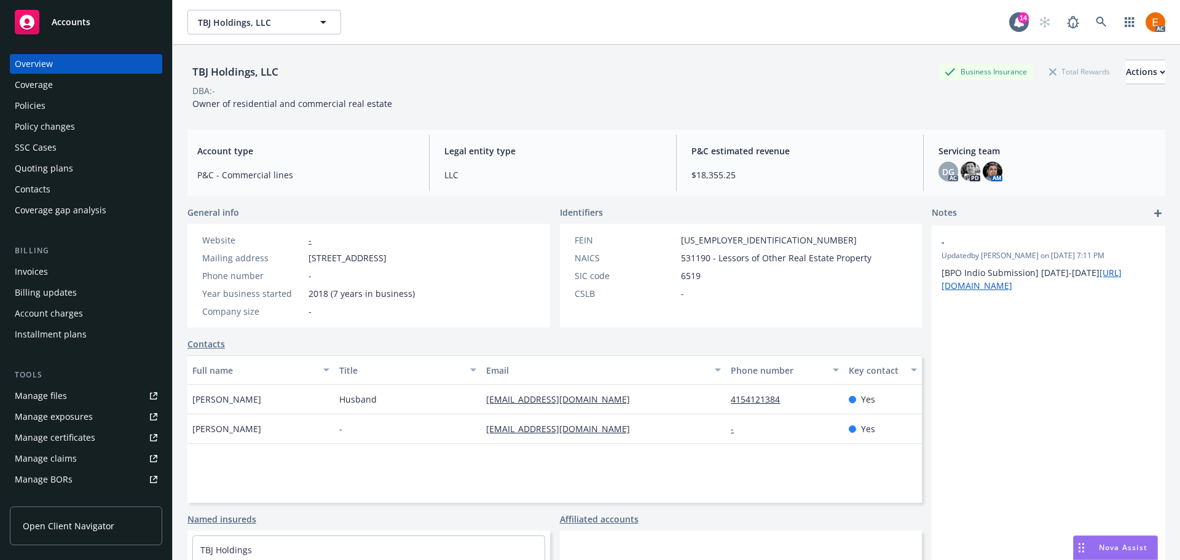
click at [41, 104] on div "Policies" at bounding box center [30, 106] width 31 height 20
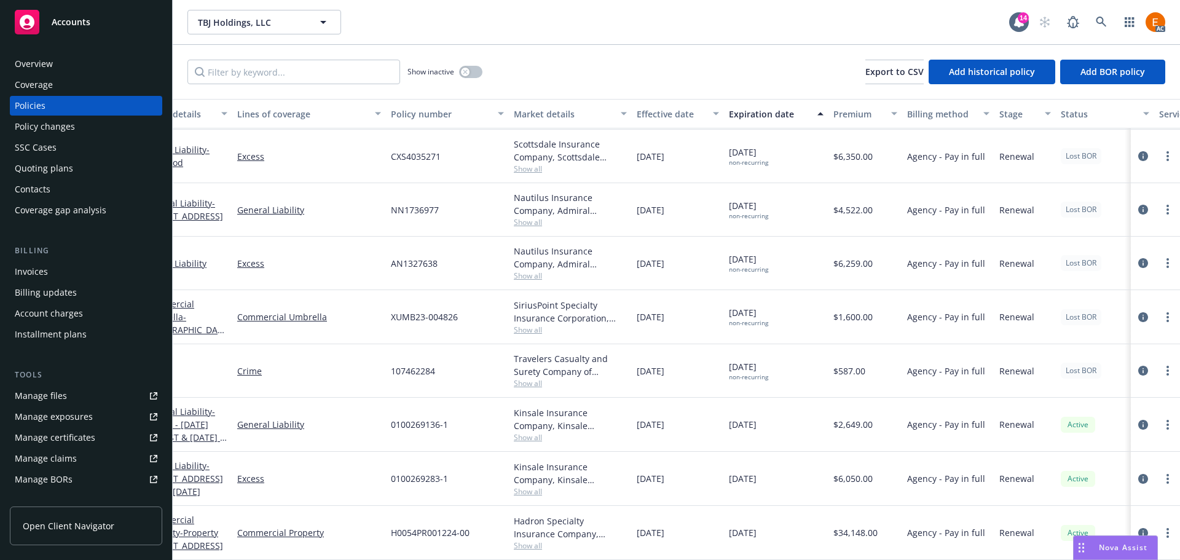
scroll to position [260, 0]
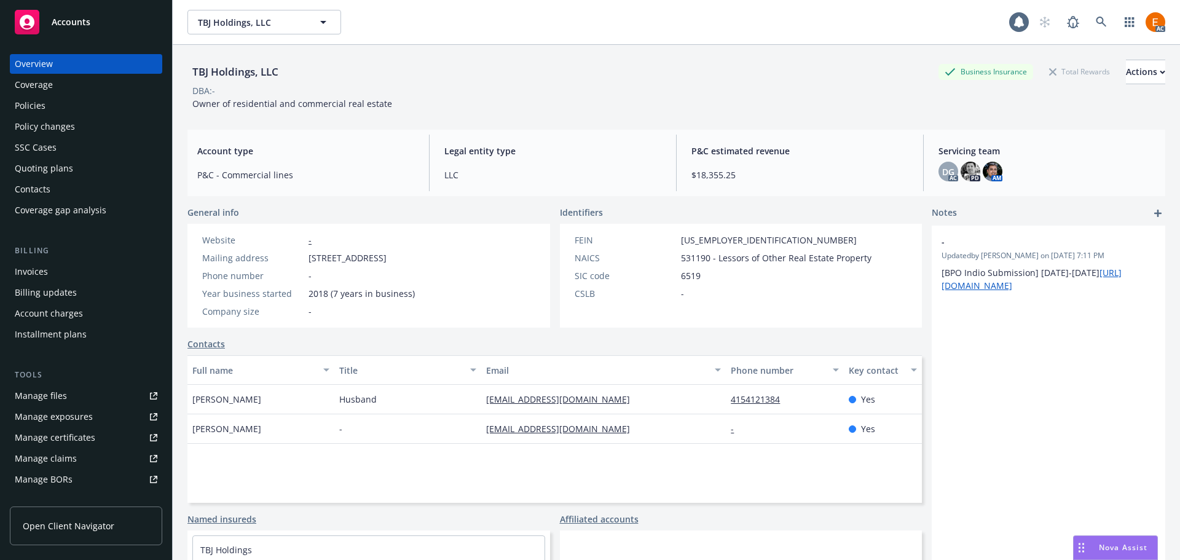
click at [90, 98] on div "Policies" at bounding box center [86, 106] width 143 height 20
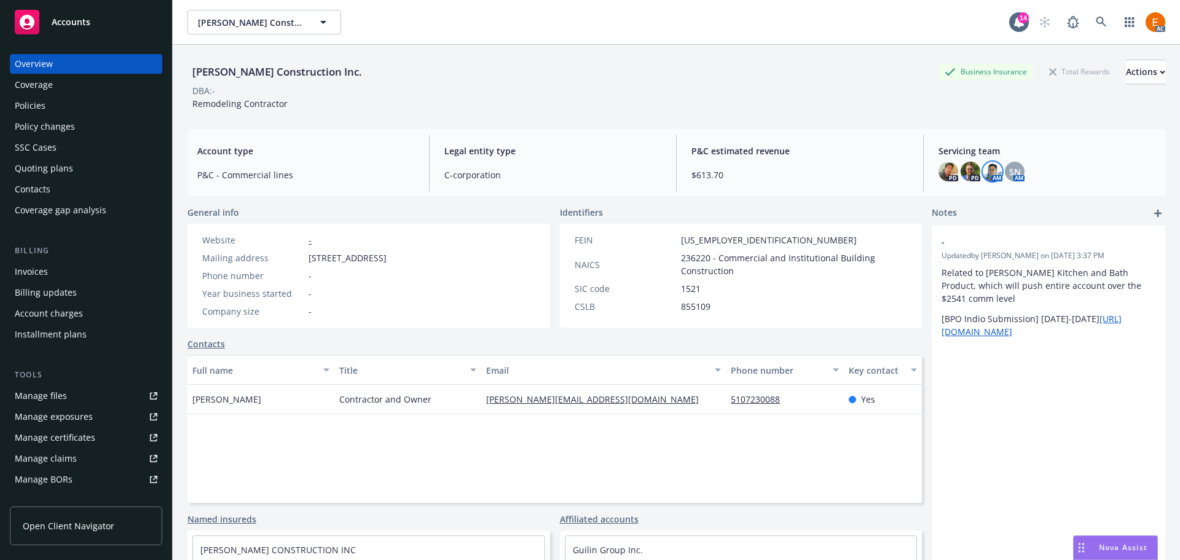
click at [988, 176] on img at bounding box center [993, 172] width 20 height 20
click at [1005, 175] on div "SN" at bounding box center [1015, 172] width 20 height 20
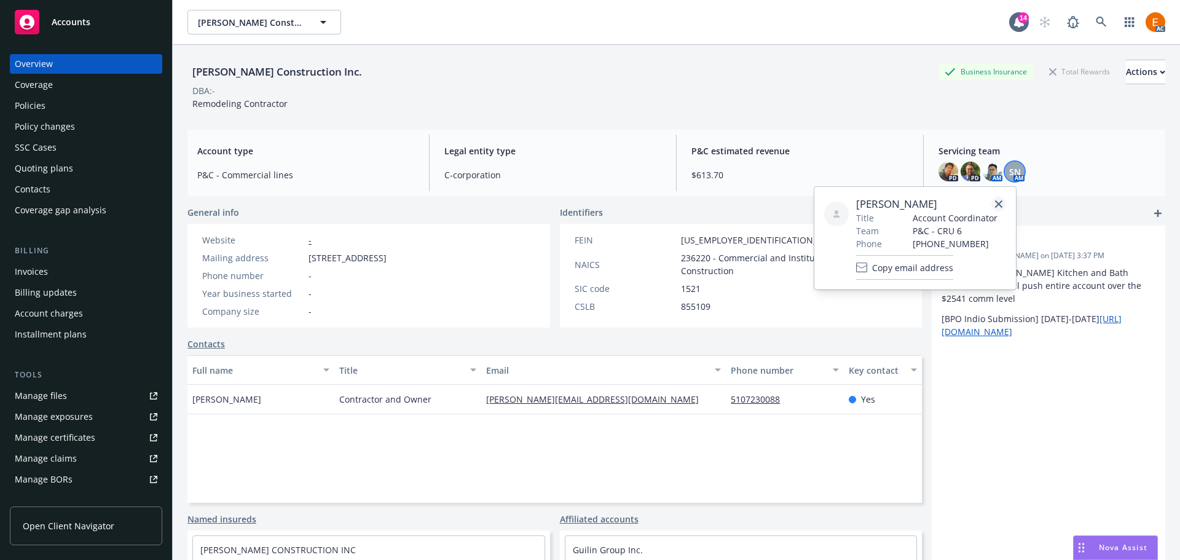
click at [997, 199] on link "close" at bounding box center [998, 204] width 15 height 15
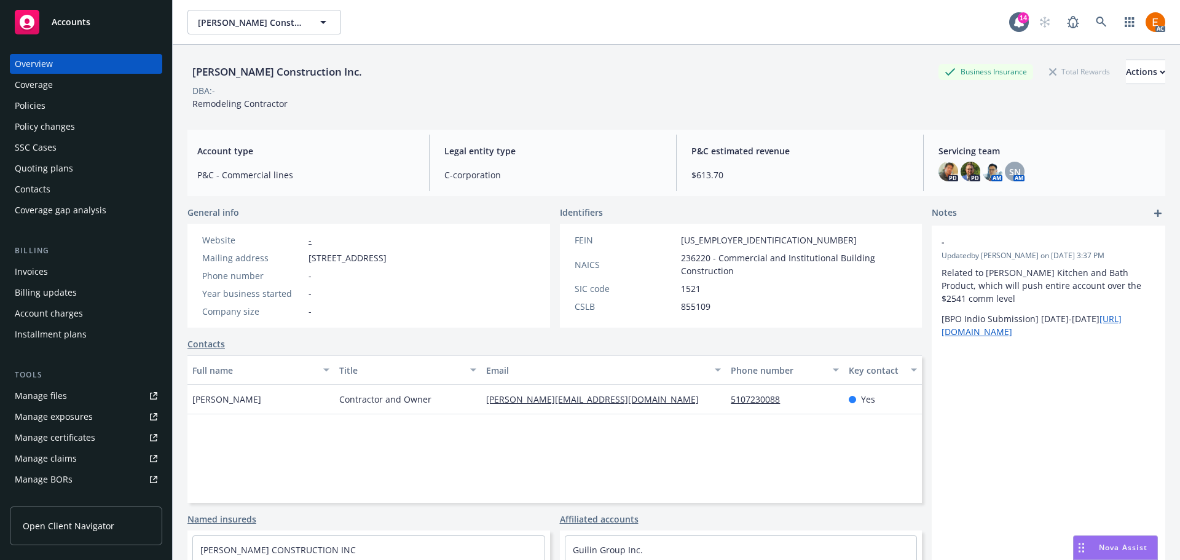
click at [113, 108] on div "Policies" at bounding box center [86, 106] width 143 height 20
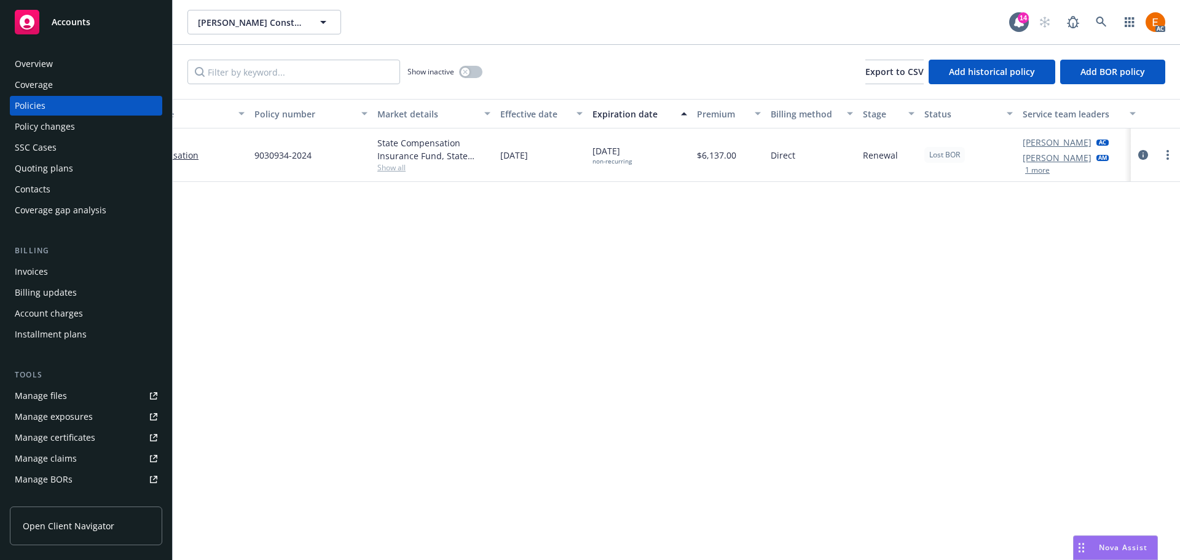
scroll to position [0, 170]
